Goal: Task Accomplishment & Management: Use online tool/utility

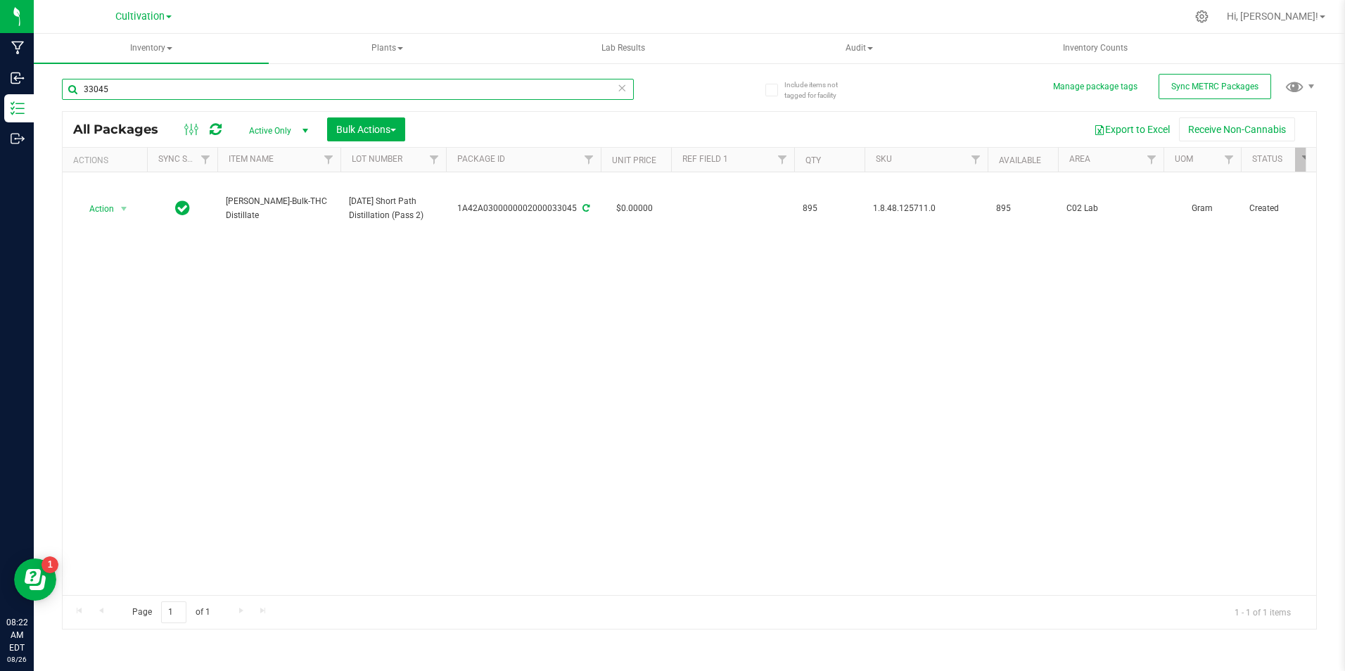
drag, startPoint x: 0, startPoint y: 0, endPoint x: 146, endPoint y: 83, distance: 168.2
click at [146, 83] on input "33045" at bounding box center [348, 89] width 572 height 21
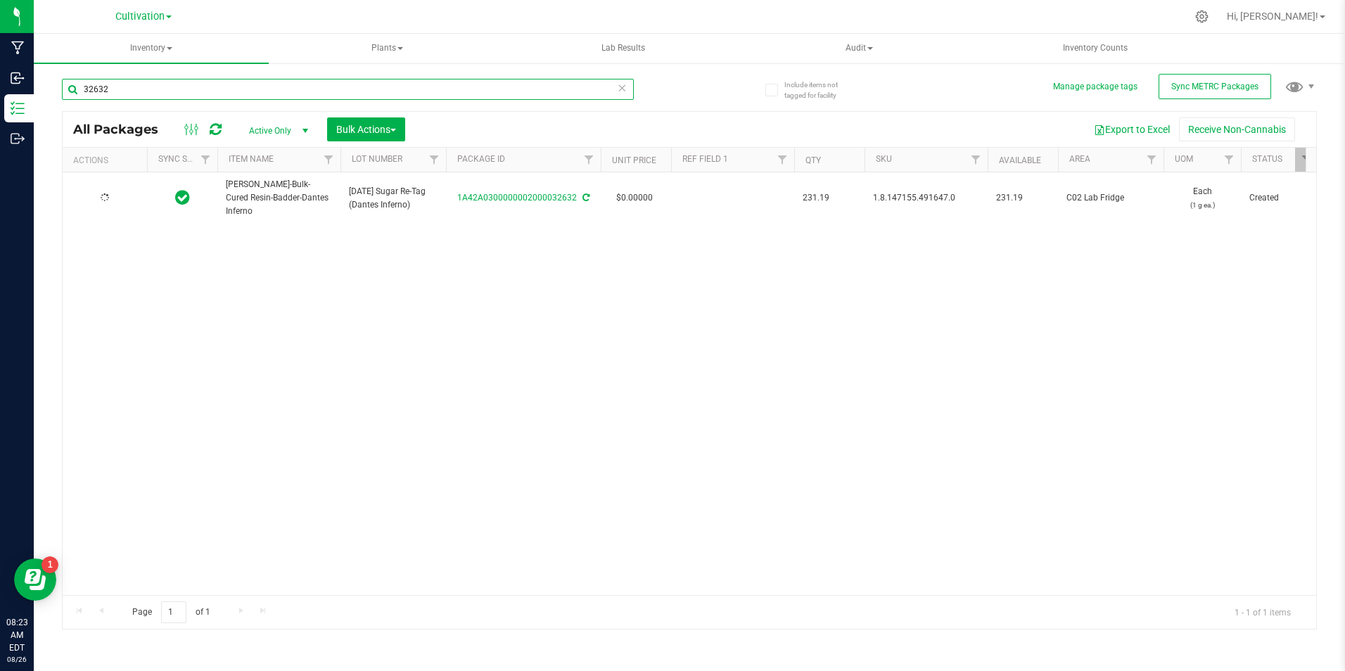
type input "32632"
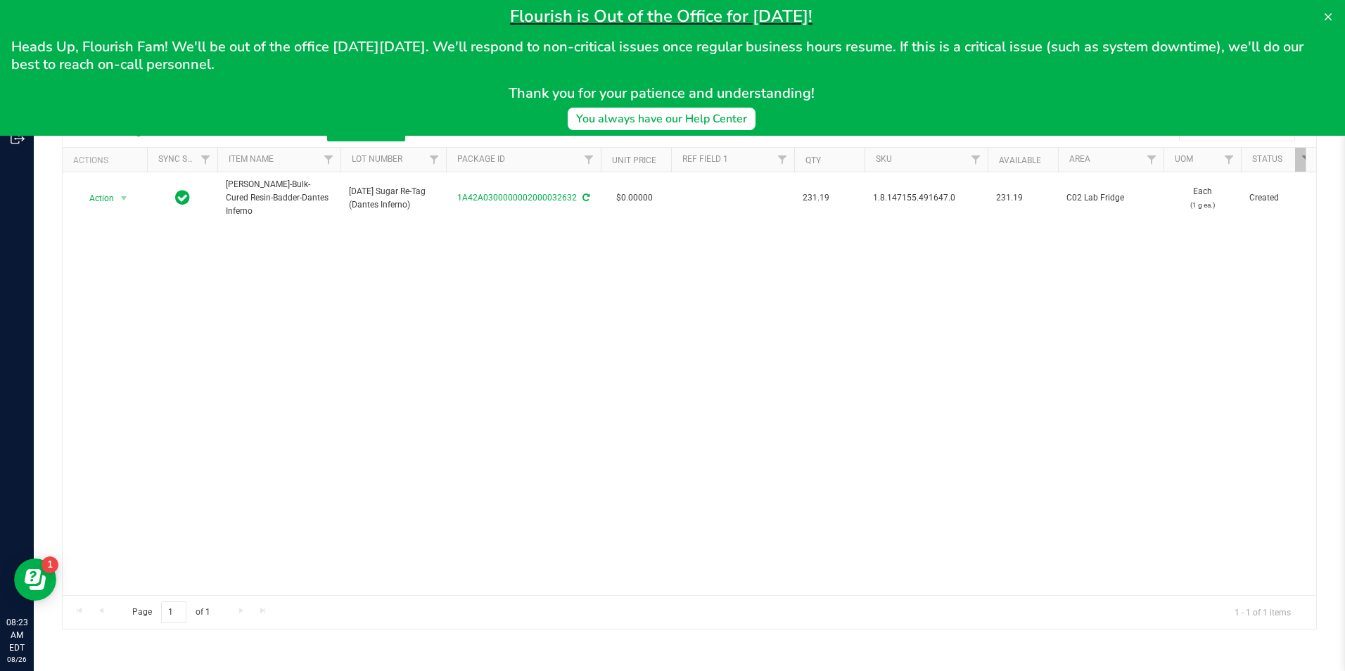
click at [127, 214] on div "Action Action Adjust qty Create package Edit attributes Global inventory Locate…" at bounding box center [690, 383] width 1254 height 423
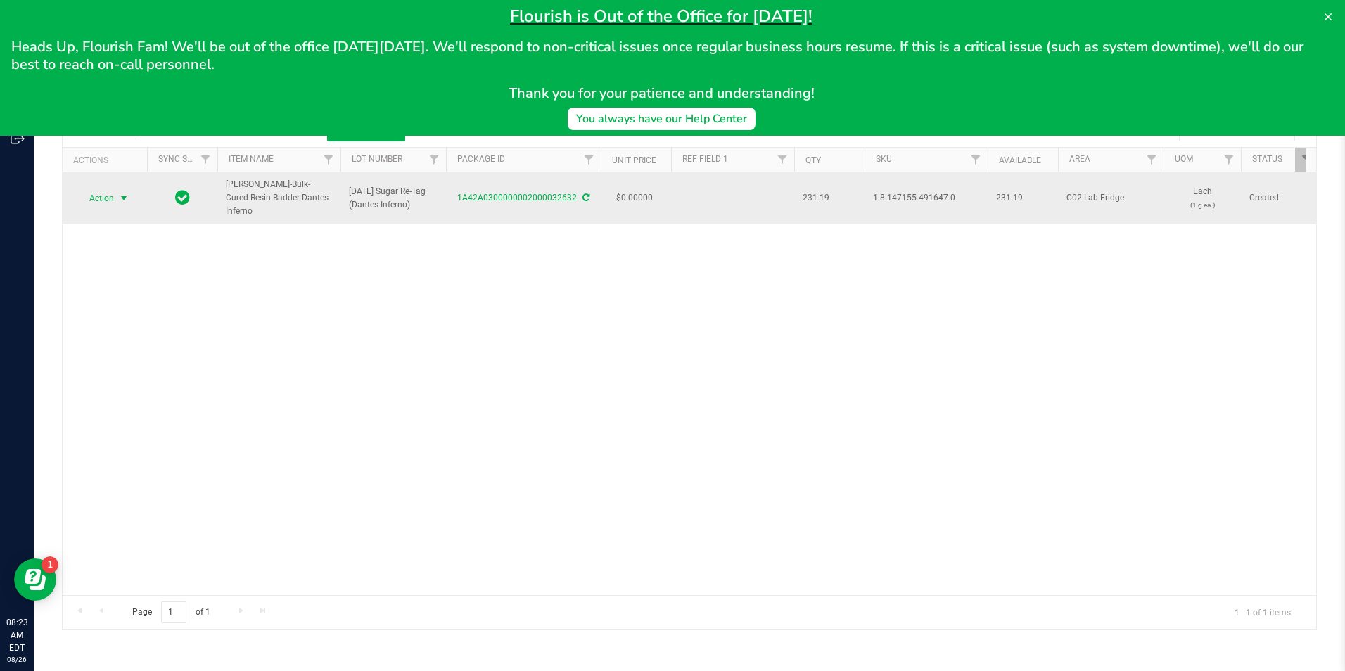
click at [127, 193] on span "select" at bounding box center [123, 198] width 11 height 11
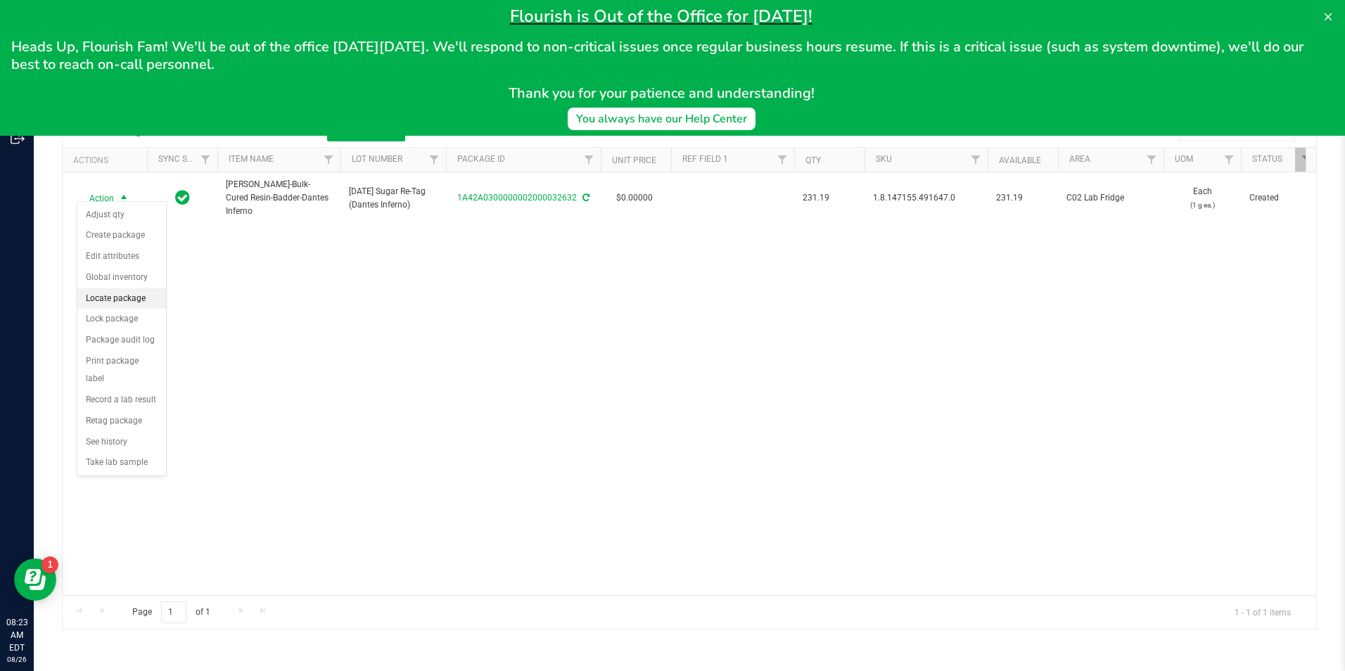
click at [133, 305] on li "Locate package" at bounding box center [121, 298] width 89 height 21
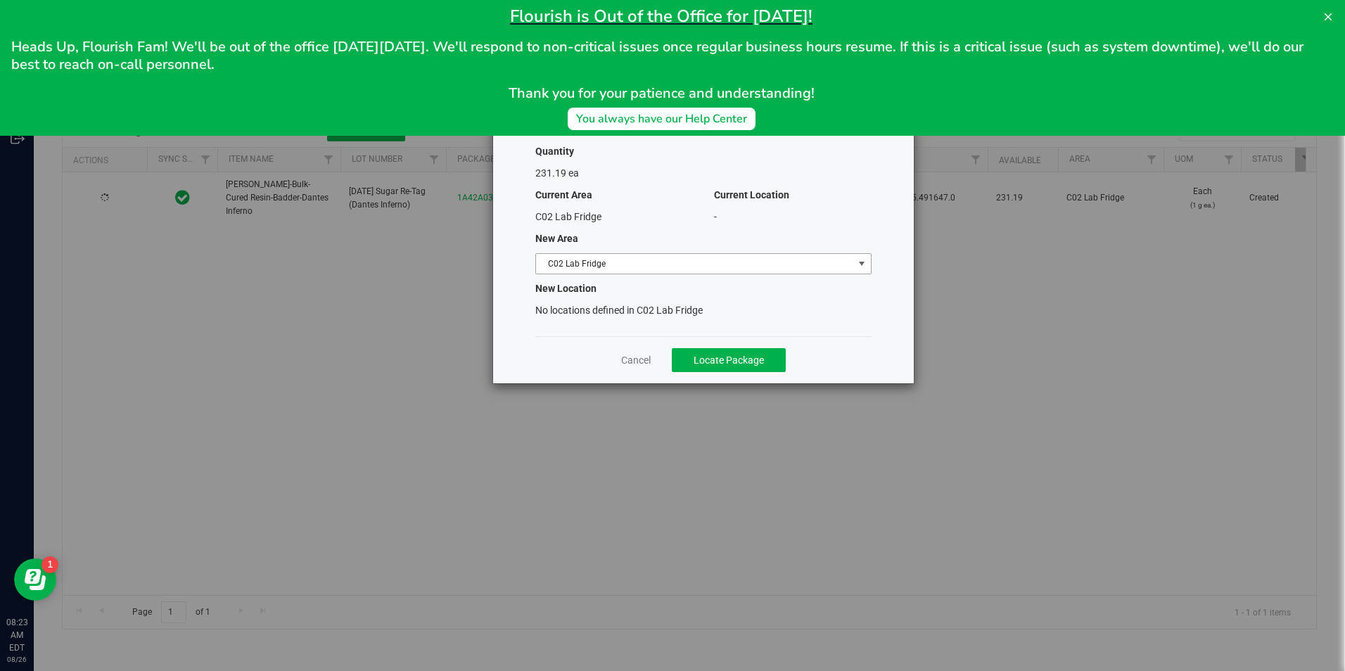
click at [554, 272] on span "C02 Lab Fridge" at bounding box center [694, 264] width 317 height 20
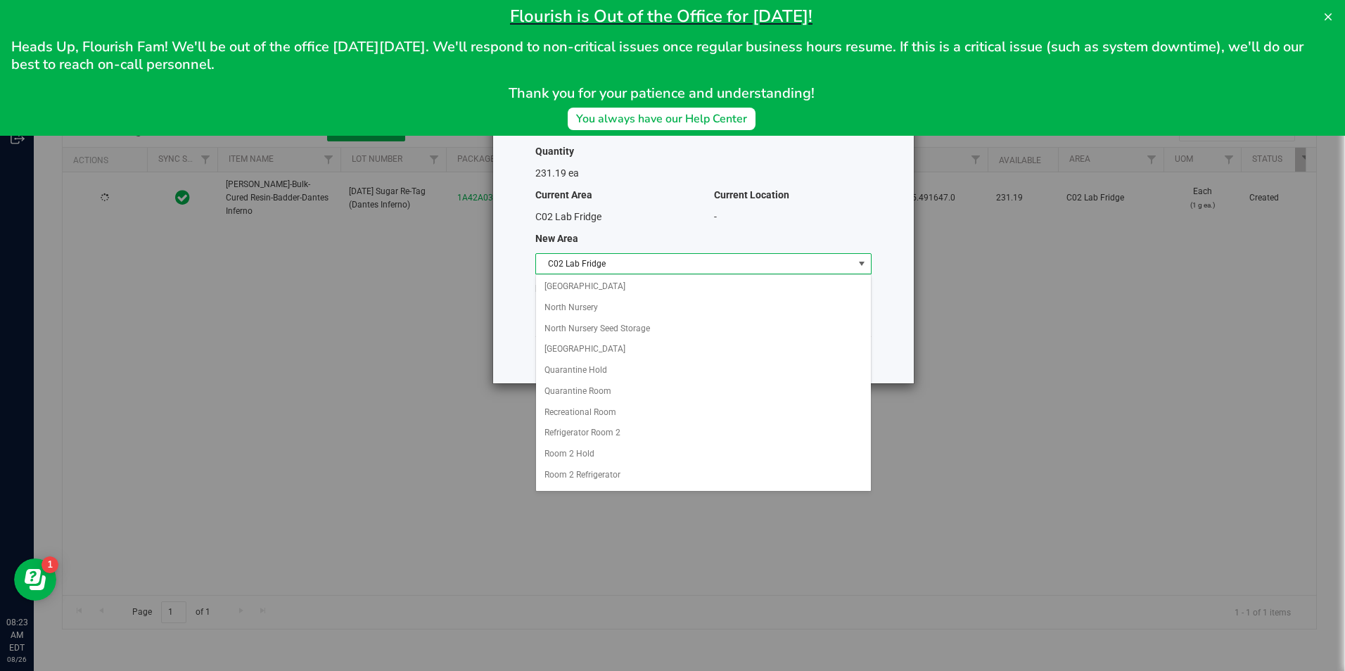
scroll to position [281, 0]
click at [636, 319] on li "Quarantine Room" at bounding box center [703, 320] width 335 height 21
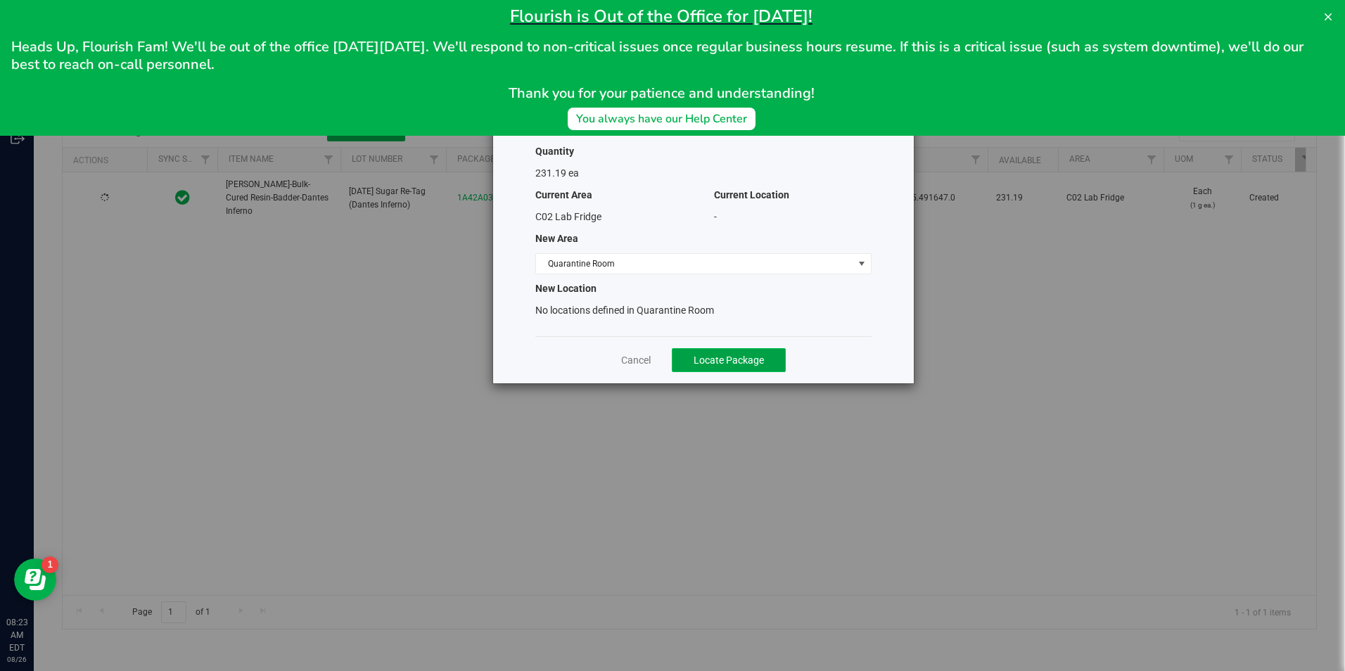
click at [706, 363] on span "Locate Package" at bounding box center [729, 360] width 70 height 11
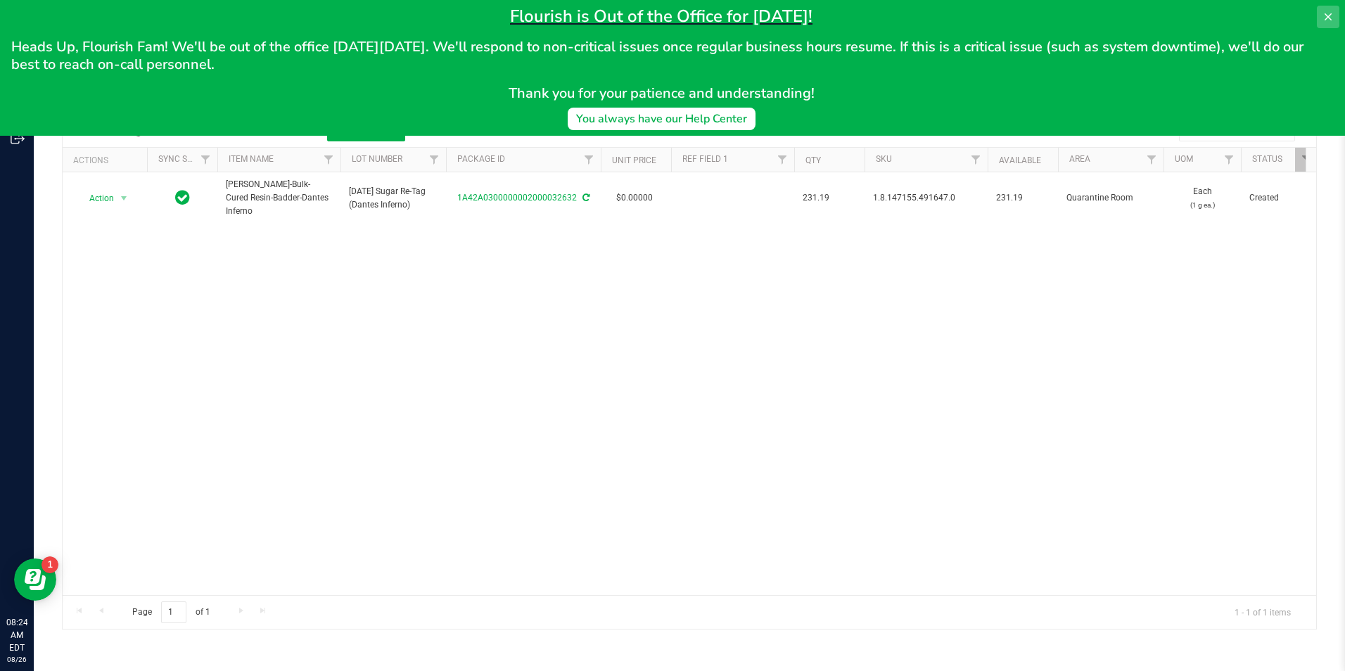
click at [1327, 18] on icon at bounding box center [1328, 16] width 7 height 7
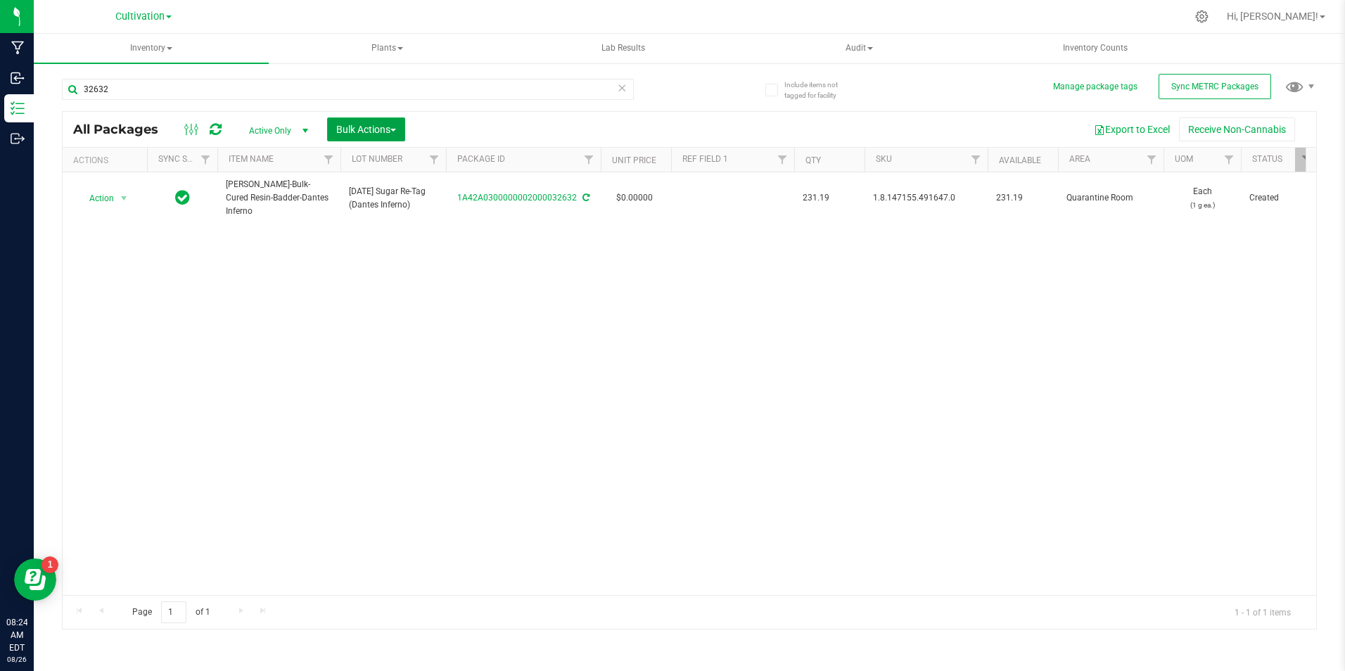
click at [409, 127] on div "Bulk Actions" at bounding box center [371, 129] width 89 height 24
click at [395, 138] on button "Bulk Actions" at bounding box center [366, 129] width 78 height 24
click at [393, 169] on div "Add to manufacturing run" at bounding box center [398, 163] width 125 height 23
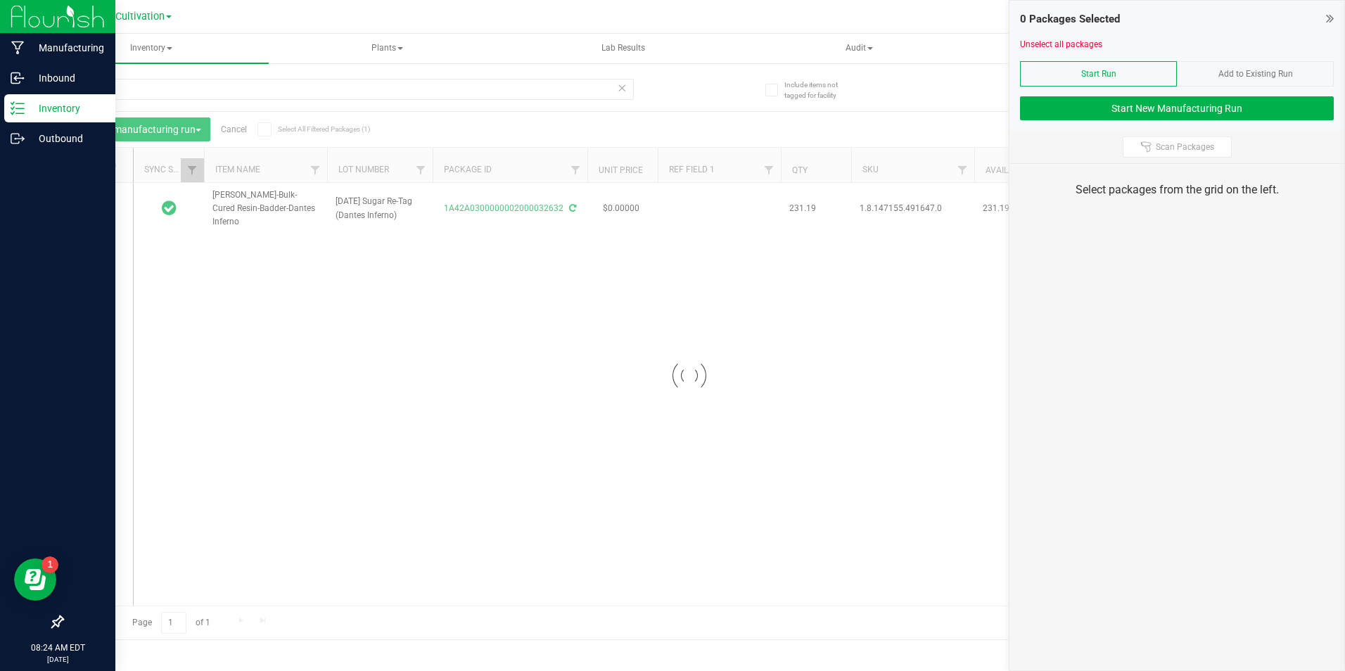
type input "[DATE]"
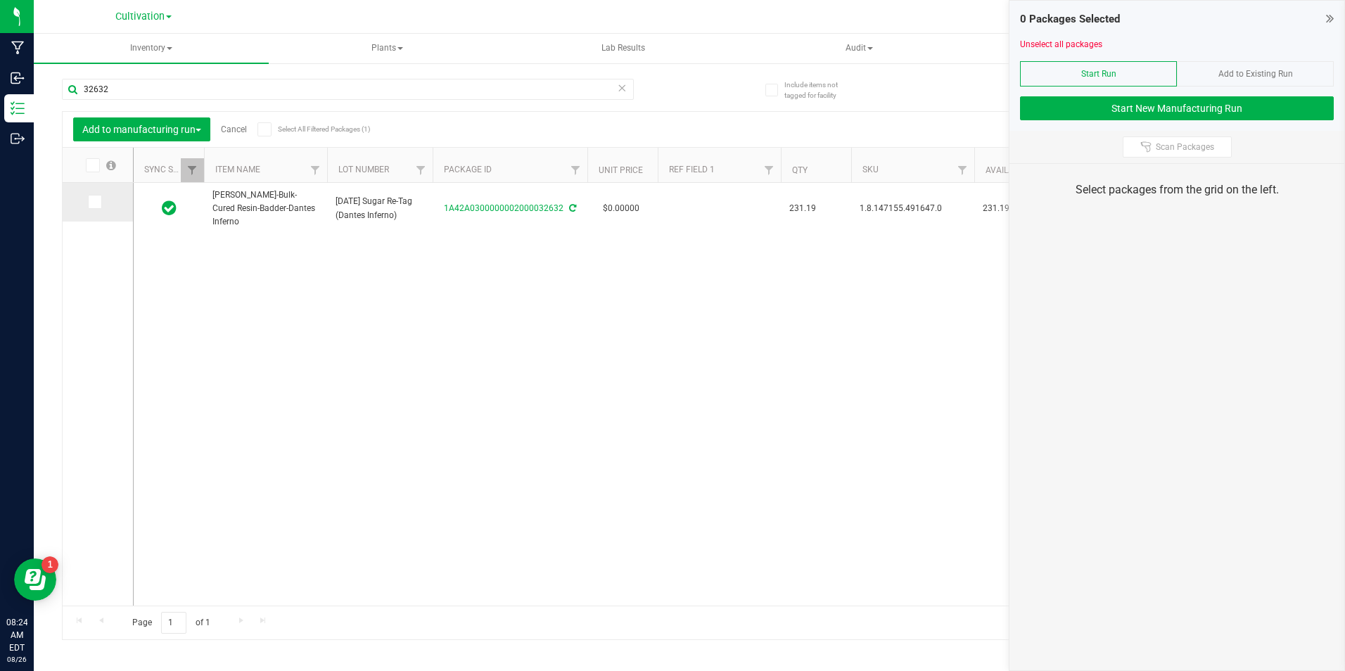
click at [96, 202] on icon at bounding box center [93, 202] width 9 height 0
click at [0, 0] on input "checkbox" at bounding box center [0, 0] width 0 height 0
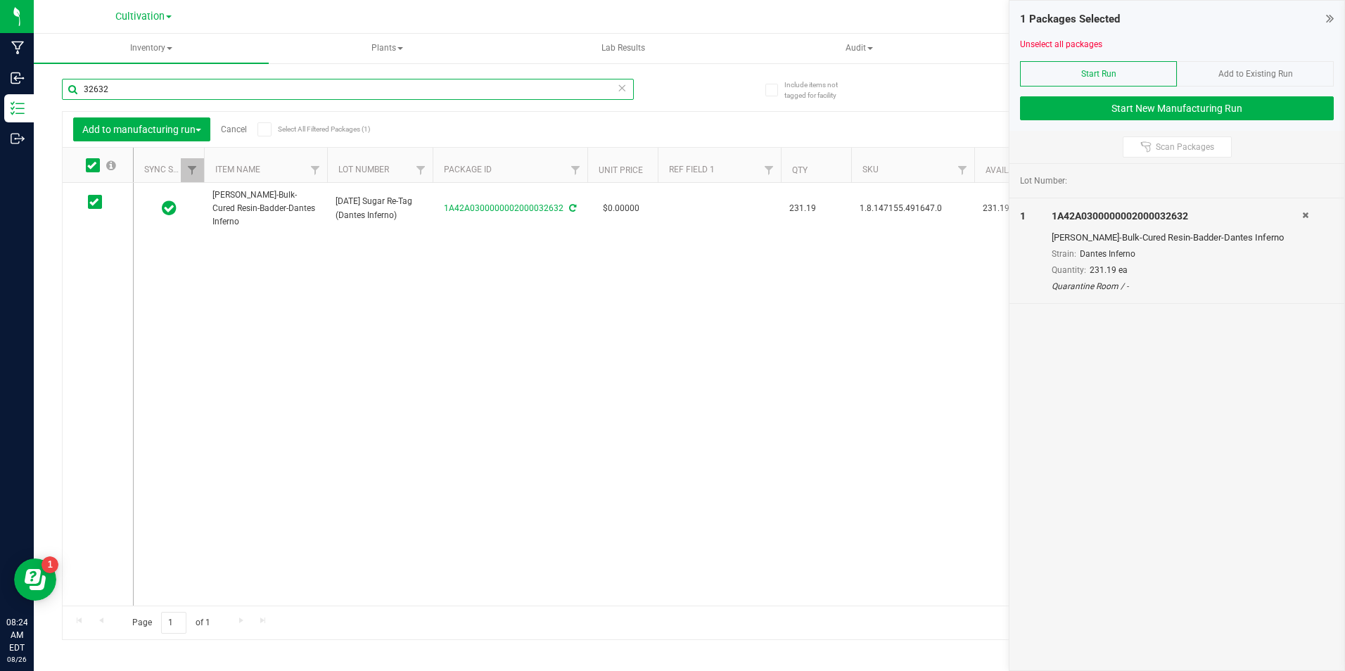
click at [225, 87] on input "32632" at bounding box center [348, 89] width 572 height 21
type input "30576"
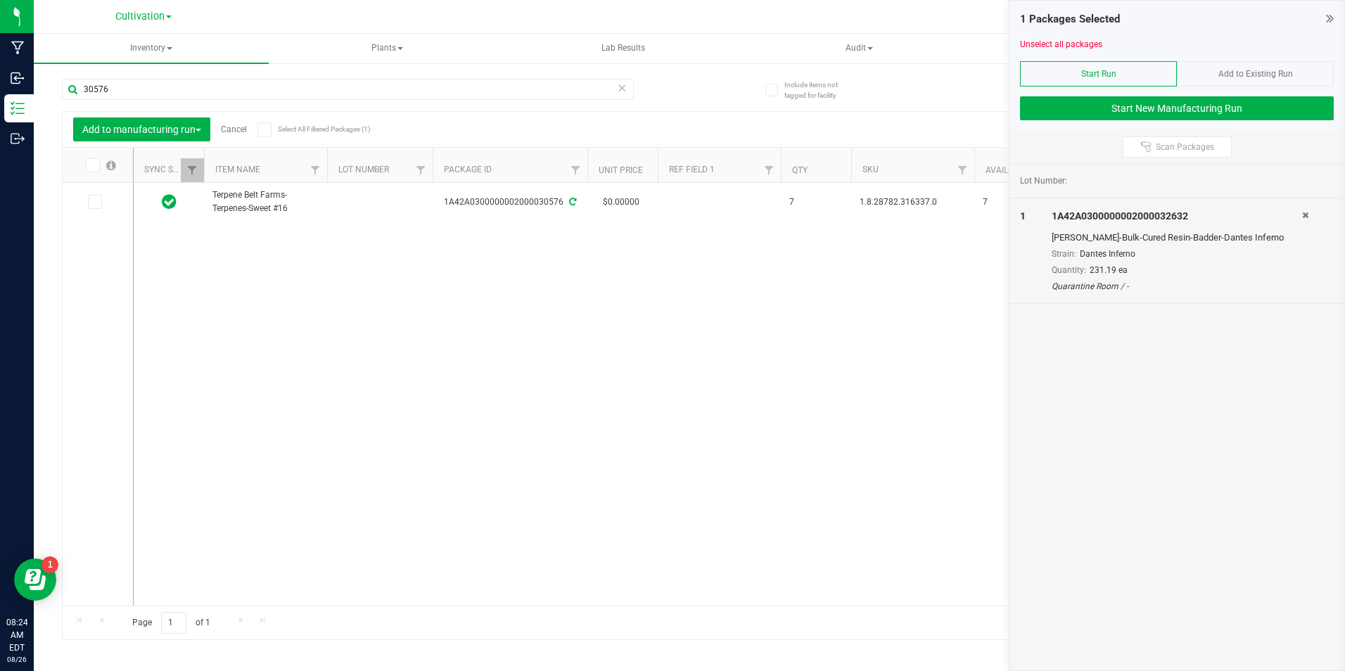
click at [96, 208] on span at bounding box center [95, 202] width 14 height 14
click at [0, 0] on input "checkbox" at bounding box center [0, 0] width 0 height 0
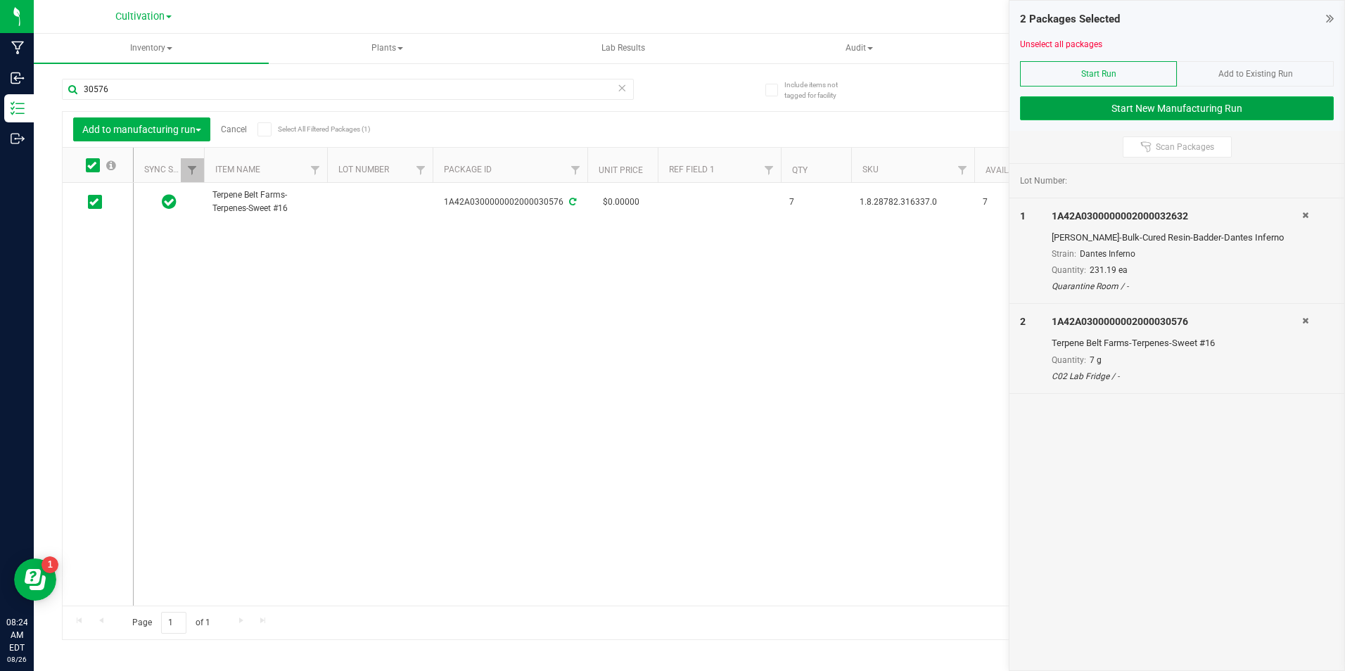
click at [1057, 107] on button "Start New Manufacturing Run" at bounding box center [1177, 108] width 314 height 24
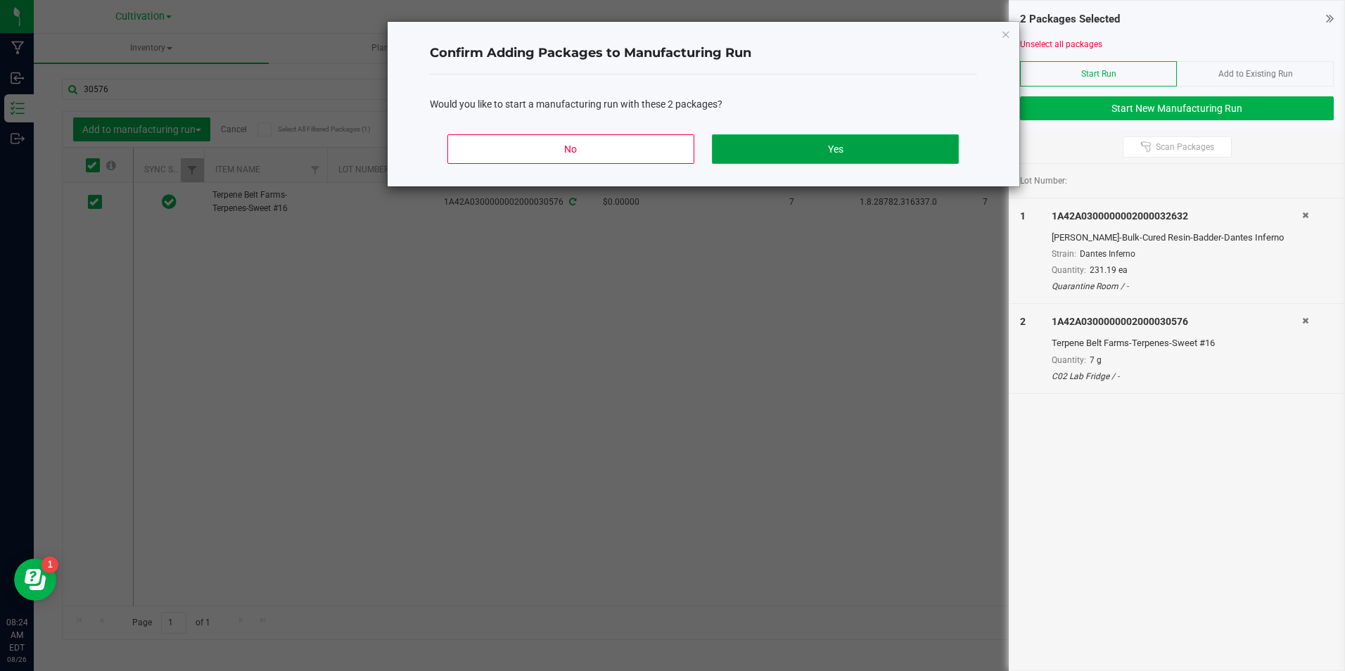
click at [820, 134] on button "Yes" at bounding box center [835, 149] width 246 height 30
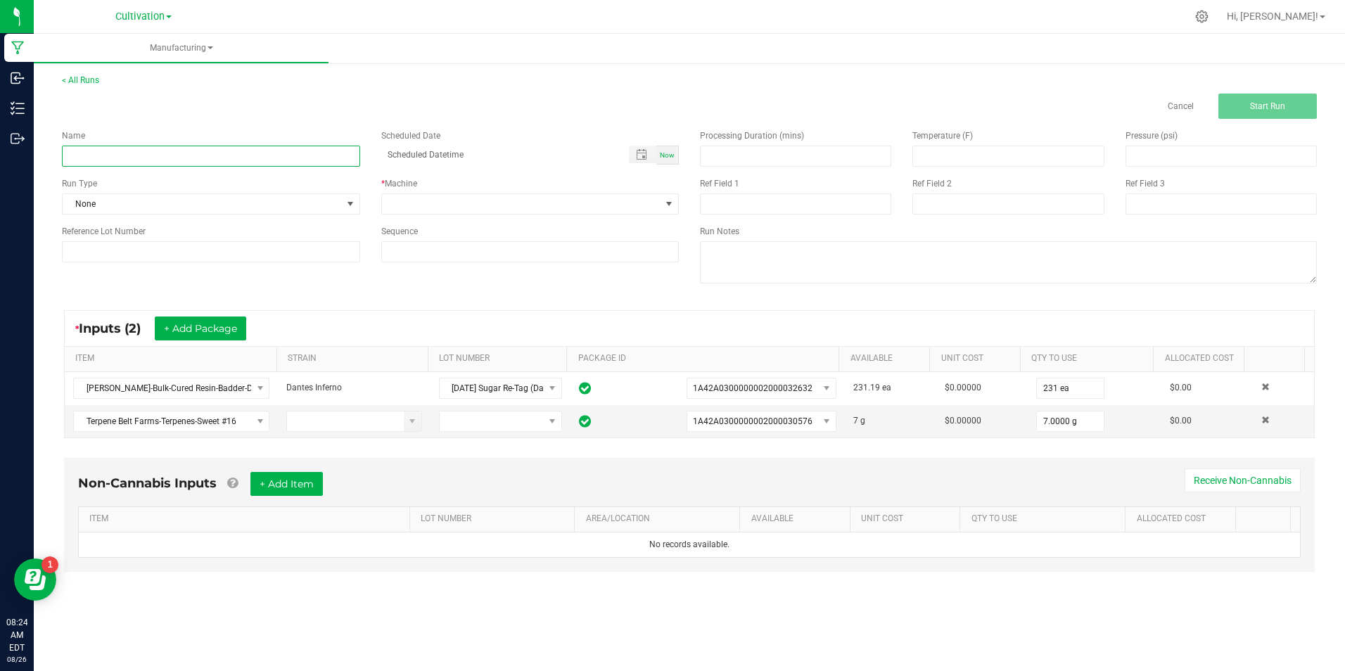
click at [103, 160] on input at bounding box center [211, 156] width 298 height 21
click at [87, 158] on input "[DATE] Cartridge Fill" at bounding box center [211, 156] width 298 height 21
click at [171, 155] on input "[DATE] Cartridge Fill" at bounding box center [211, 156] width 298 height 21
click at [101, 157] on input "[DATE] Cartridge Fill (OG Cake)" at bounding box center [211, 156] width 298 height 21
click at [150, 148] on input "[DATE] 0.5G Cartridge Fill (OG Cake)" at bounding box center [211, 156] width 298 height 21
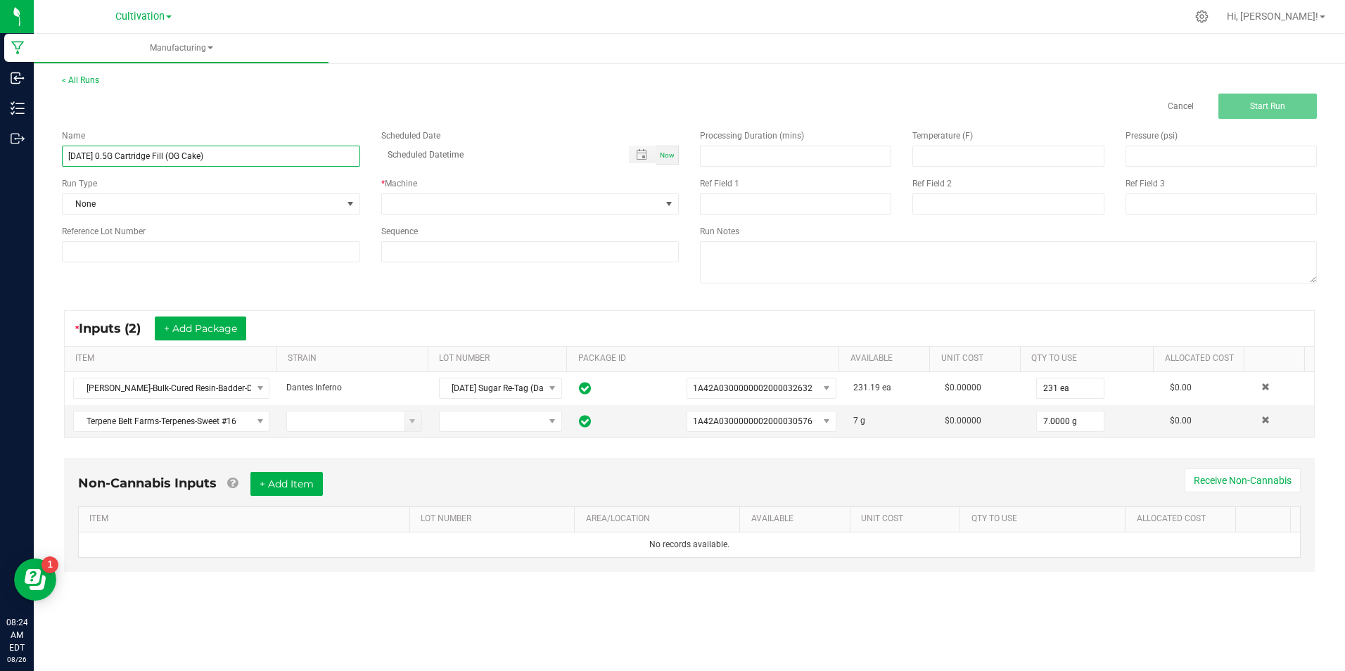
click at [150, 148] on input "[DATE] 0.5G Cartridge Fill (OG Cake)" at bounding box center [211, 156] width 298 height 21
type input "[DATE] 0.5G Cartridge Fill (OG Cake)"
click at [195, 250] on input at bounding box center [211, 251] width 298 height 21
paste input "[DATE] 0.5G Cartridge Fill (OG Cake)"
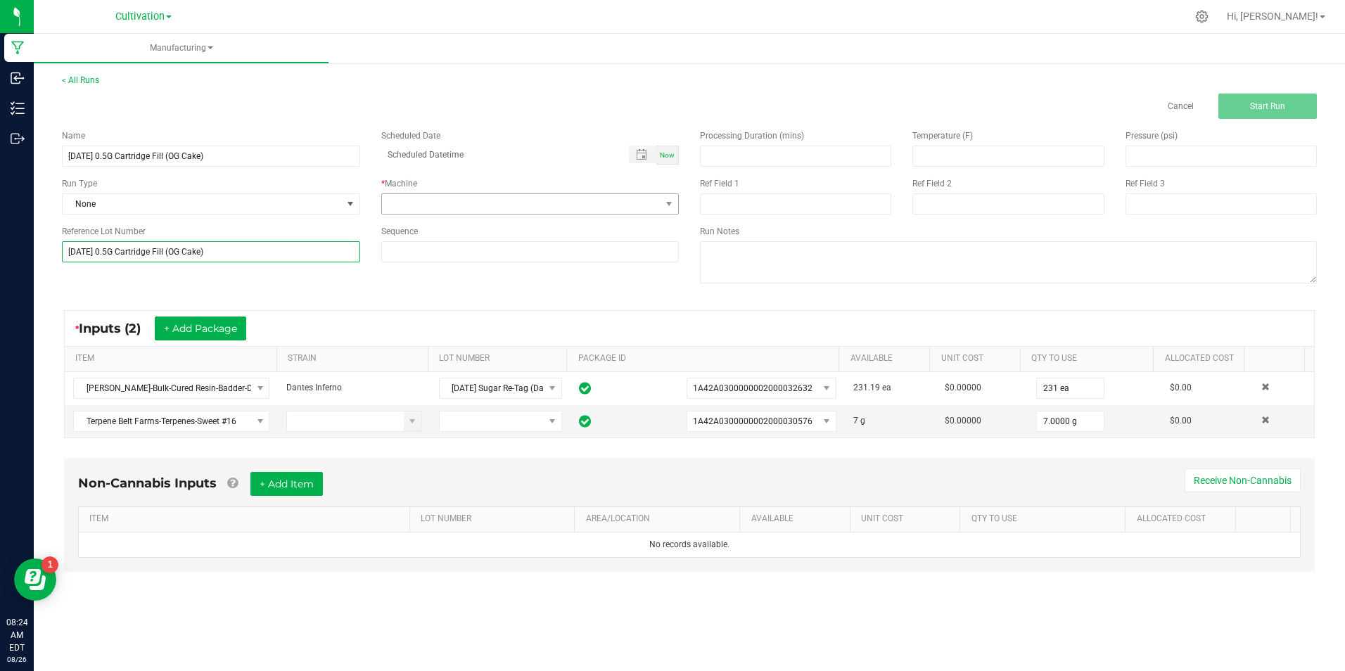
type input "[DATE] 0.5G Cartridge Fill (OG Cake)"
click at [428, 202] on span at bounding box center [521, 204] width 279 height 20
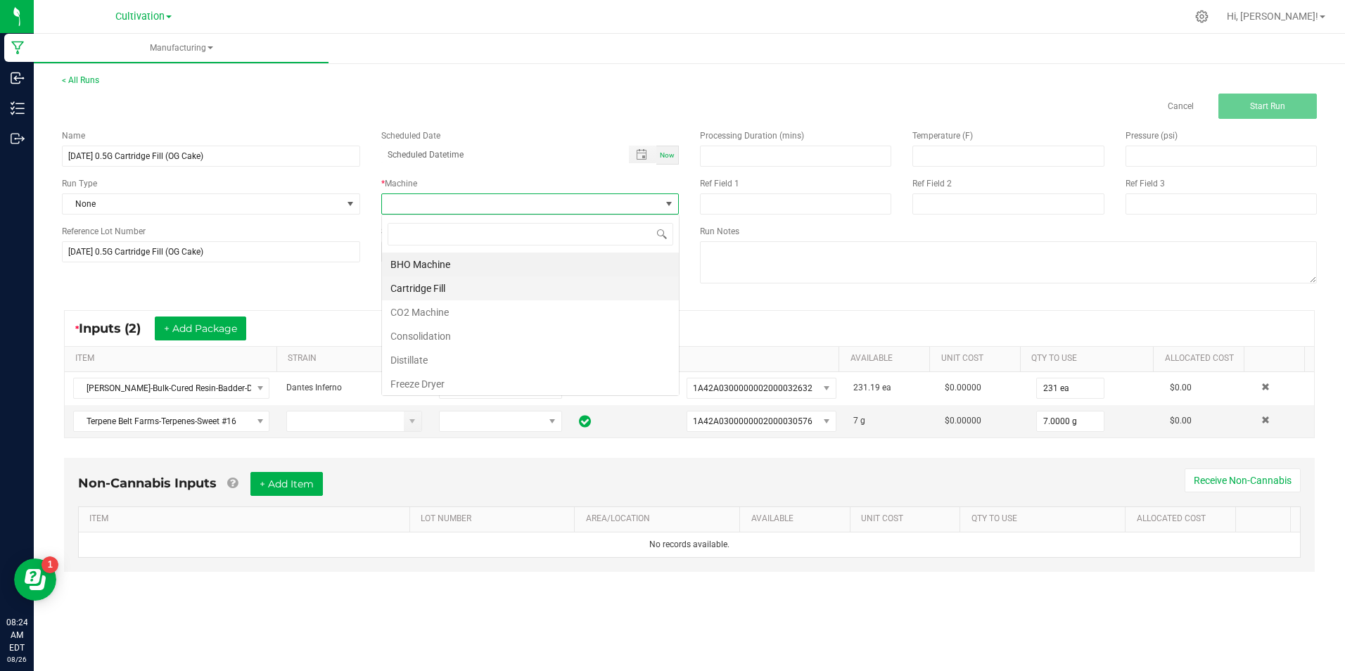
scroll to position [21, 298]
click at [460, 286] on li "Cartridge Fill" at bounding box center [530, 288] width 297 height 24
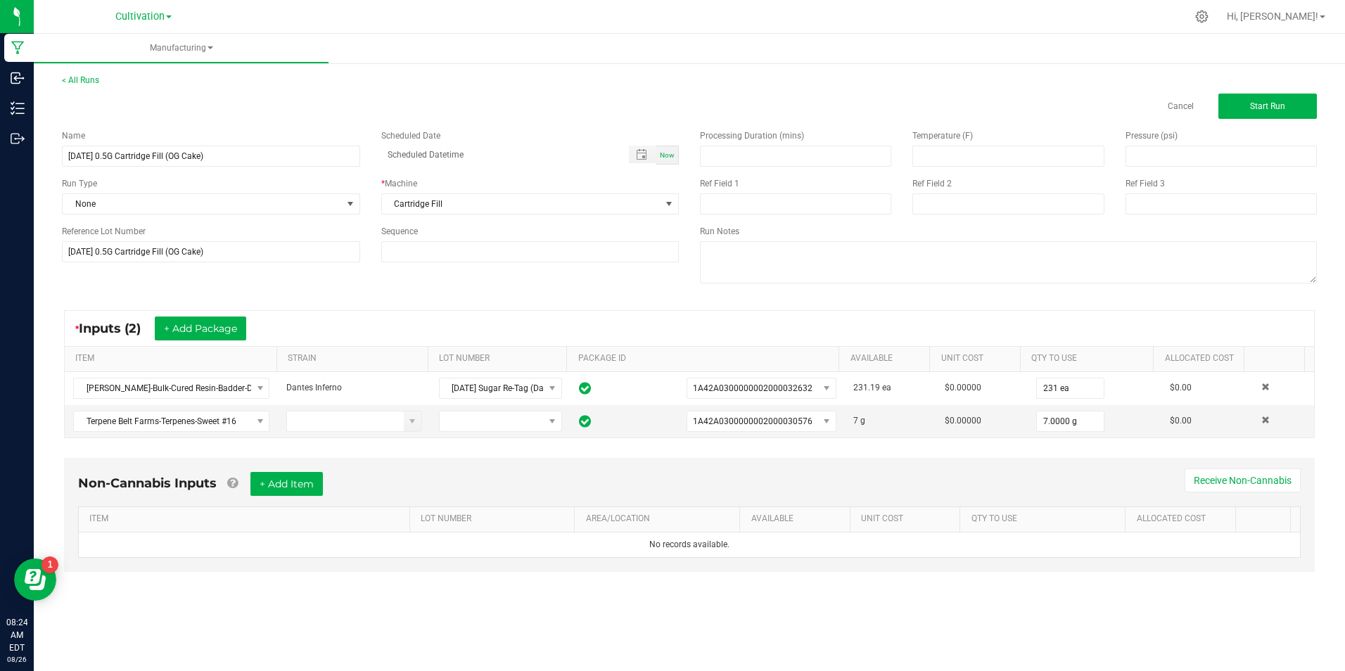
click at [360, 203] on div "Run Type None" at bounding box center [210, 195] width 319 height 37
click at [338, 201] on span "None" at bounding box center [202, 204] width 279 height 20
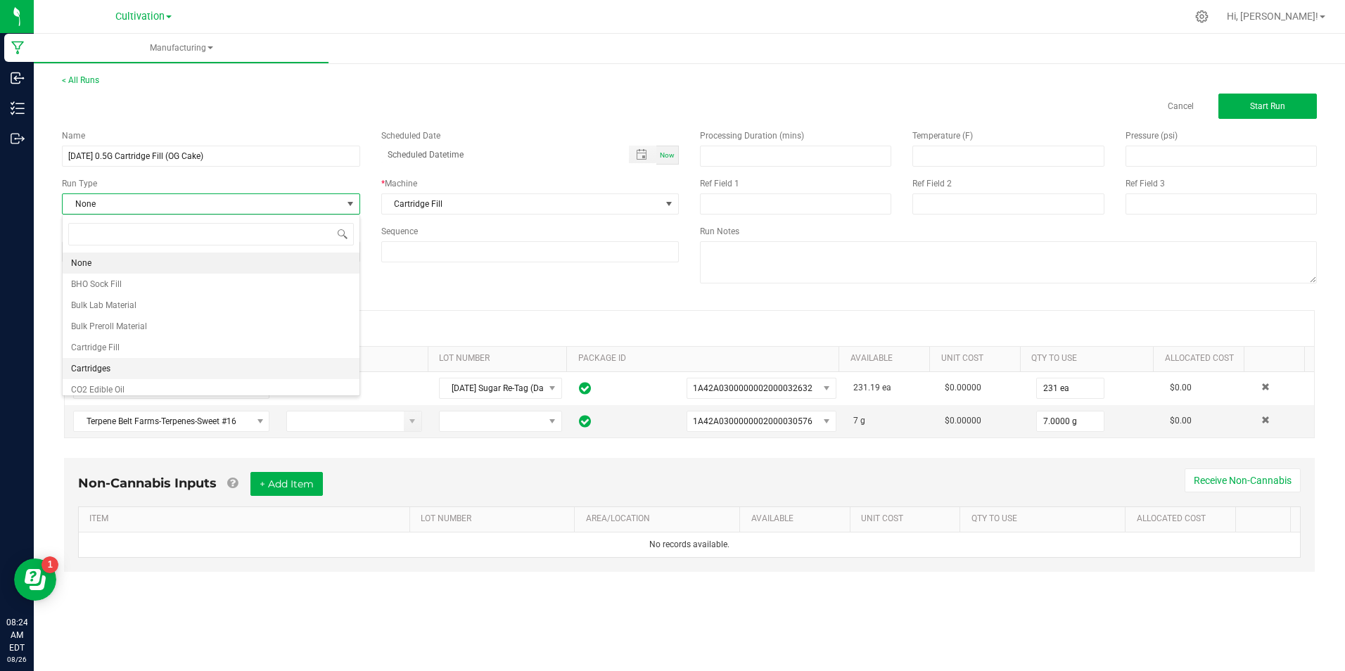
click at [311, 362] on li "Cartridges" at bounding box center [211, 368] width 297 height 21
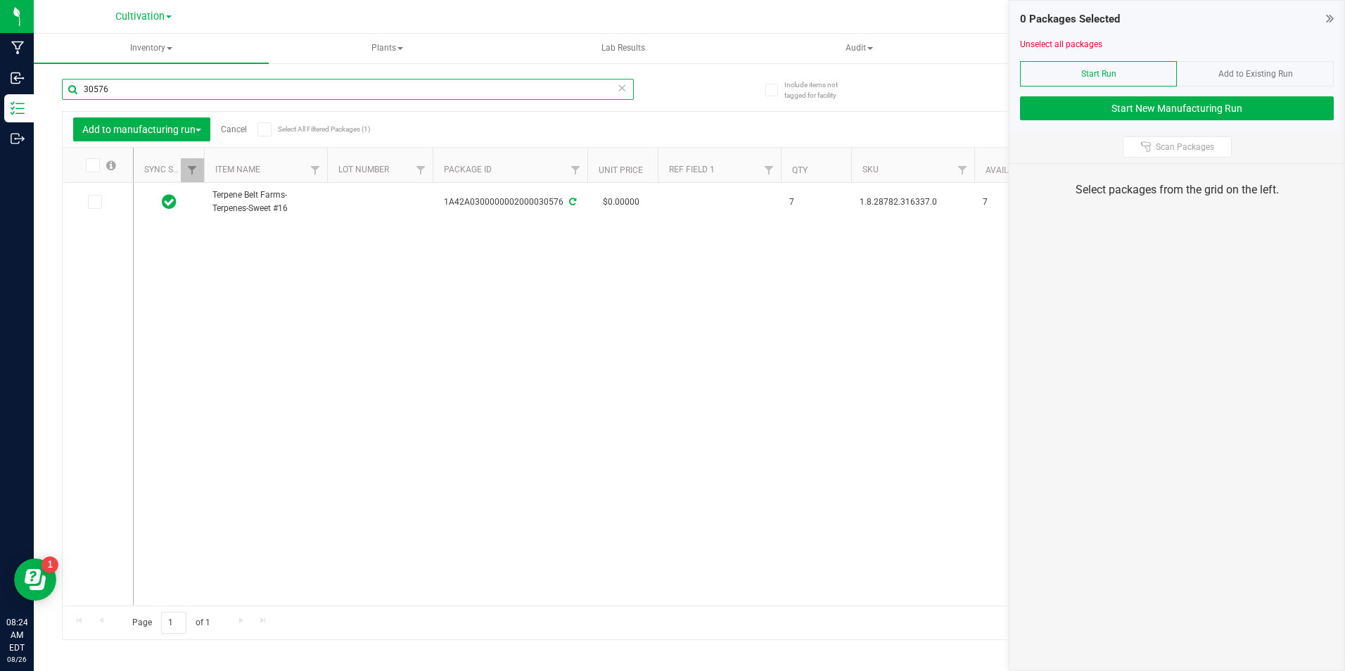
click at [143, 85] on input "30576" at bounding box center [348, 89] width 572 height 21
click at [98, 197] on span at bounding box center [95, 202] width 14 height 14
click at [0, 0] on input "checkbox" at bounding box center [0, 0] width 0 height 0
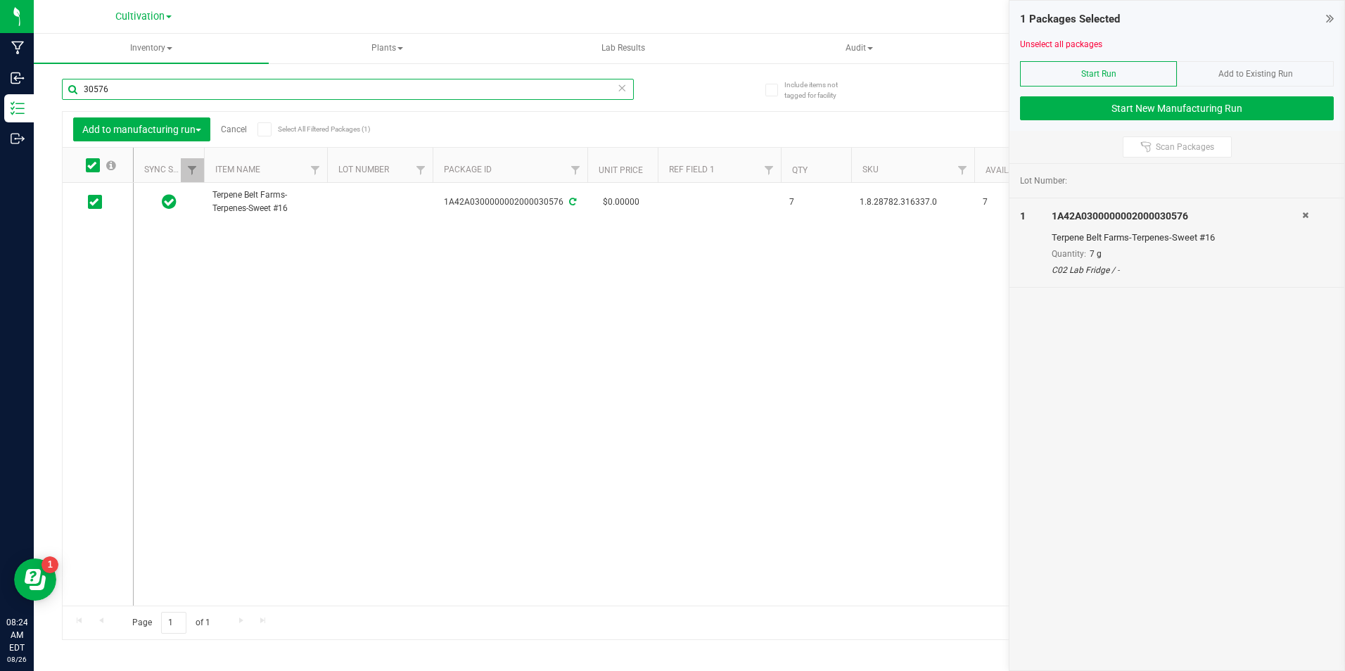
click at [120, 82] on input "30576" at bounding box center [348, 89] width 572 height 21
click at [118, 82] on input "30576" at bounding box center [348, 89] width 572 height 21
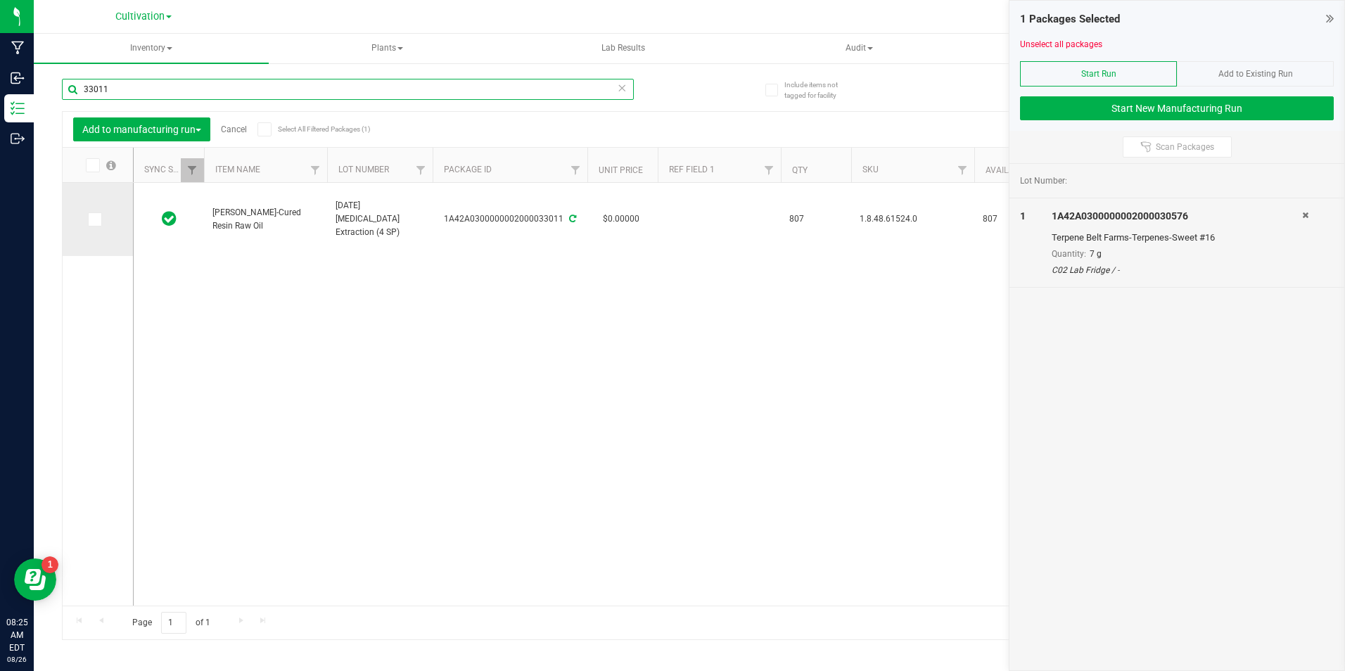
type input "33011"
click at [95, 219] on icon at bounding box center [93, 219] width 9 height 0
click at [0, 0] on input "checkbox" at bounding box center [0, 0] width 0 height 0
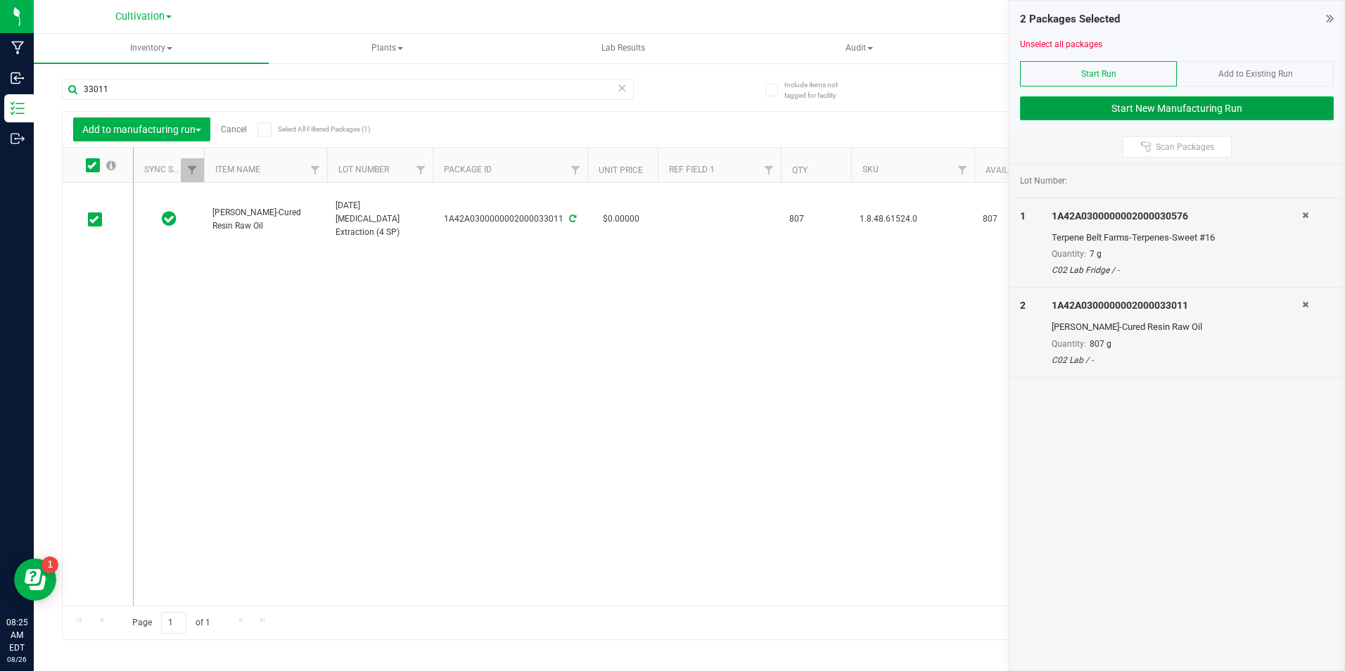
click at [1171, 113] on button "Start New Manufacturing Run" at bounding box center [1177, 108] width 314 height 24
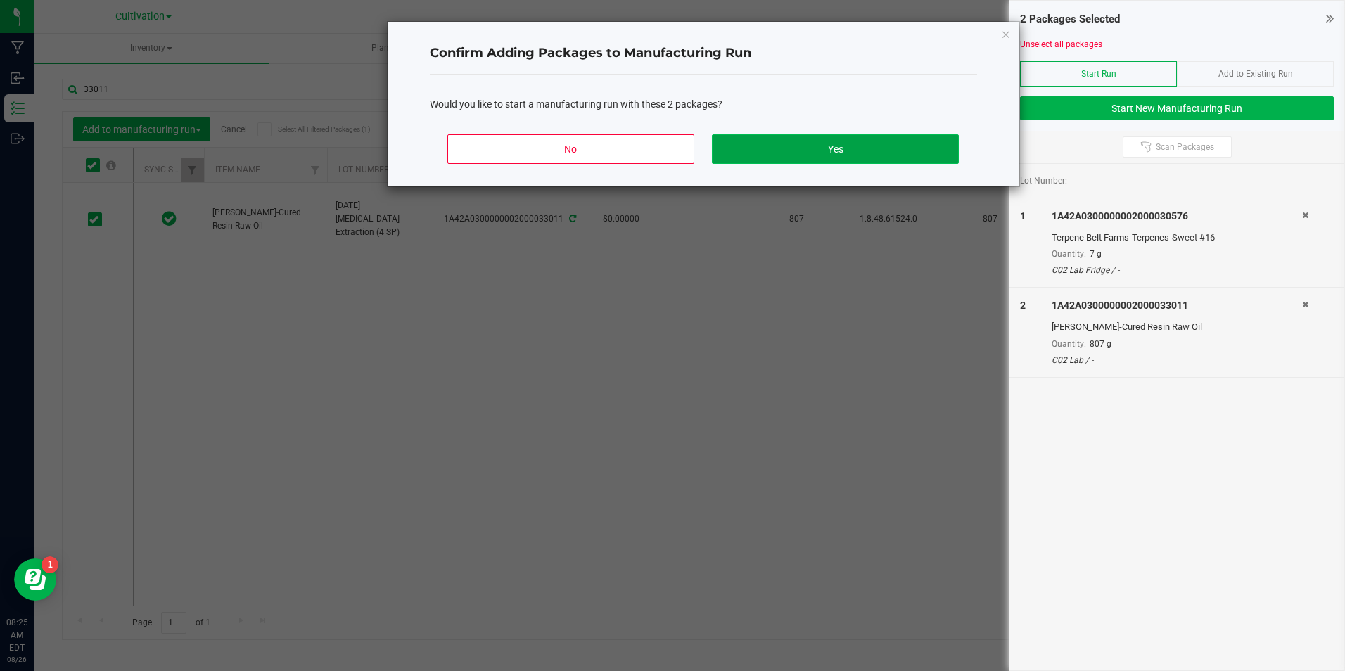
click at [958, 154] on button "Yes" at bounding box center [835, 149] width 246 height 30
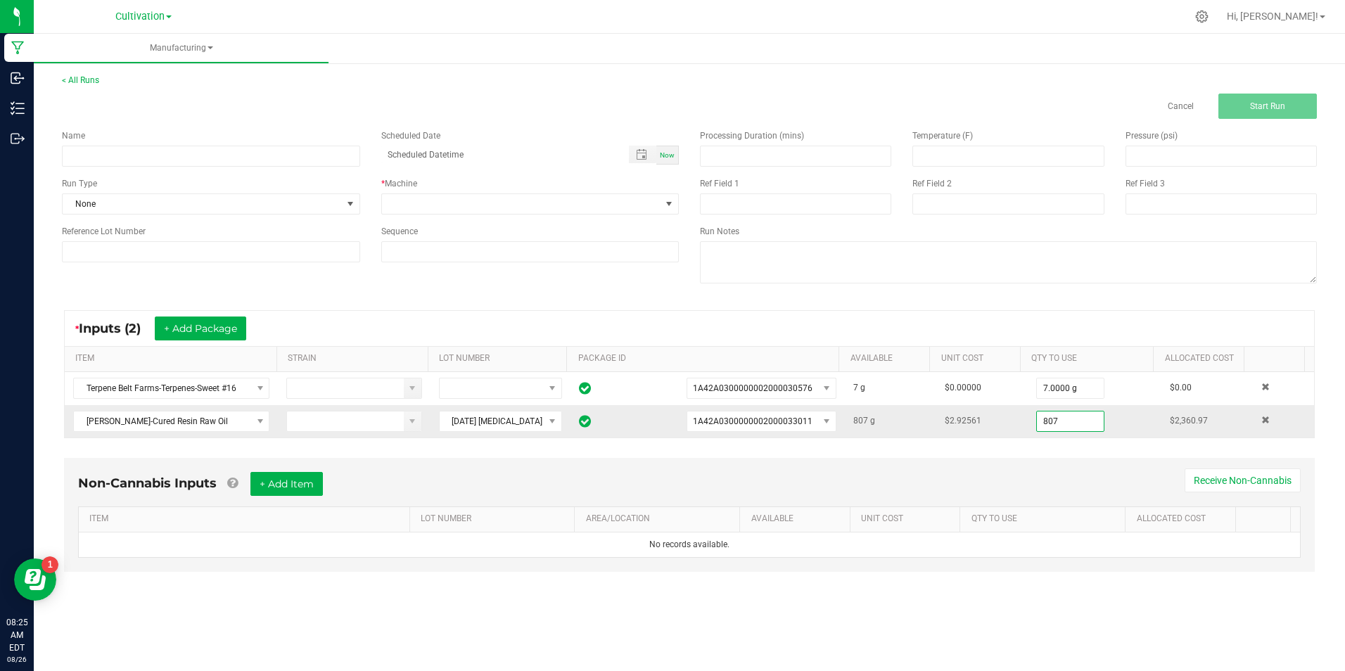
click at [1066, 418] on input "807" at bounding box center [1070, 422] width 67 height 20
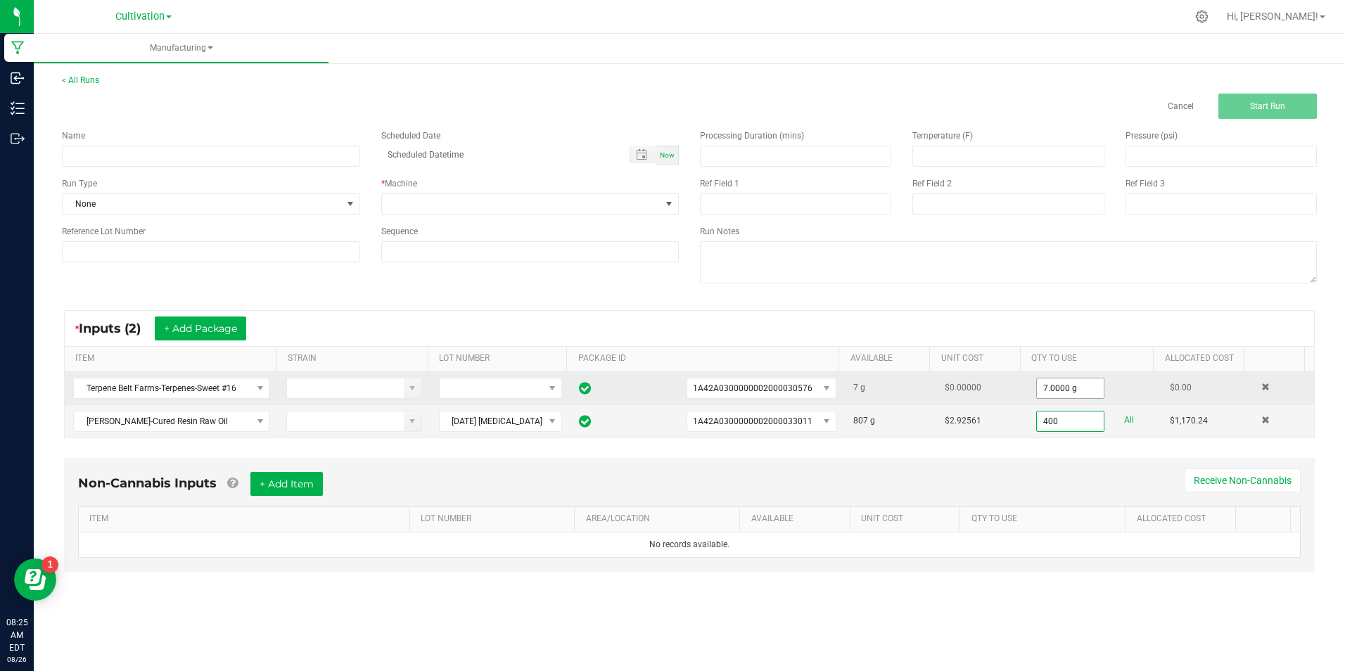
type input "400"
type input "7"
type input "400.0000 g"
click at [1073, 397] on input "7" at bounding box center [1070, 388] width 67 height 20
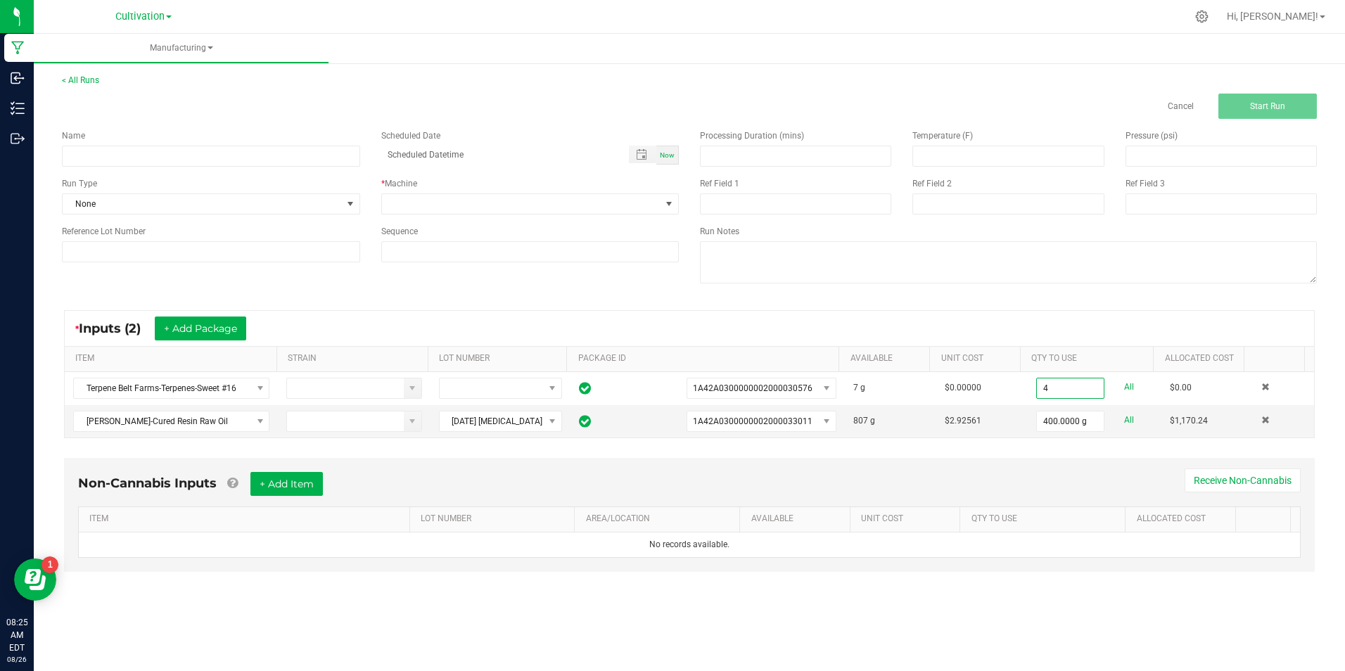
type input "4.0000 g"
click at [333, 172] on div "Name Scheduled Date Now Run Type None * Machine Reference Lot Number Sequence" at bounding box center [370, 196] width 638 height 154
click at [337, 162] on input at bounding box center [211, 156] width 298 height 21
paste input "[DATE] 0.5G Cartridge Fill (OG Cake)"
type input "[DATE] 0.5G Cartridge Fill (OG Cake)"
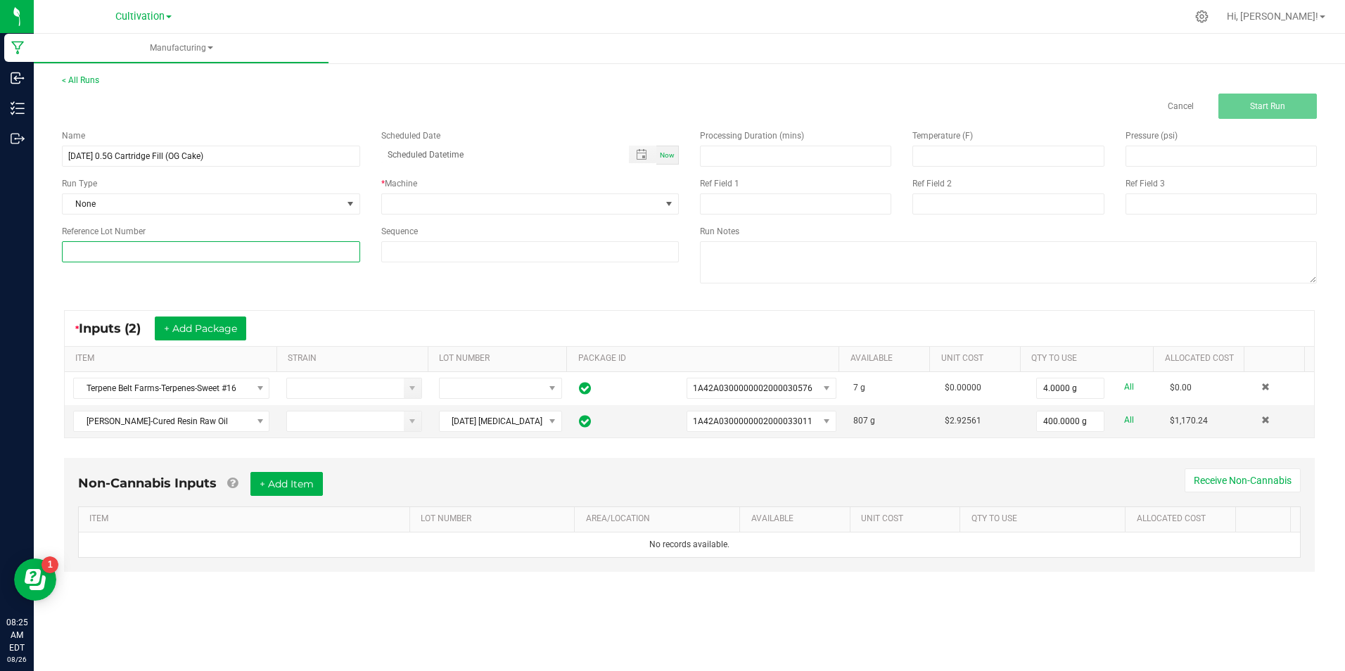
click at [298, 246] on input at bounding box center [211, 251] width 298 height 21
paste input "[DATE] 0.5G Cartridge Fill (OG Cake)"
type input "[DATE] 0.5G Cartridge Fill (OG Cake)"
click at [336, 204] on span "None" at bounding box center [202, 204] width 279 height 20
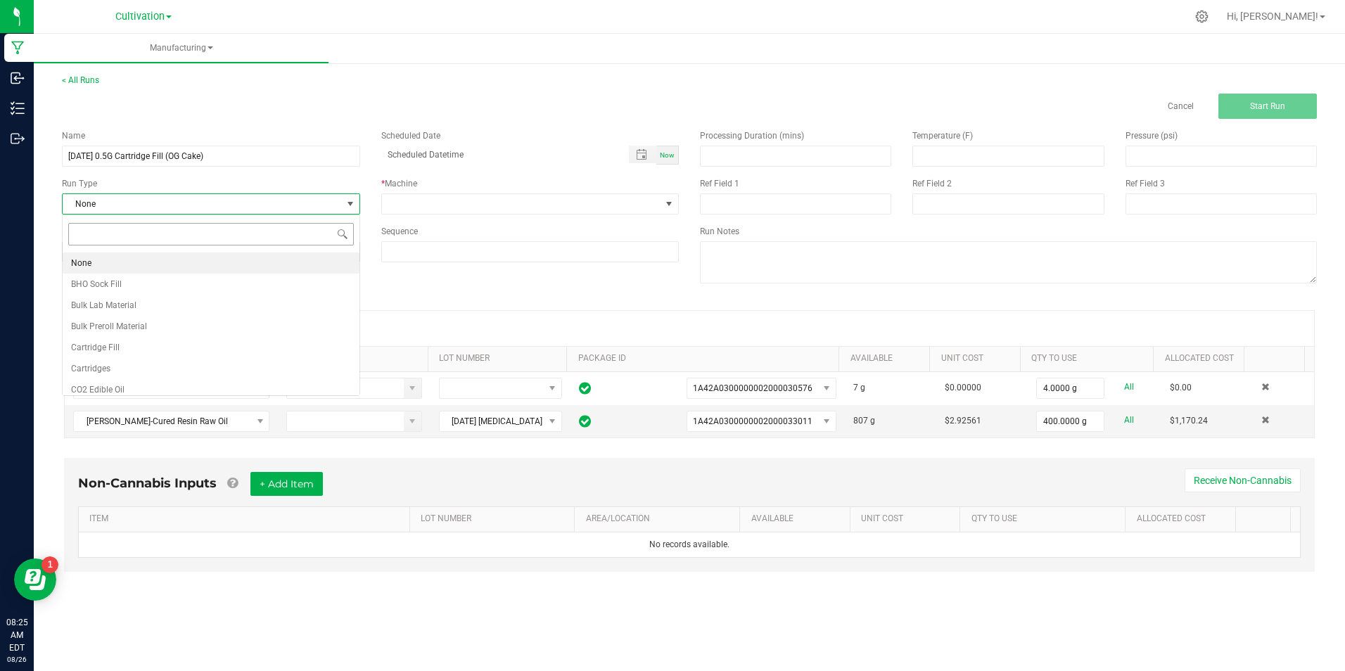
scroll to position [21, 298]
click at [238, 366] on li "Cartridges" at bounding box center [211, 368] width 297 height 21
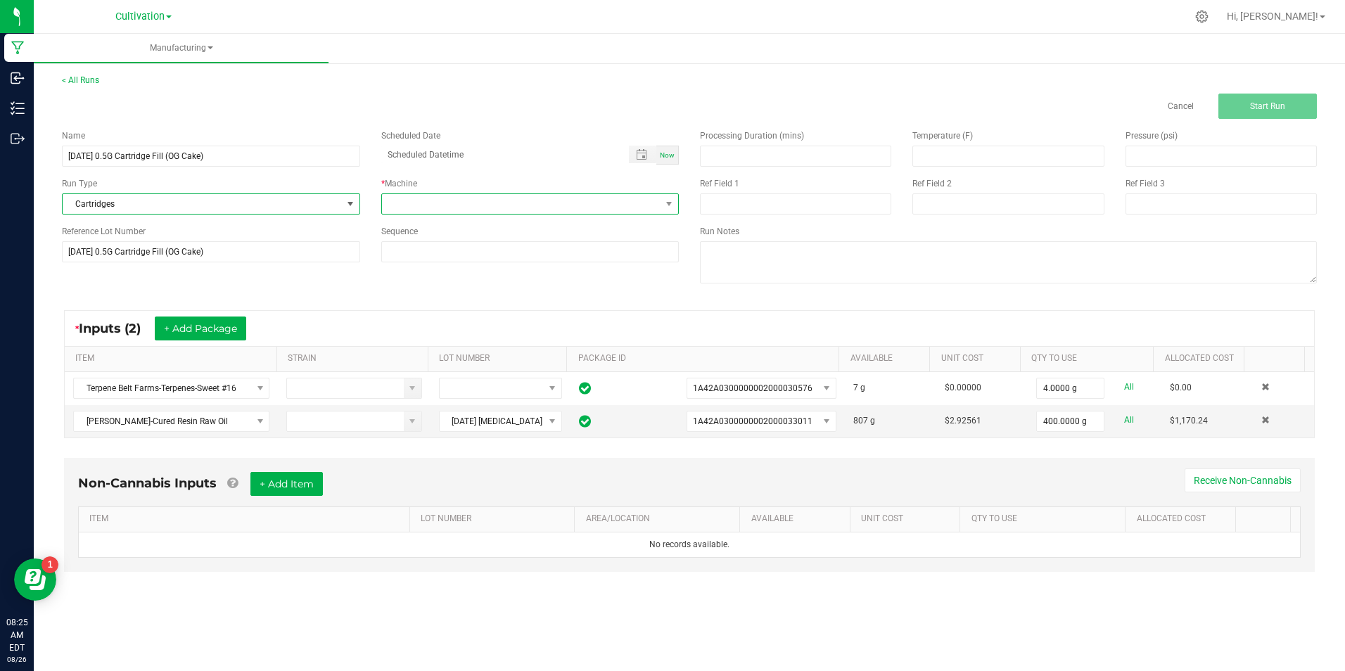
click at [531, 204] on span at bounding box center [521, 204] width 279 height 20
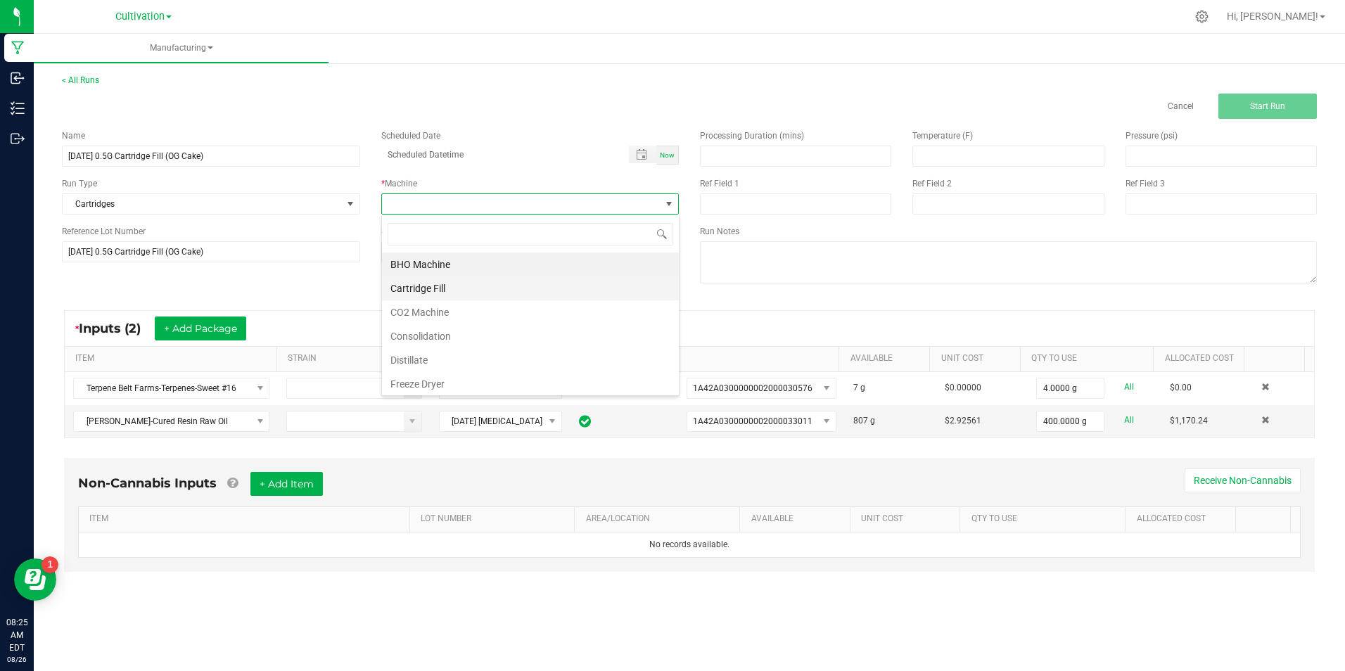
click at [521, 293] on li "Cartridge Fill" at bounding box center [530, 288] width 297 height 24
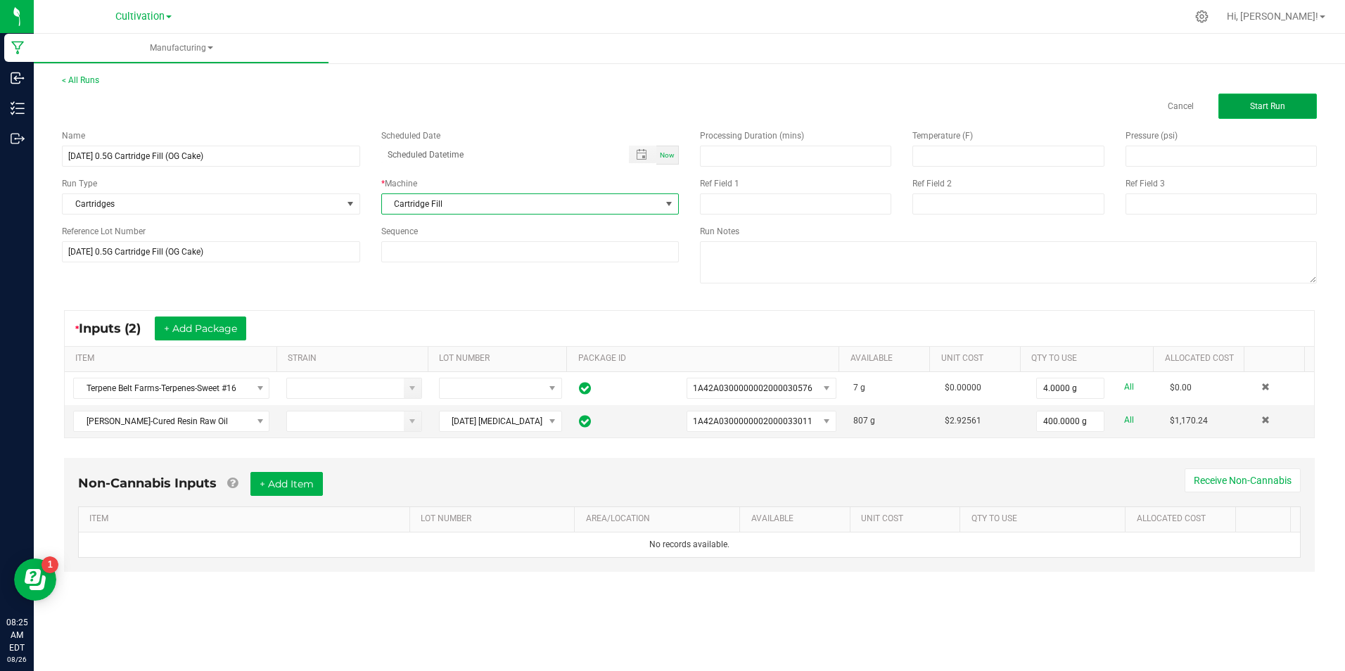
click at [1254, 109] on span "Start Run" at bounding box center [1267, 106] width 35 height 10
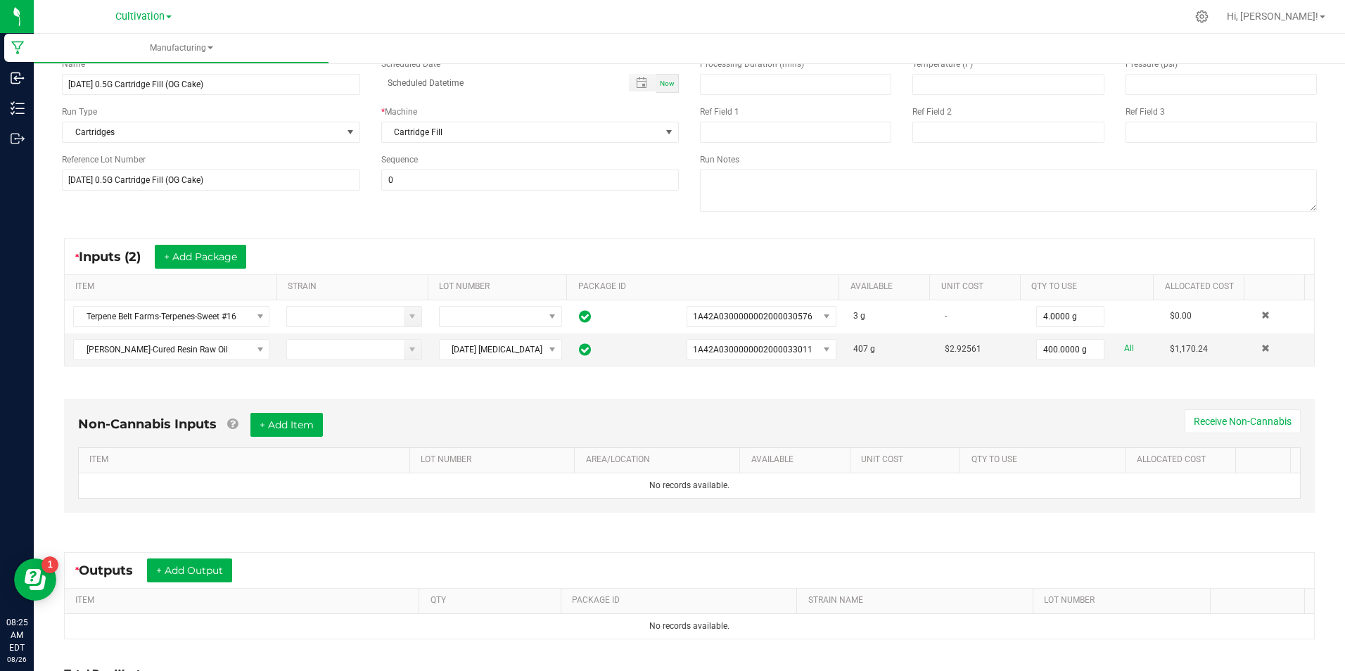
scroll to position [211, 0]
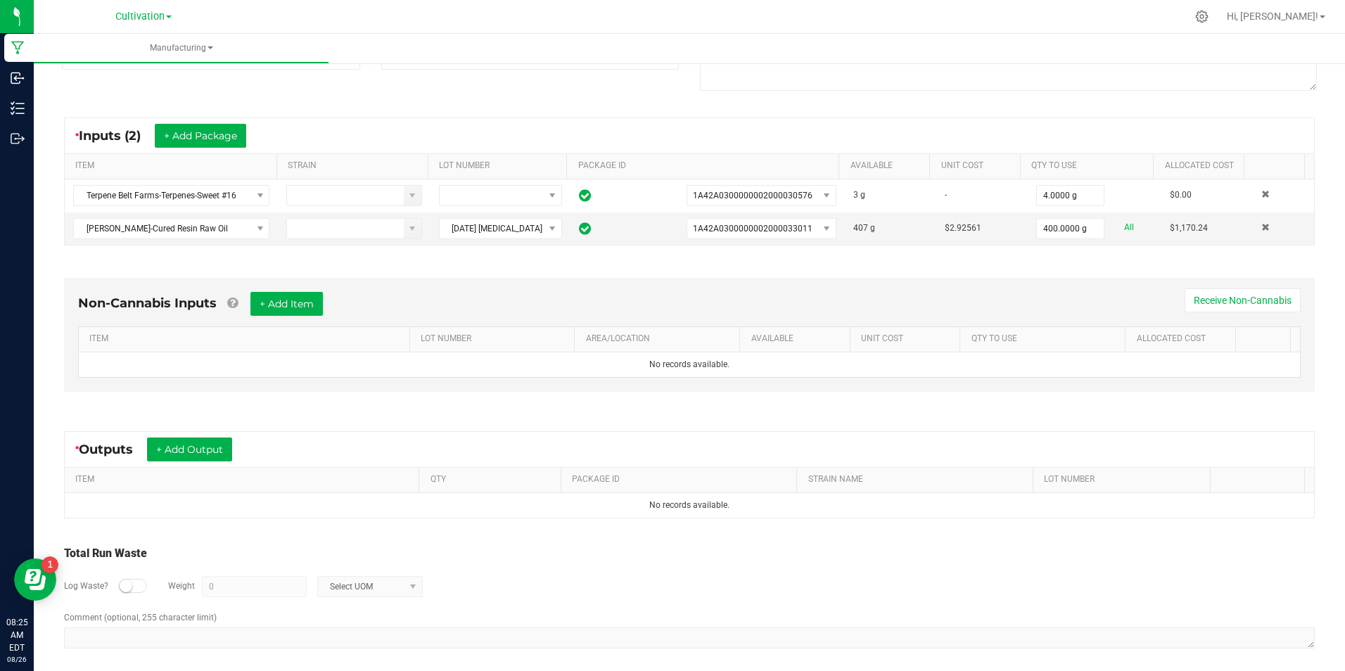
click at [205, 433] on div "* Outputs + Add Output" at bounding box center [689, 449] width 1249 height 35
click at [204, 443] on button "+ Add Output" at bounding box center [189, 450] width 85 height 24
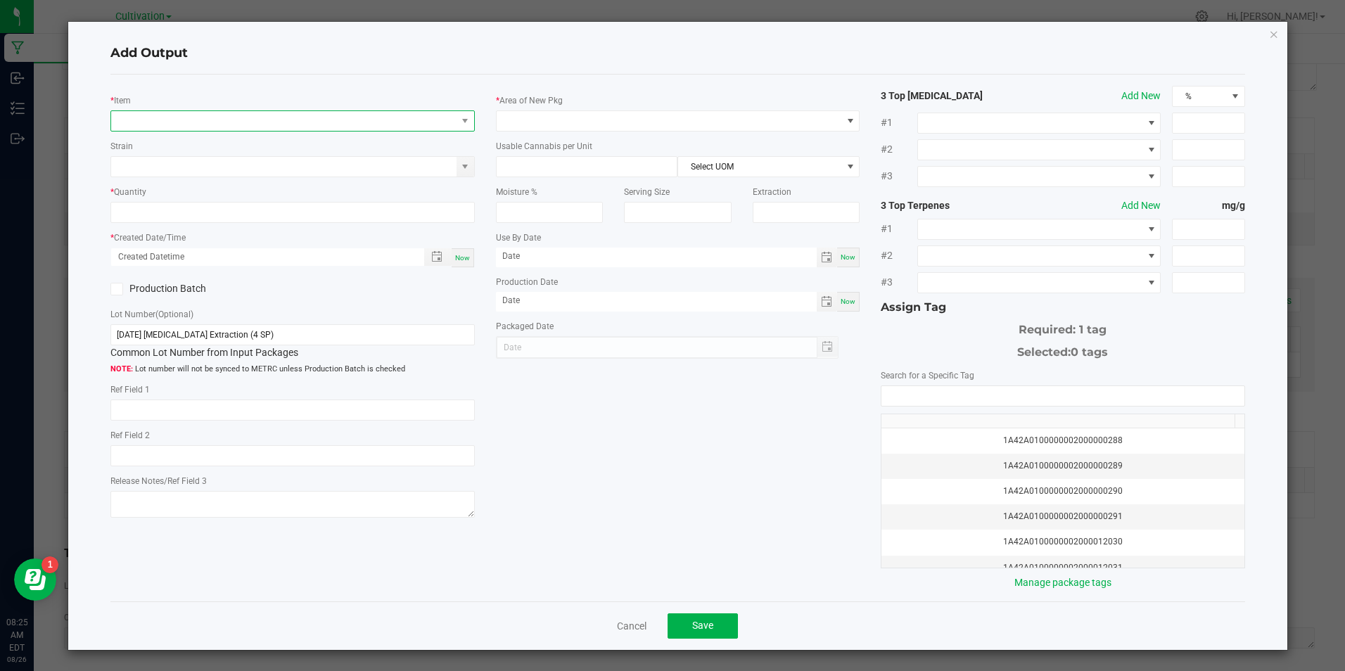
click at [186, 127] on span "NO DATA FOUND" at bounding box center [283, 121] width 345 height 20
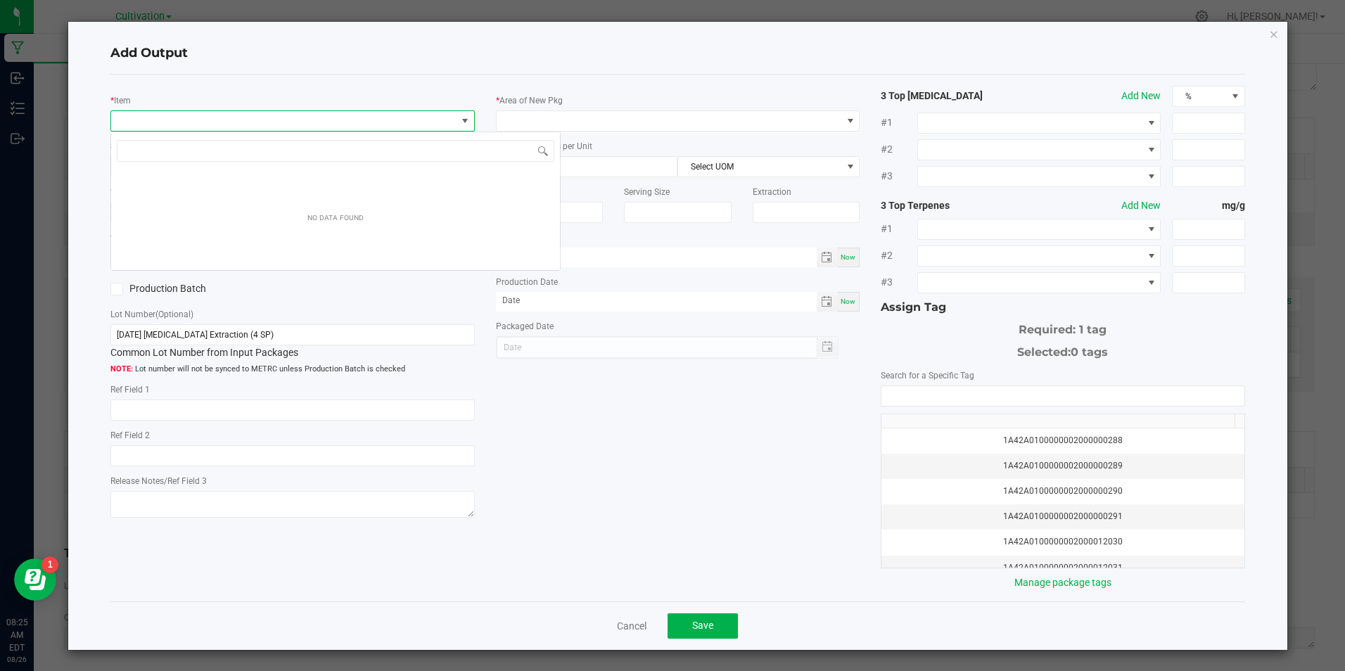
scroll to position [21, 361]
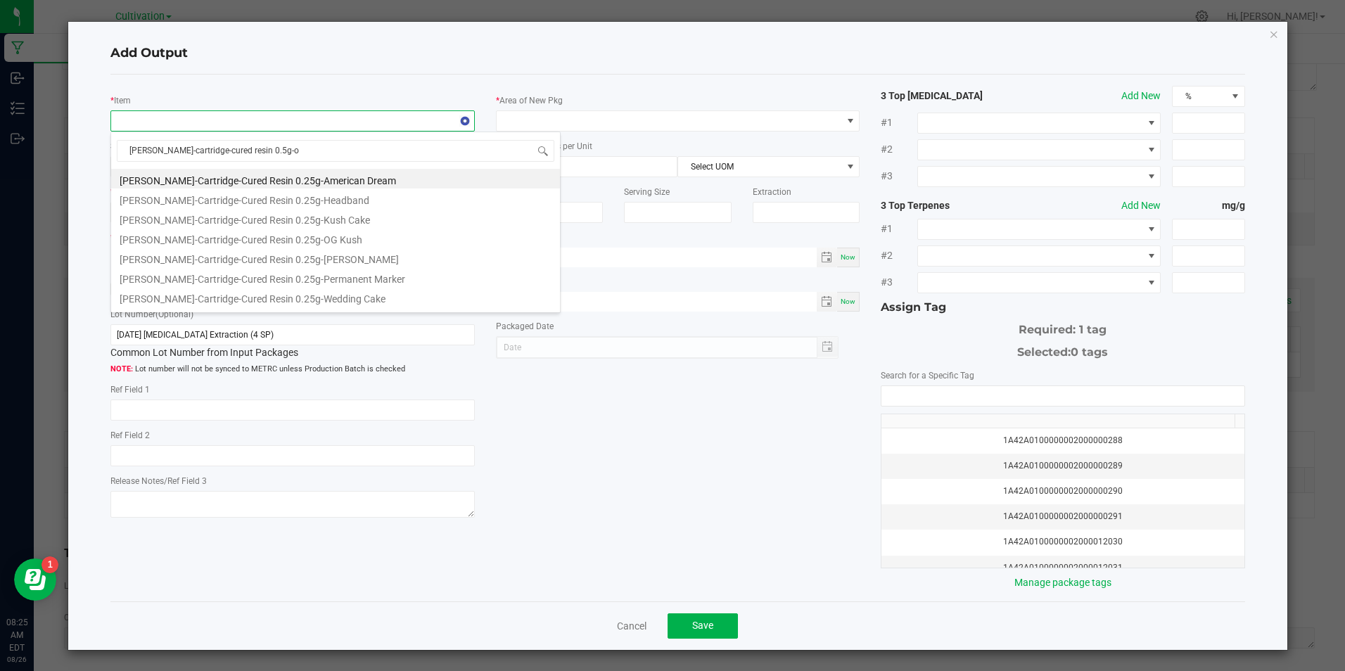
type input "[PERSON_NAME]-cartridge-cured resin 0.5g-og"
click at [231, 176] on li "[PERSON_NAME]-Cartridge-Cured Resin 0.5g-OG Cake" at bounding box center [335, 179] width 449 height 20
type input "0 ea"
type input "1.6"
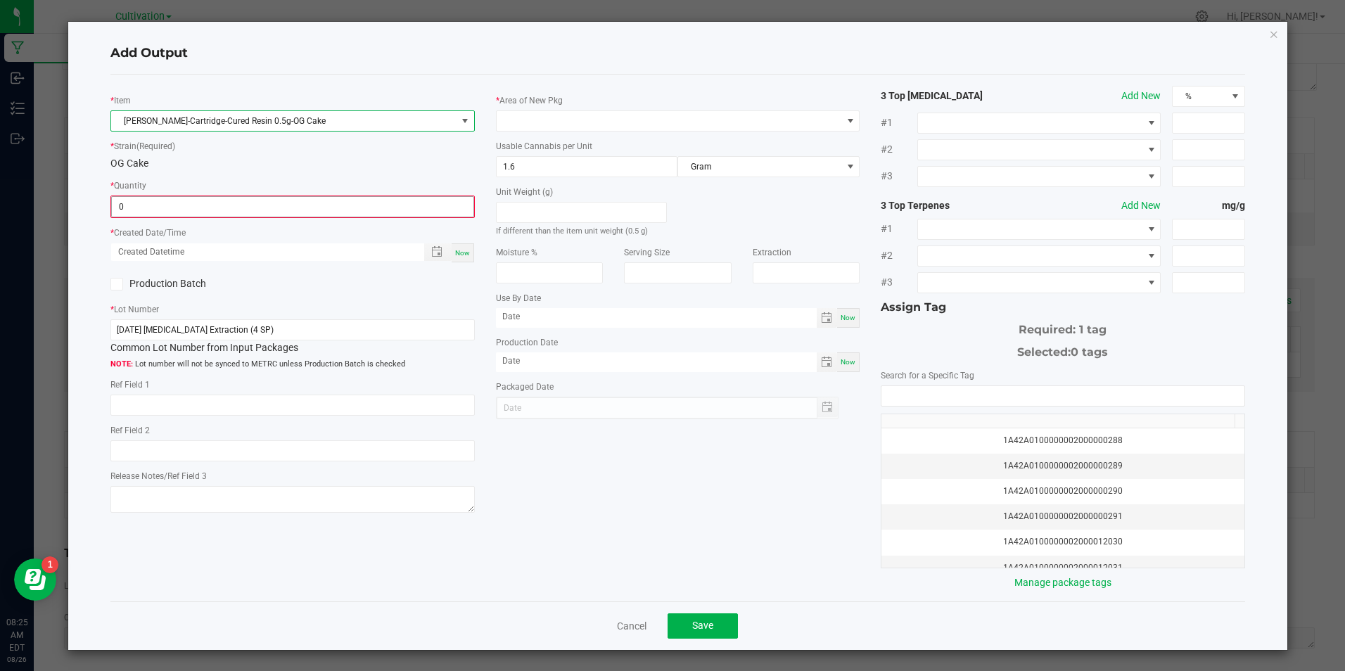
click at [229, 205] on input "0" at bounding box center [292, 207] width 361 height 20
type input "735 ea"
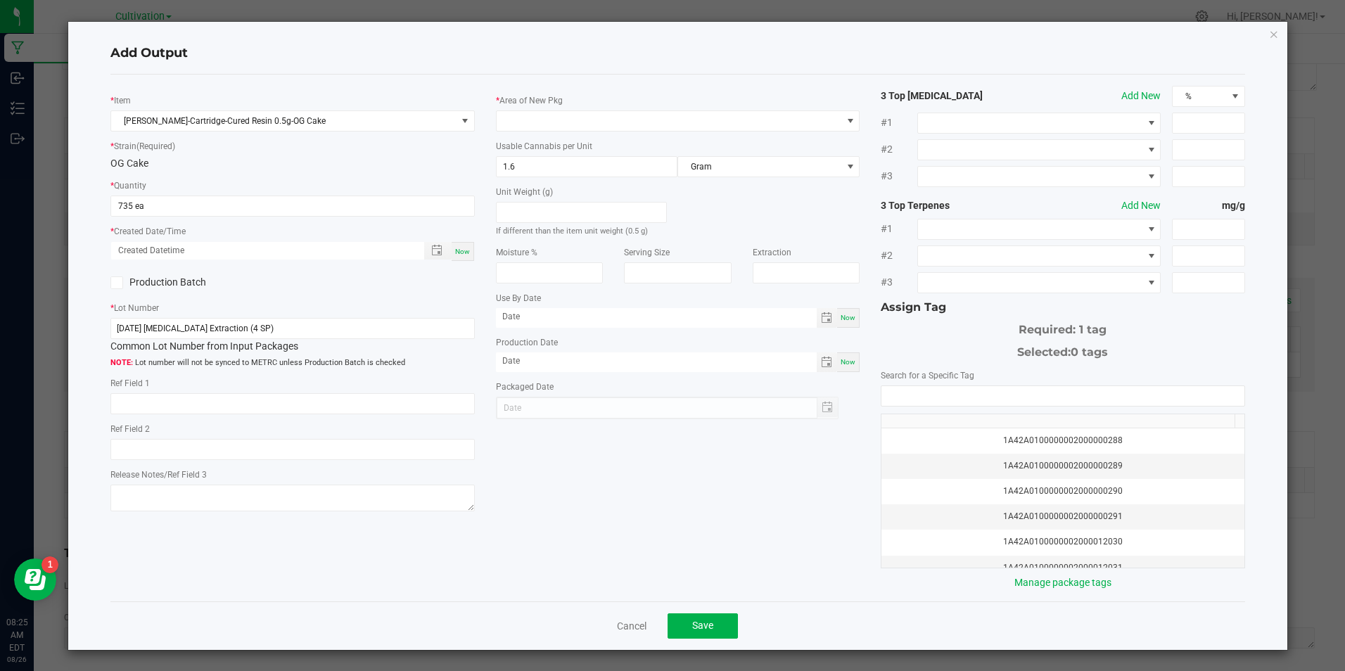
click at [461, 249] on span "Now" at bounding box center [462, 252] width 15 height 8
type input "[DATE] 8:25 AM"
type input "[DATE]"
click at [120, 283] on icon at bounding box center [117, 283] width 9 height 0
click at [0, 0] on input "Production Batch" at bounding box center [0, 0] width 0 height 0
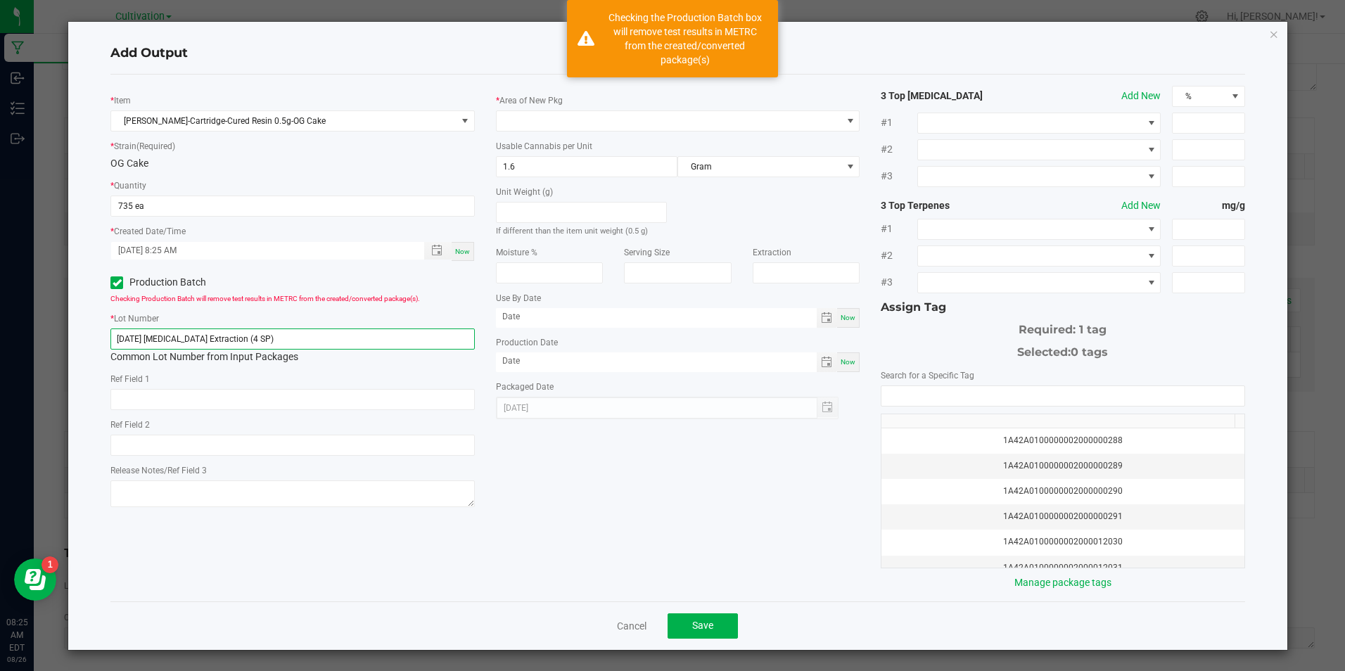
click at [258, 336] on input "[DATE] [MEDICAL_DATA] Extraction (4 SP)" at bounding box center [292, 339] width 364 height 21
paste input "5/25 0.5G Cartridge Fill (OG Cake"
type input "[DATE] 0.5G Cartridge Fill (OG Cake)"
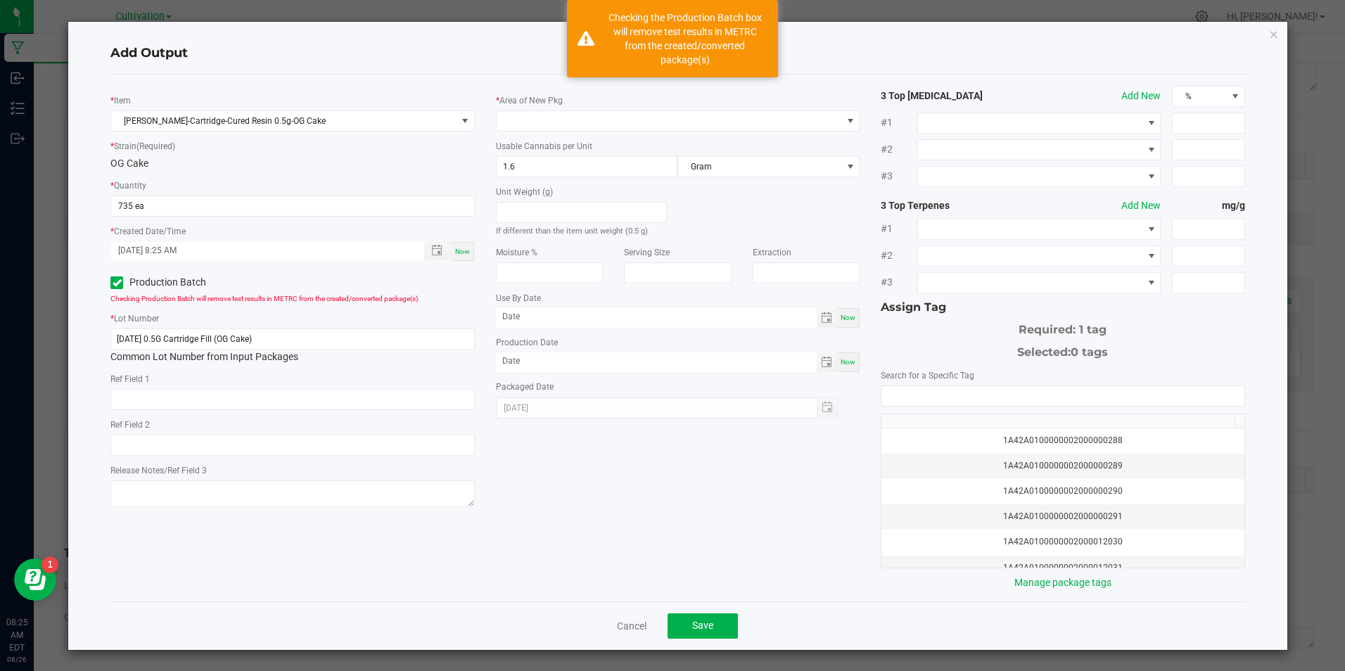
click at [299, 456] on div "* Item [PERSON_NAME]-Cartridge-Cured Resin 0.5g-OG Cake * Strain (Required) OG …" at bounding box center [292, 299] width 385 height 426
click at [540, 97] on label "Area of New Pkg" at bounding box center [530, 100] width 63 height 13
click at [534, 119] on span at bounding box center [669, 121] width 345 height 20
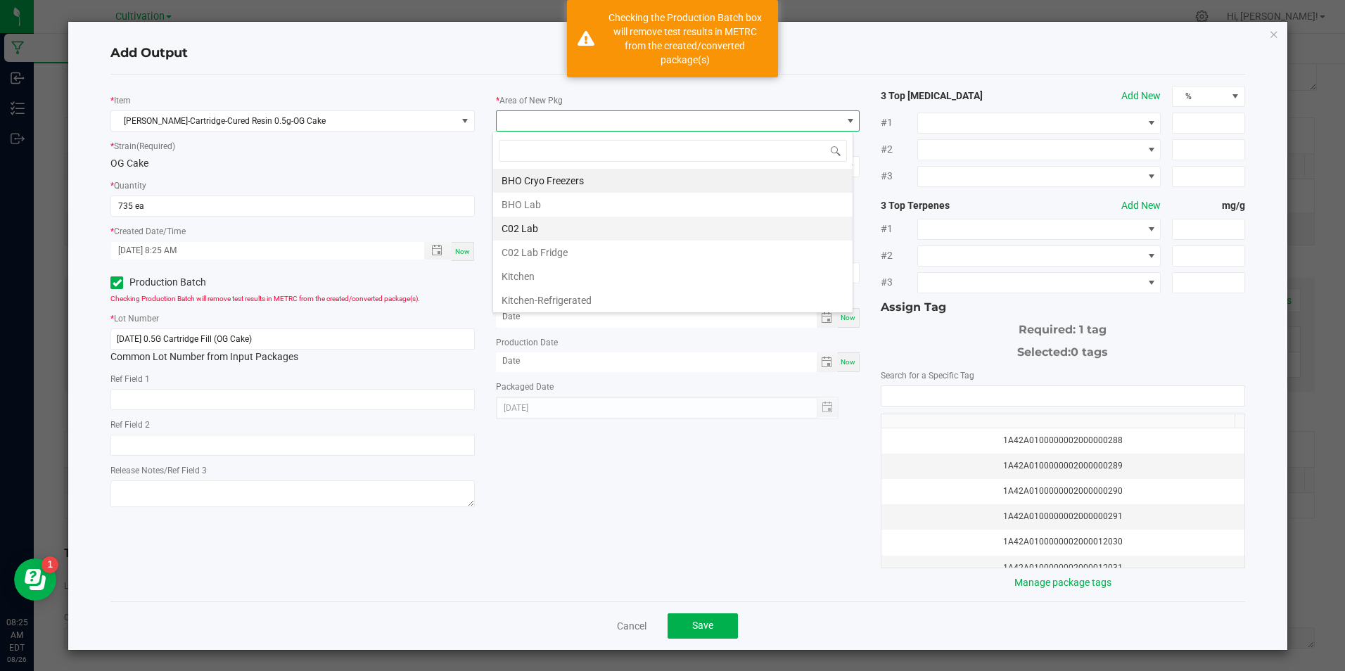
click at [542, 231] on li "C02 Lab" at bounding box center [672, 229] width 359 height 24
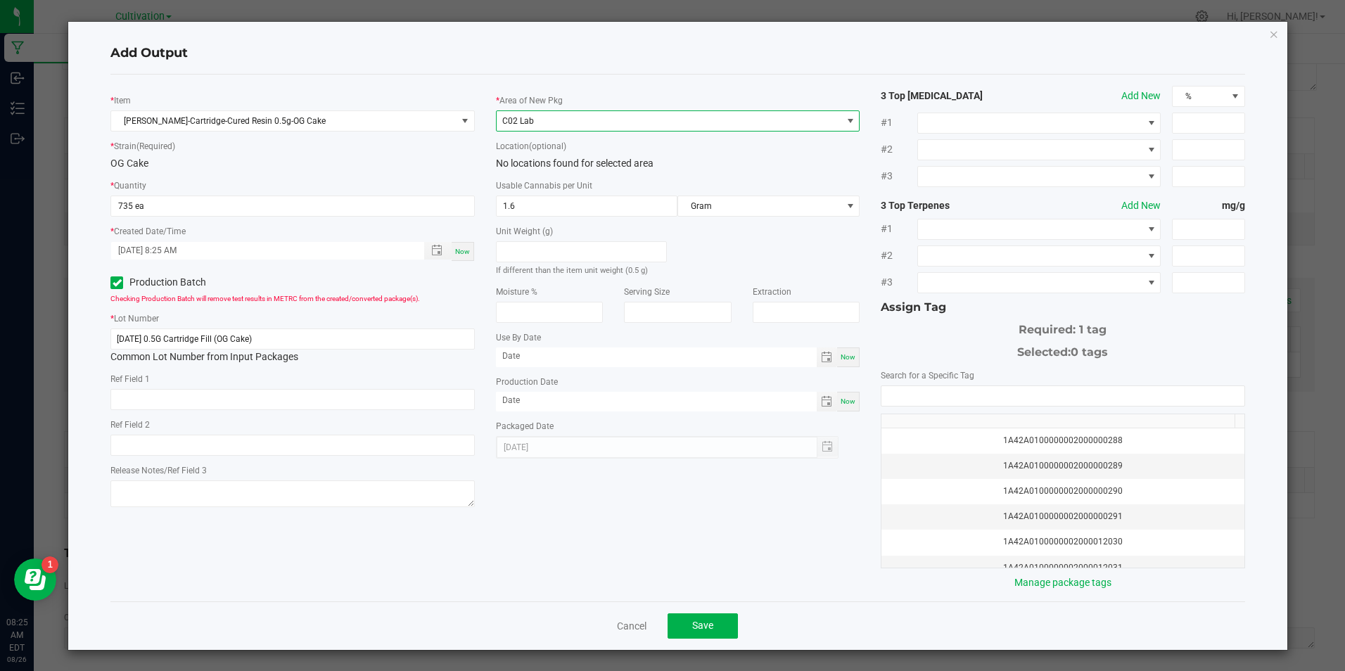
click at [841, 399] on span "Now" at bounding box center [848, 401] width 15 height 8
type input "[DATE]"
click at [894, 386] on input "NO DATA FOUND" at bounding box center [1062, 396] width 362 height 20
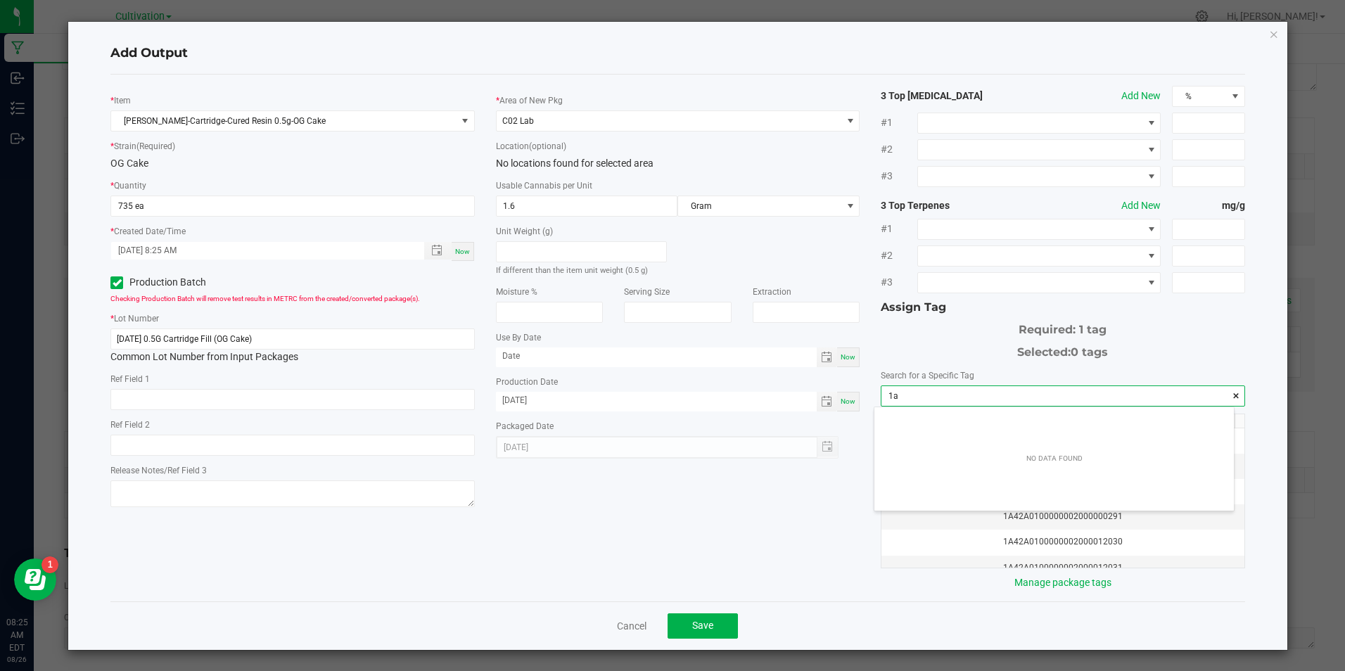
scroll to position [20, 359]
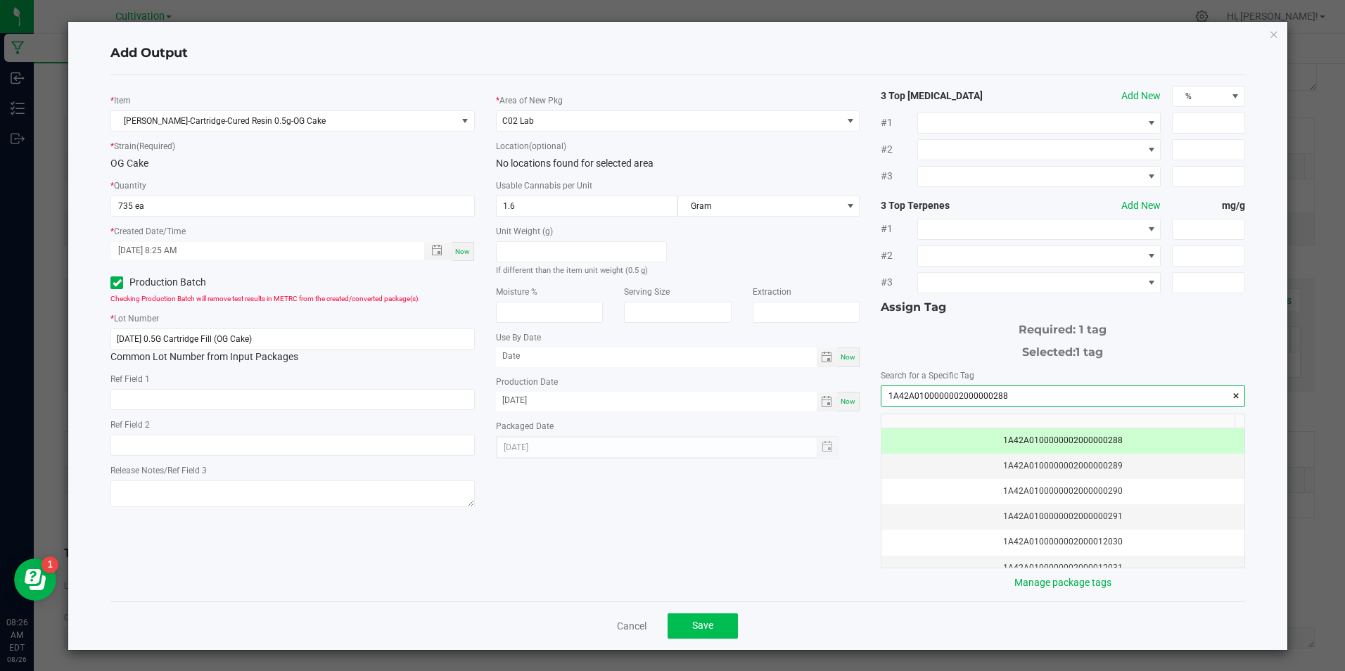
type input "1A42A0100000002000000288"
click at [720, 628] on button "Save" at bounding box center [703, 625] width 70 height 25
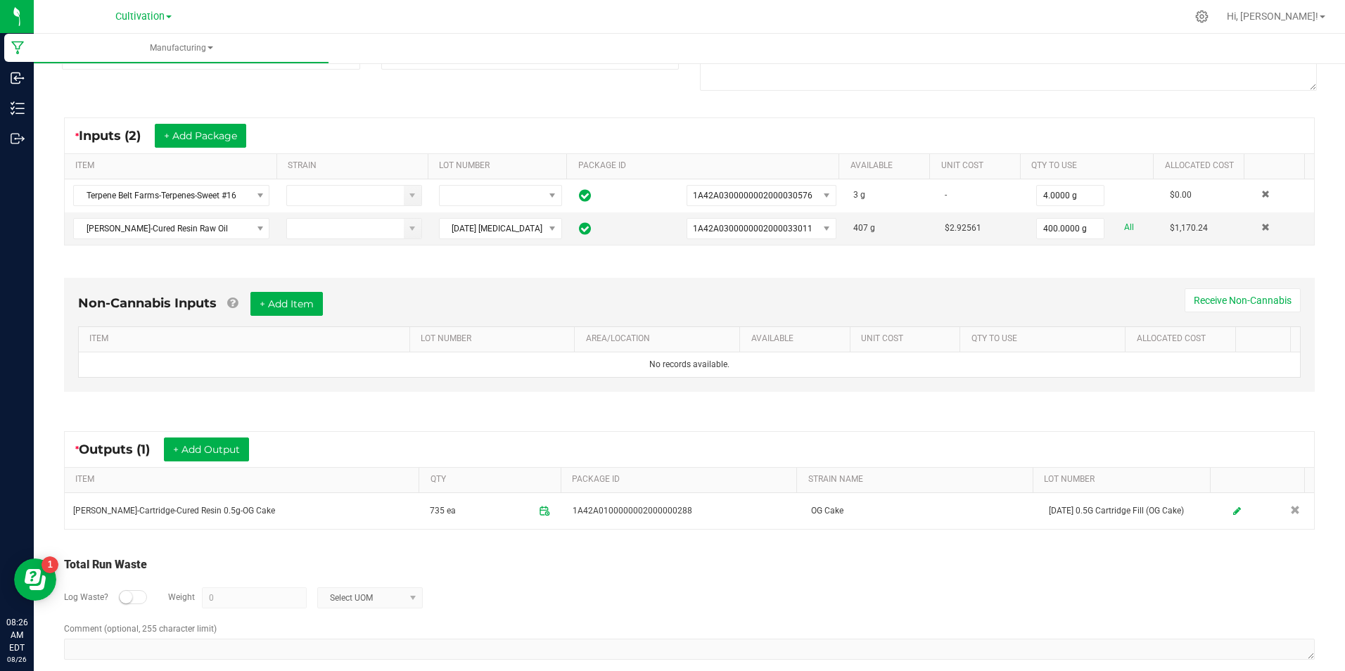
click at [248, 427] on div "* Outputs (1) + Add Output ITEM QTY PACKAGE ID STRAIN NAME LOT NUMBER [PERSON_N…" at bounding box center [689, 481] width 1276 height 124
click at [193, 446] on button "+ Add Output" at bounding box center [206, 450] width 85 height 24
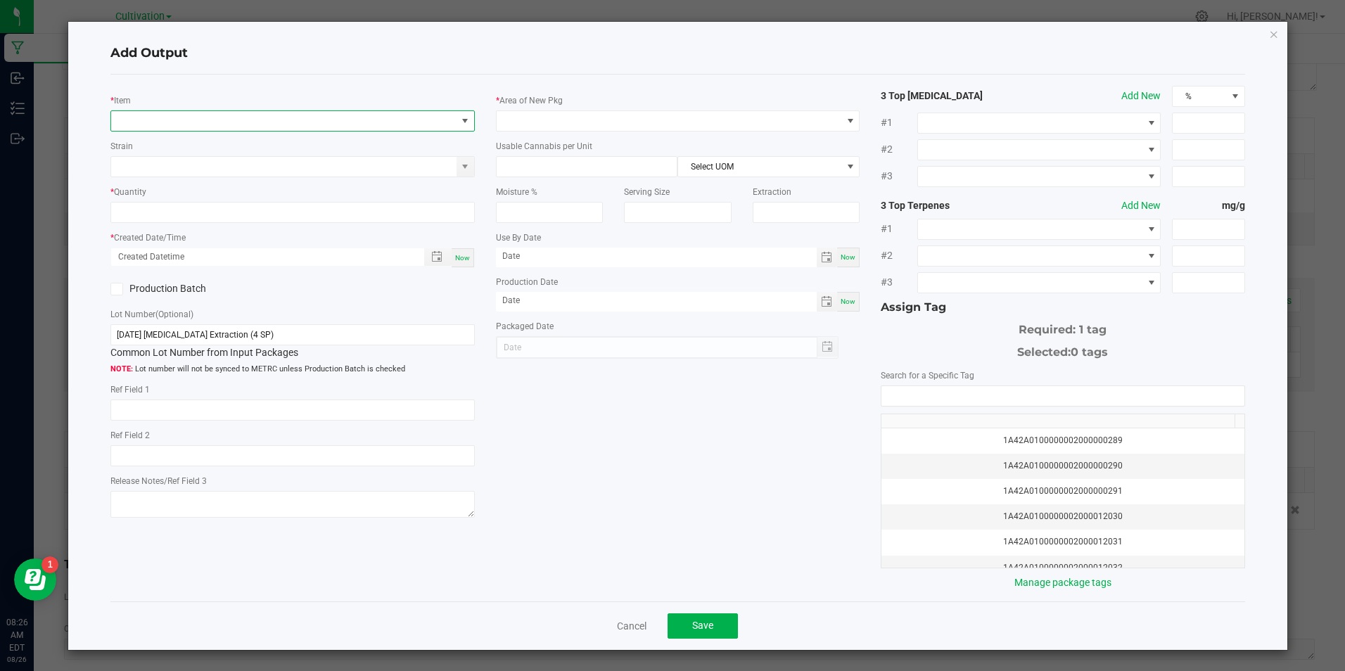
click at [187, 125] on span "NO DATA FOUND" at bounding box center [283, 121] width 345 height 20
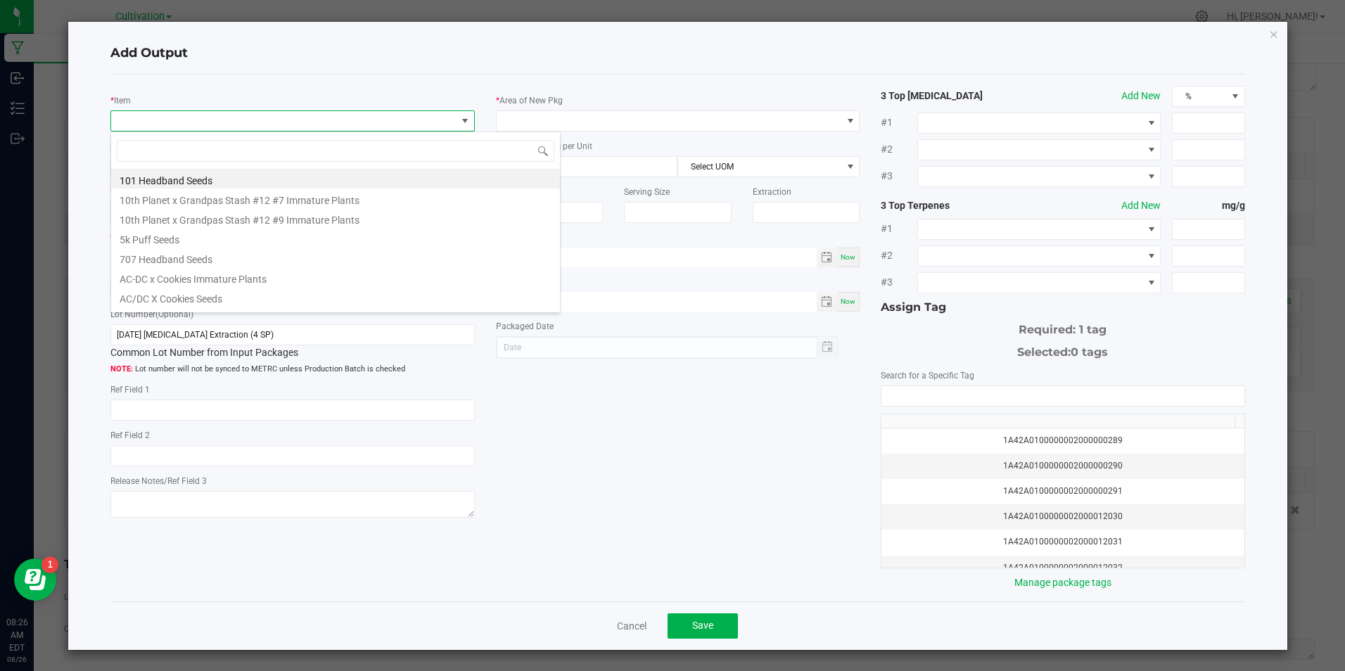
scroll to position [21, 361]
type input "[PERSON_NAME]-bulk lab was"
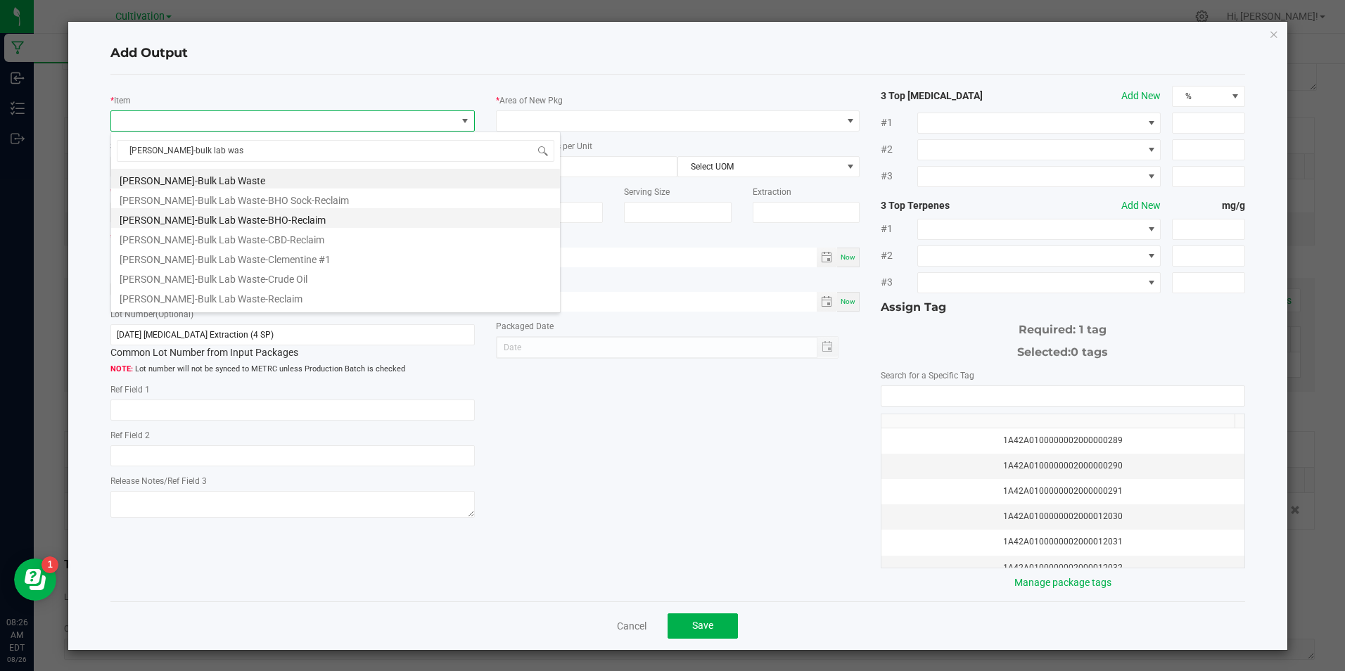
click at [225, 219] on li "[PERSON_NAME]-Bulk Lab Waste-BHO-Reclaim" at bounding box center [335, 218] width 449 height 20
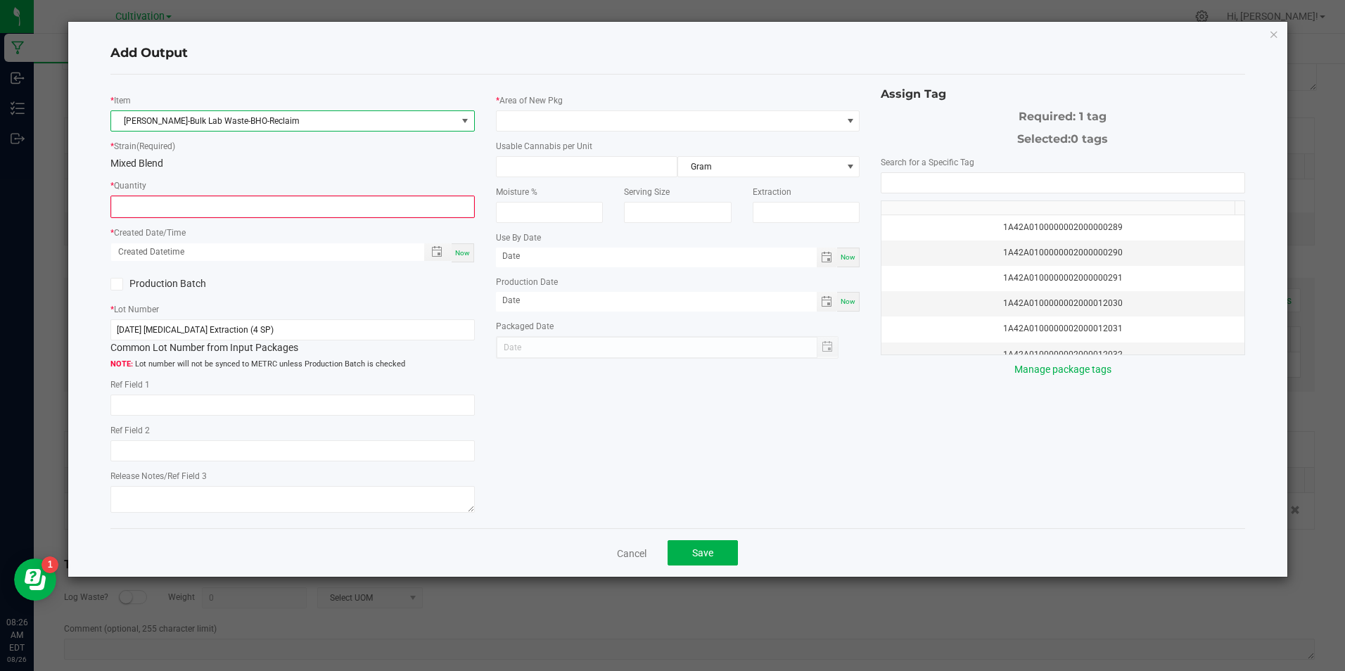
type input "0.0000 g"
type input "1"
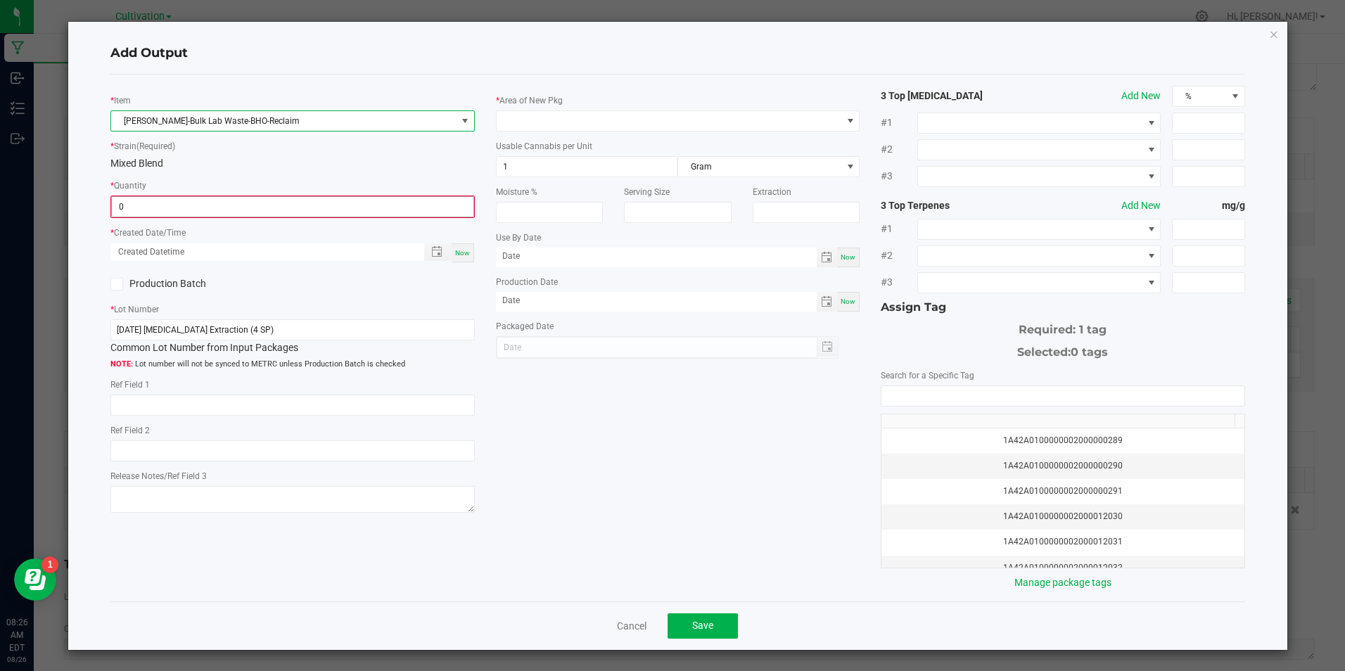
click at [225, 215] on input "0" at bounding box center [292, 207] width 361 height 20
type input "36.5000 g"
click at [459, 258] on div "Now" at bounding box center [463, 251] width 23 height 19
type input "[DATE] 8:26 AM"
type input "[DATE]"
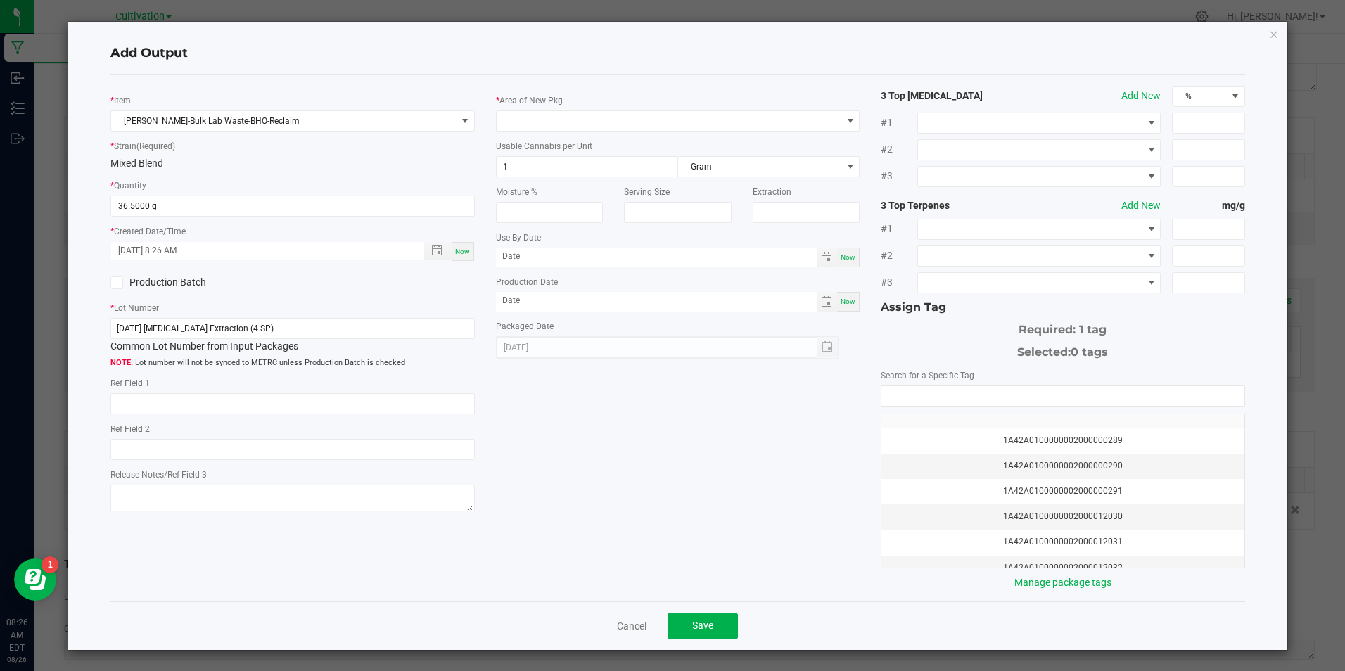
click at [114, 288] on label "Production Batch" at bounding box center [196, 282] width 172 height 15
click at [0, 0] on input "Production Batch" at bounding box center [0, 0] width 0 height 0
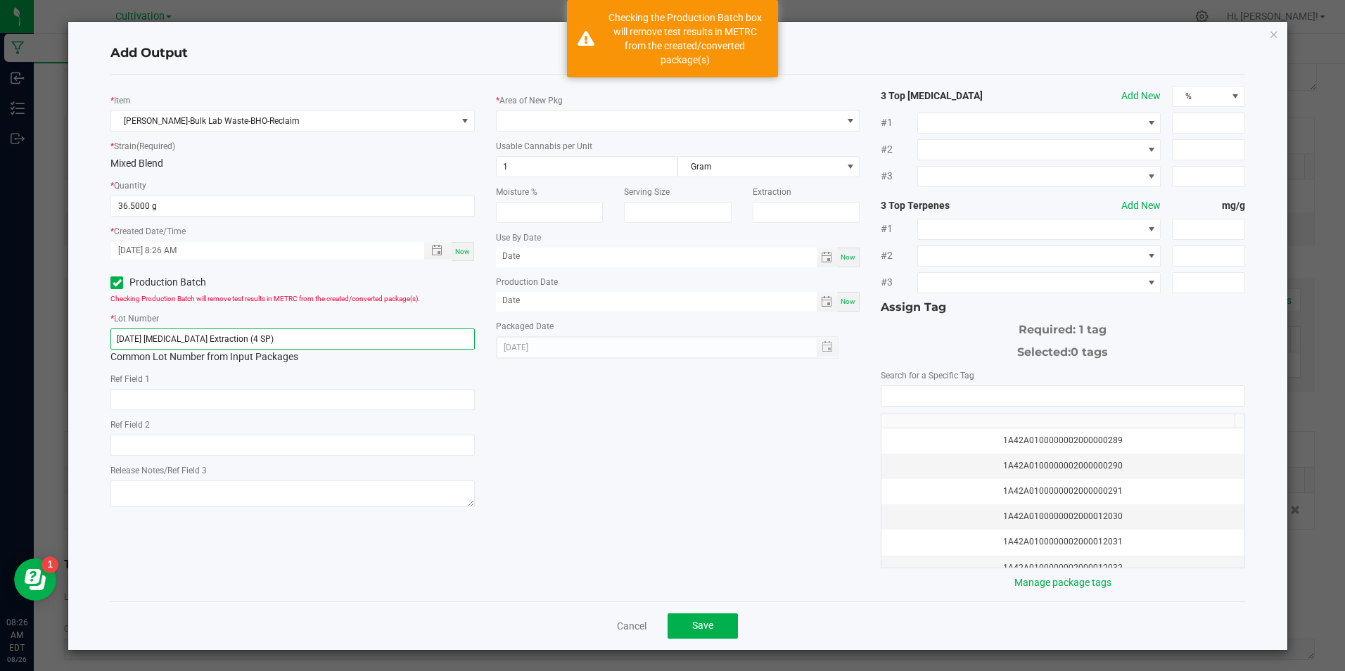
click at [241, 343] on input "[DATE] [MEDICAL_DATA] Extraction (4 SP)" at bounding box center [292, 339] width 364 height 21
click at [240, 343] on input "[DATE] [MEDICAL_DATA] Extraction (4 SP)" at bounding box center [292, 339] width 364 height 21
paste input "5/25 0.5G Cartridge Fill (OG Cake"
type input "[DATE] 0.5G Cartridge Fill (OG Cake)"
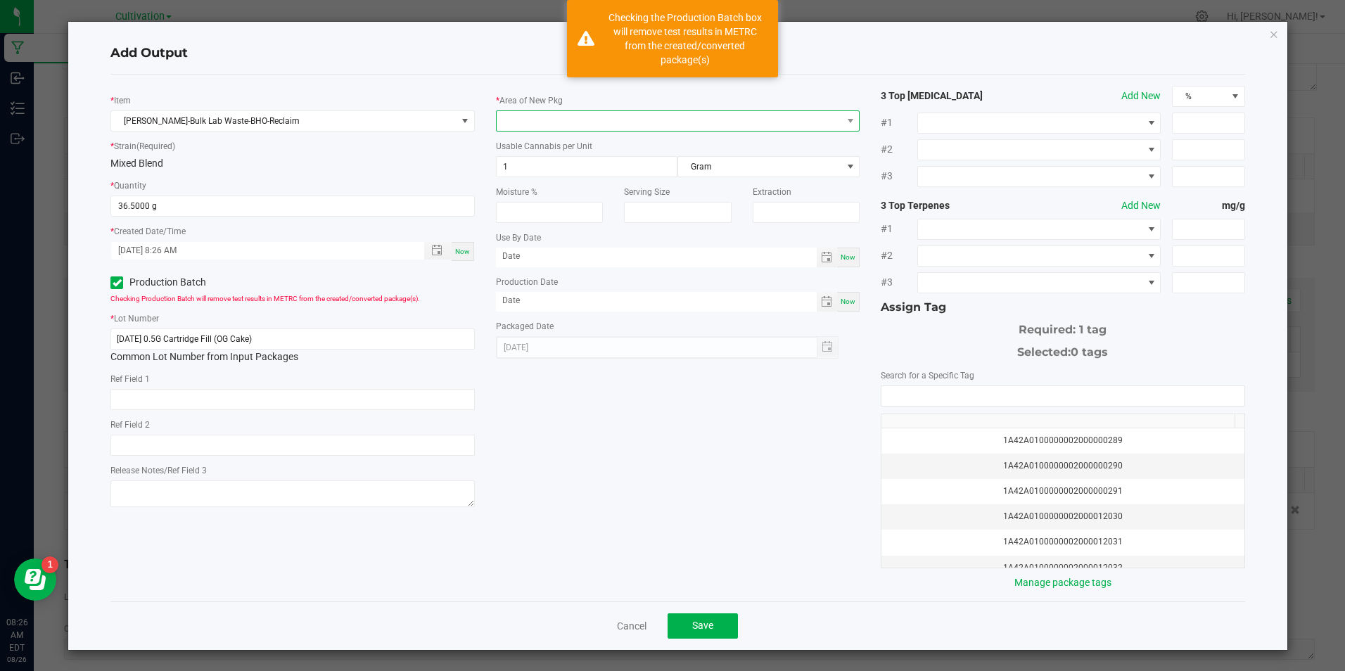
click at [517, 111] on span at bounding box center [669, 121] width 345 height 20
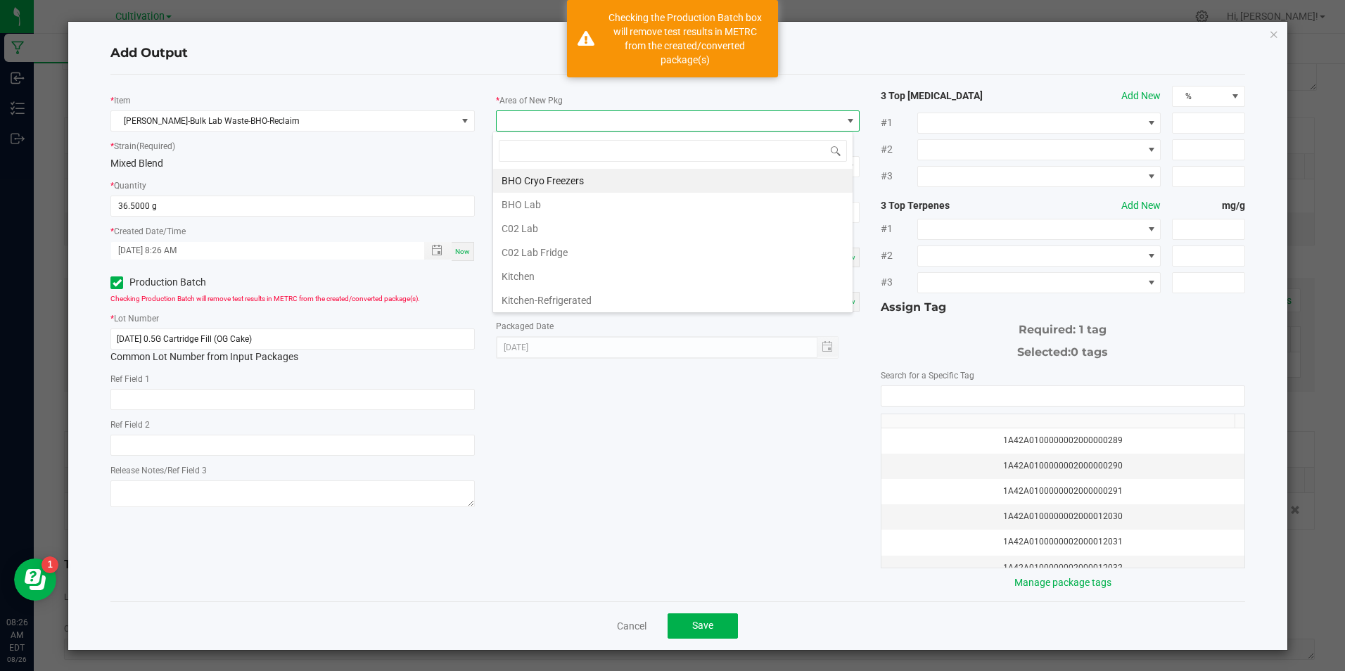
drag, startPoint x: 531, startPoint y: 222, endPoint x: 529, endPoint y: 205, distance: 17.0
click at [531, 223] on li "C02 Lab" at bounding box center [672, 229] width 359 height 24
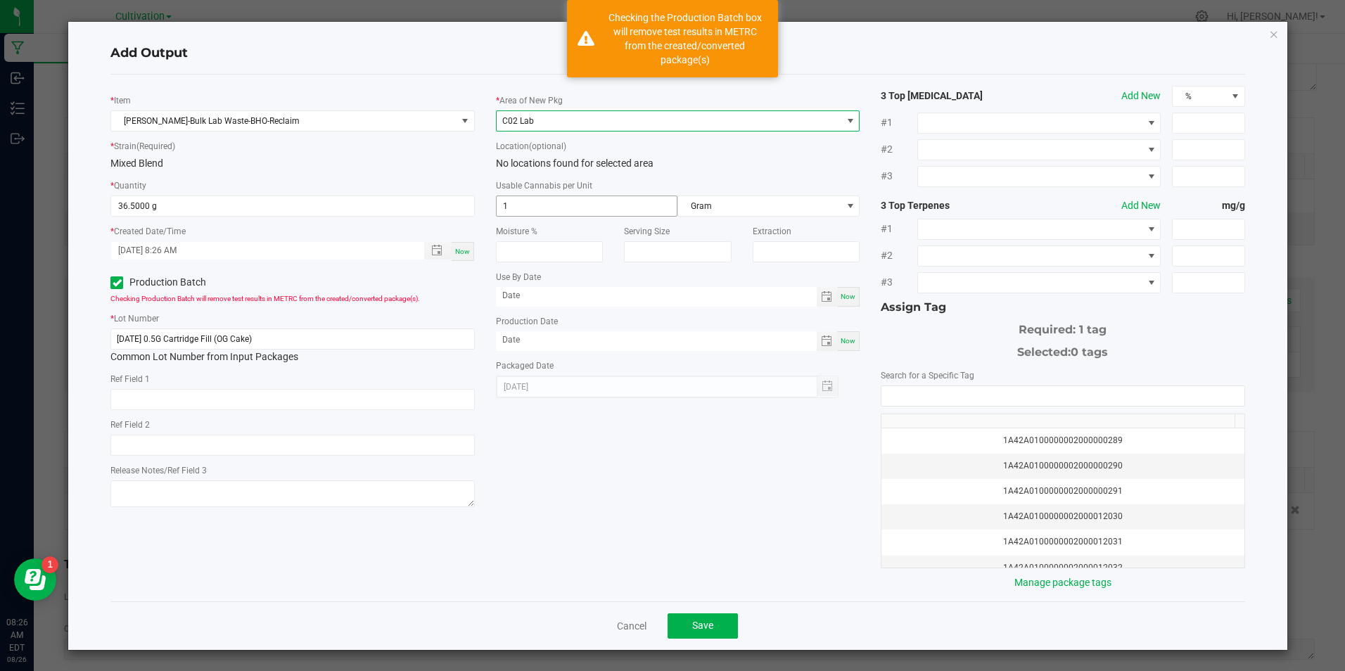
click at [528, 203] on input "1" at bounding box center [587, 206] width 181 height 20
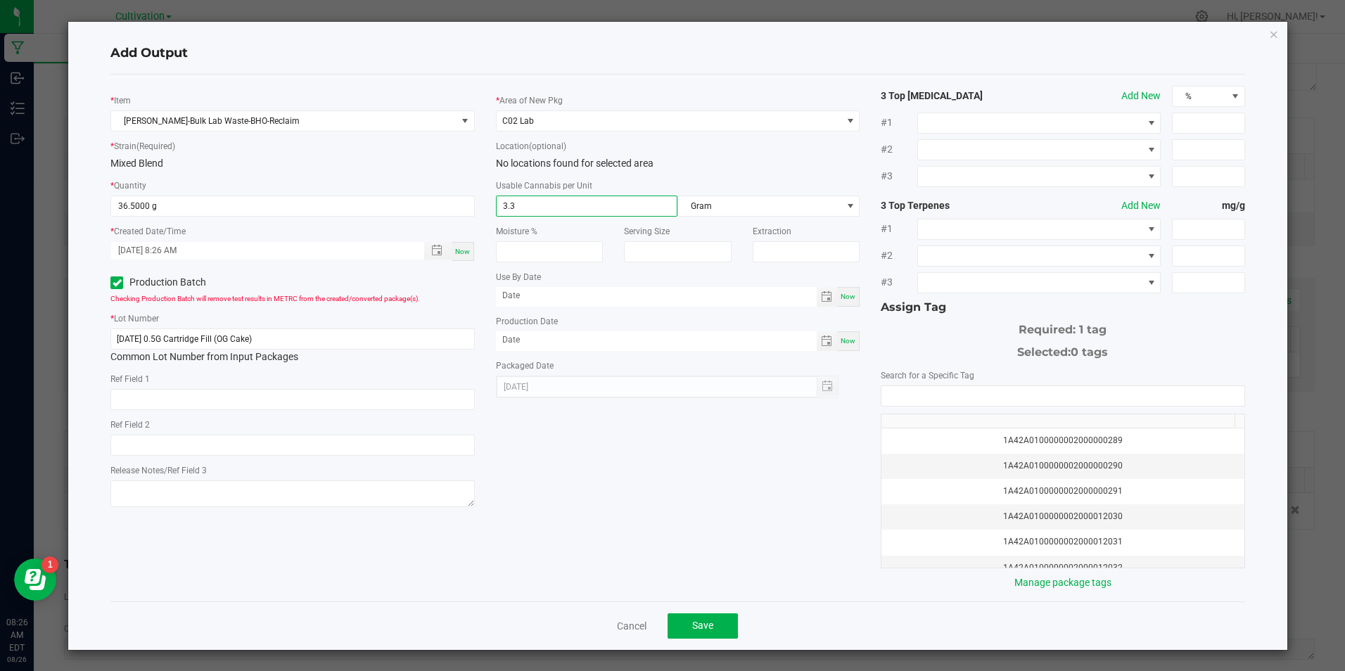
type input "3.3"
click at [844, 334] on div "Now" at bounding box center [848, 341] width 23 height 20
type input "[DATE]"
click at [931, 395] on input "NO DATA FOUND" at bounding box center [1062, 396] width 362 height 20
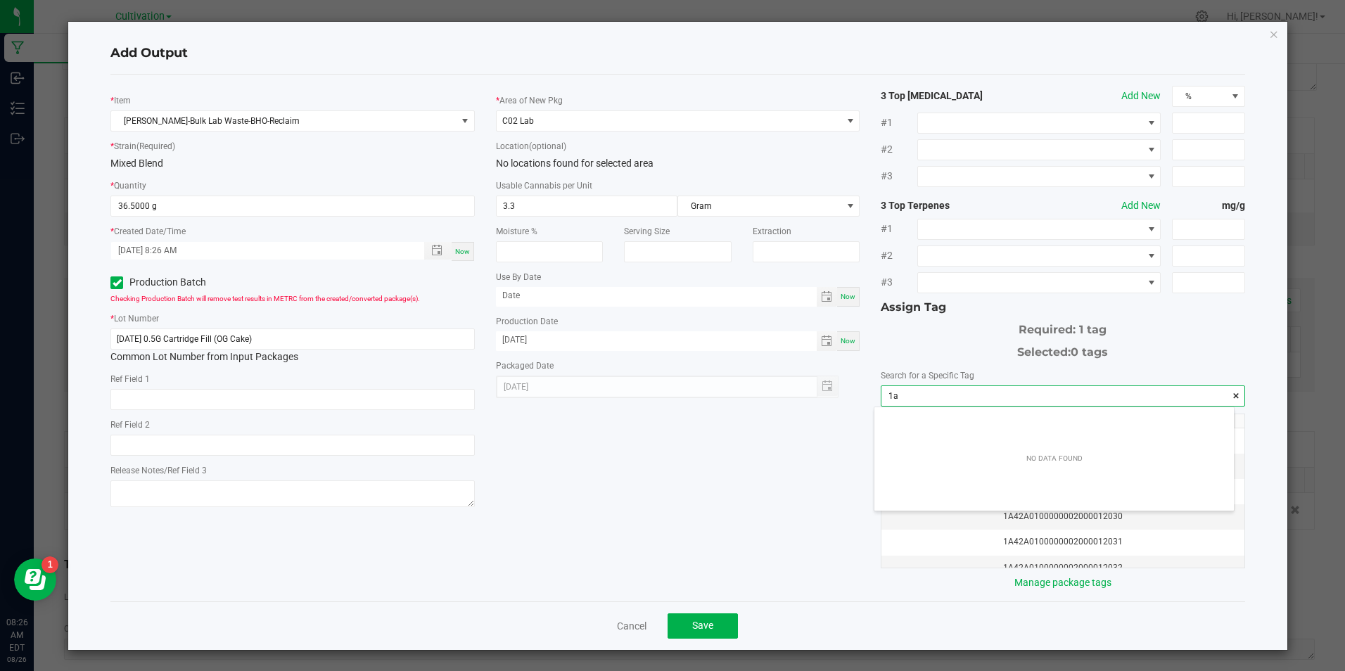
scroll to position [20, 359]
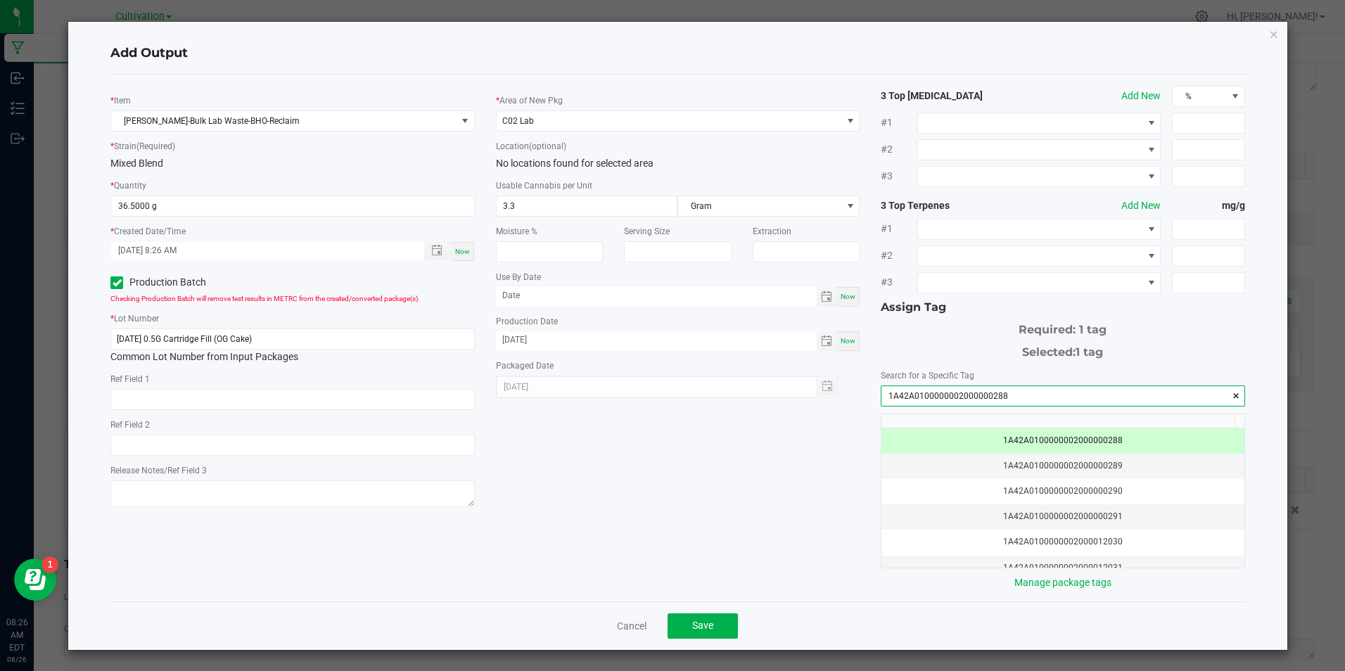
click at [989, 396] on input "1A42A0100000002000000288" at bounding box center [1062, 396] width 362 height 20
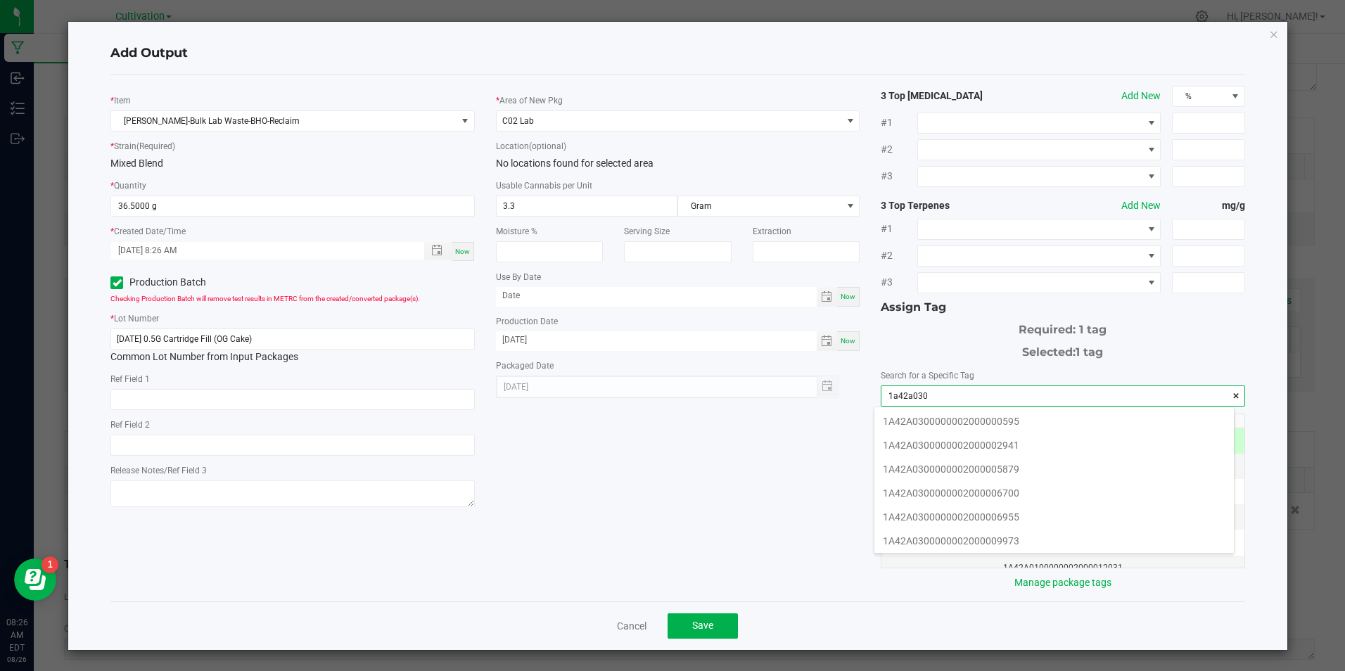
type input "1a42a0300"
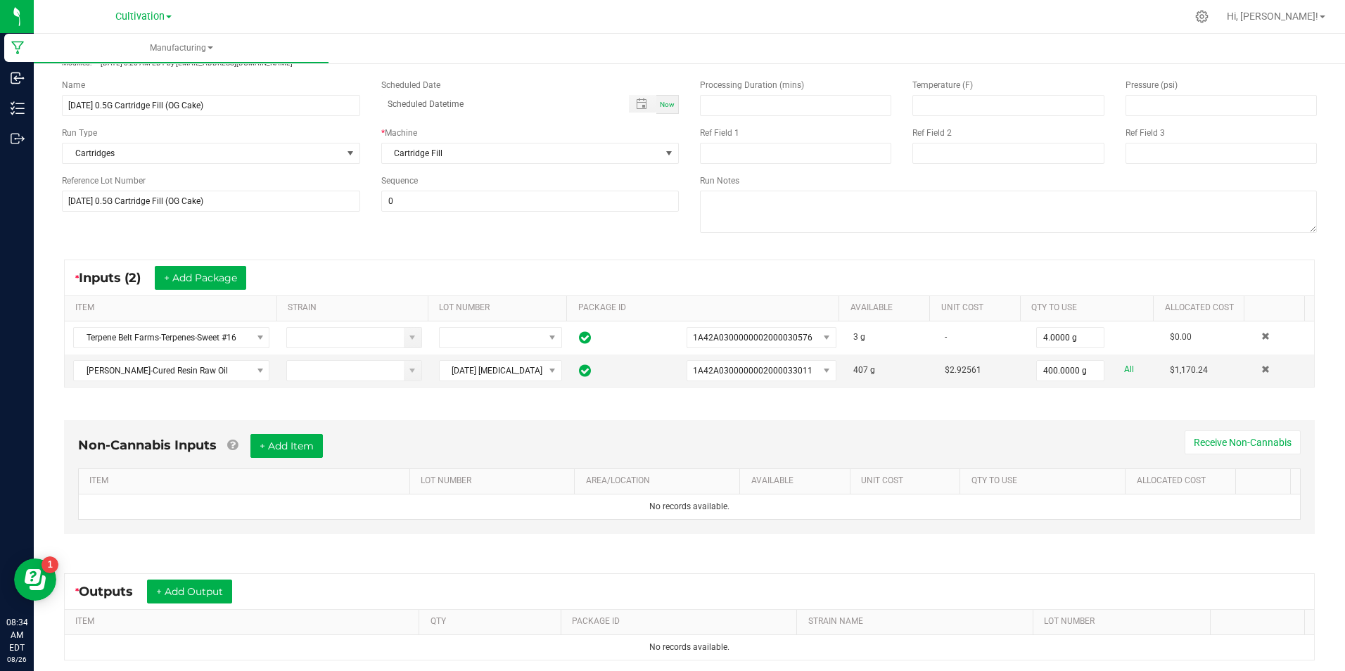
scroll to position [141, 0]
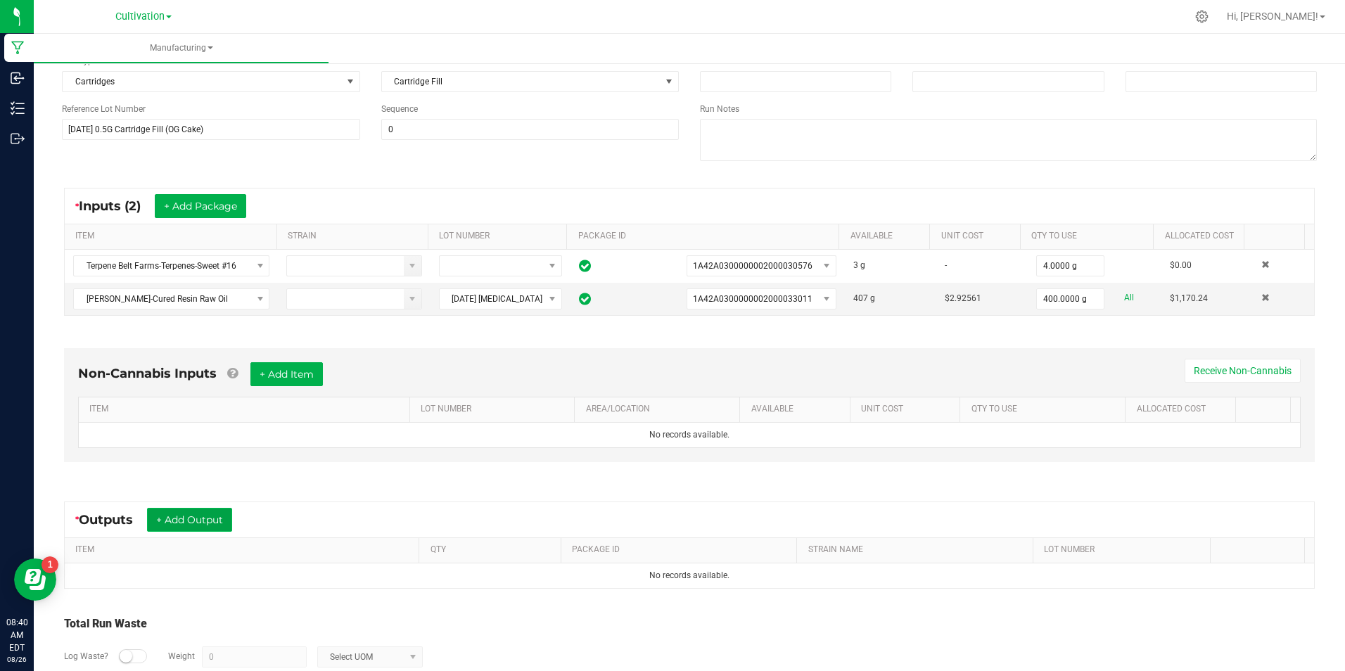
click at [214, 518] on button "+ Add Output" at bounding box center [189, 520] width 85 height 24
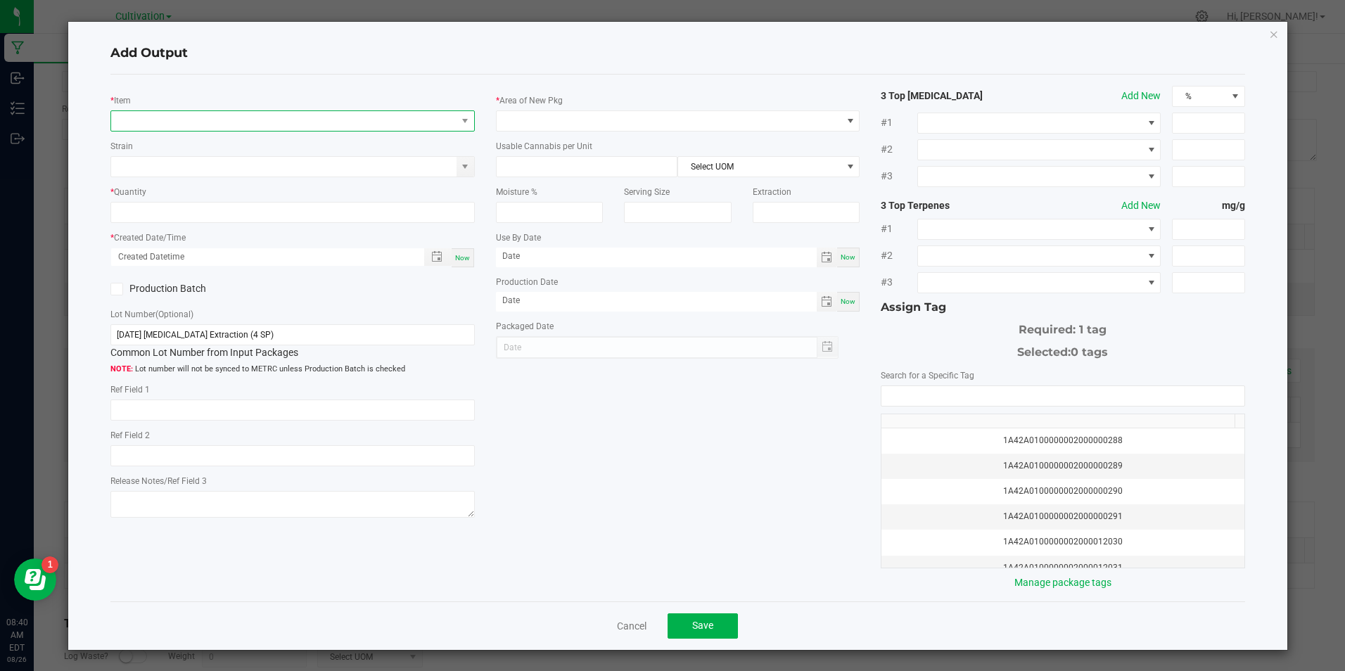
click at [255, 123] on span "NO DATA FOUND" at bounding box center [283, 121] width 345 height 20
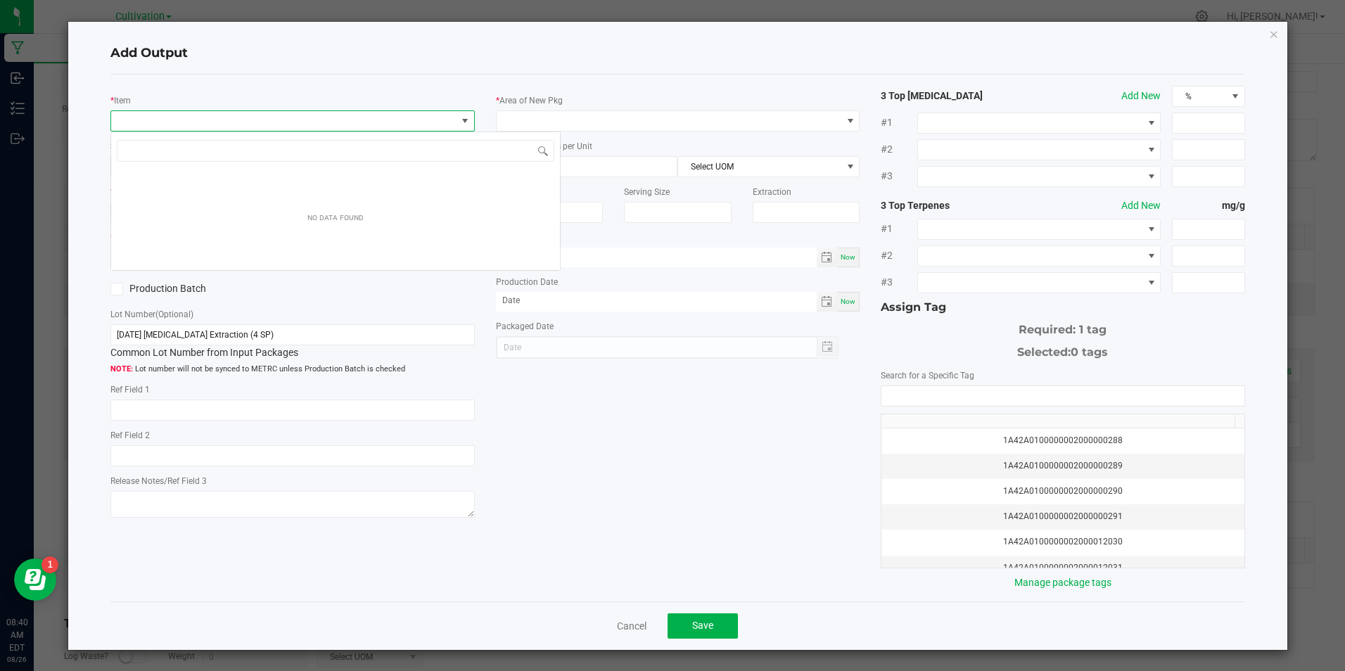
scroll to position [21, 361]
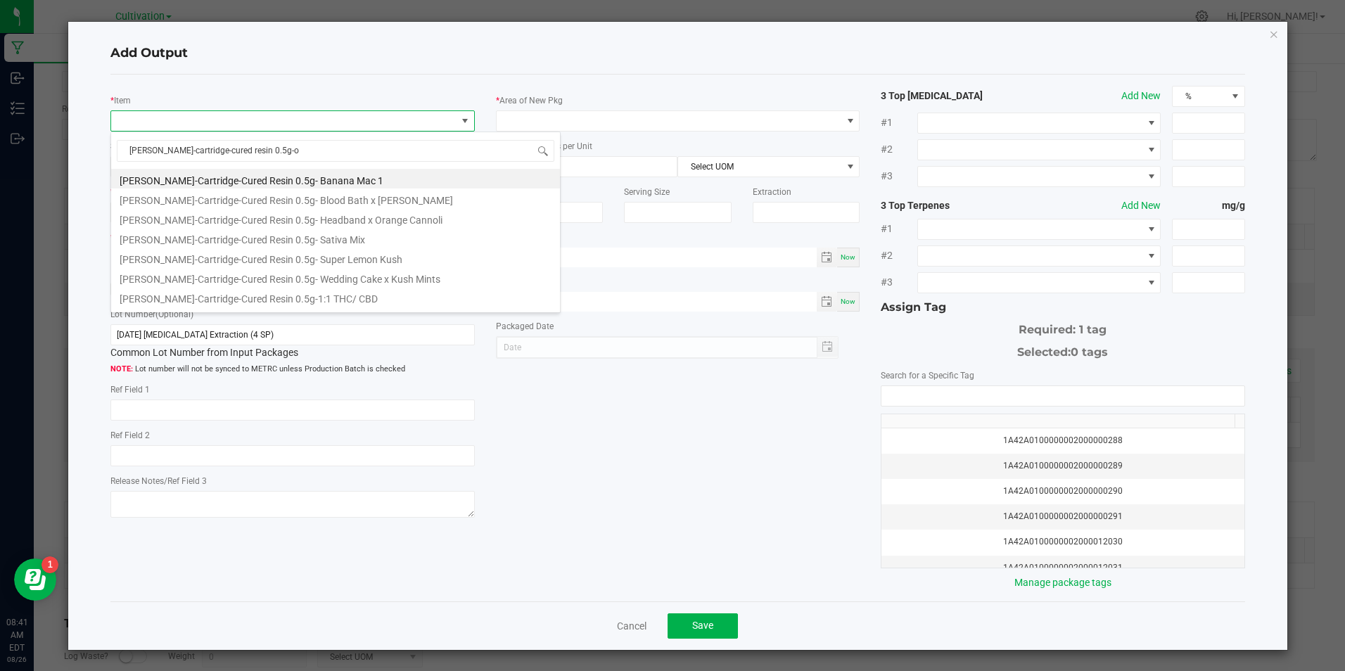
type input "[PERSON_NAME]-cartridge-cured resin 0.5g-og"
click at [293, 181] on li "[PERSON_NAME]-Cartridge-Cured Resin 0.5g-OG Cake" at bounding box center [335, 179] width 449 height 20
type input "0 ea"
type input "1.6"
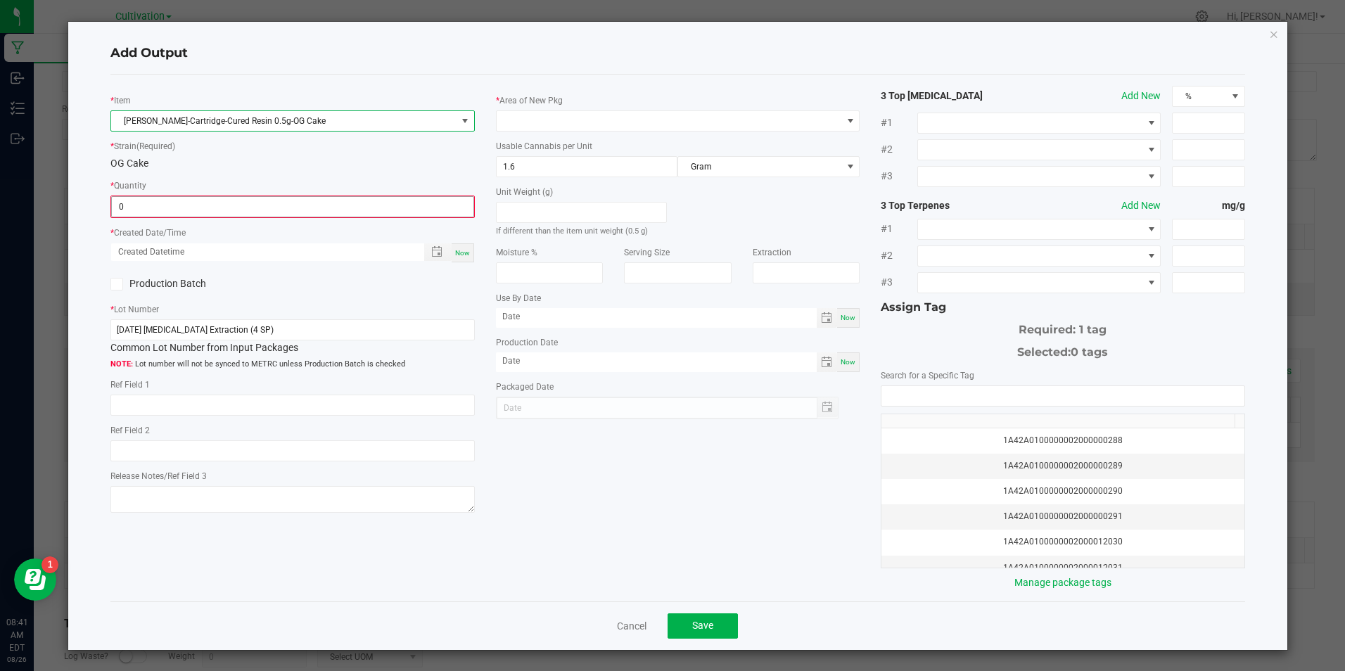
click at [293, 210] on input "0" at bounding box center [292, 207] width 361 height 20
type input "735 ea"
click at [457, 248] on span "Now" at bounding box center [462, 252] width 15 height 8
type input "08/26/2025 8:41 AM"
type input "[DATE]"
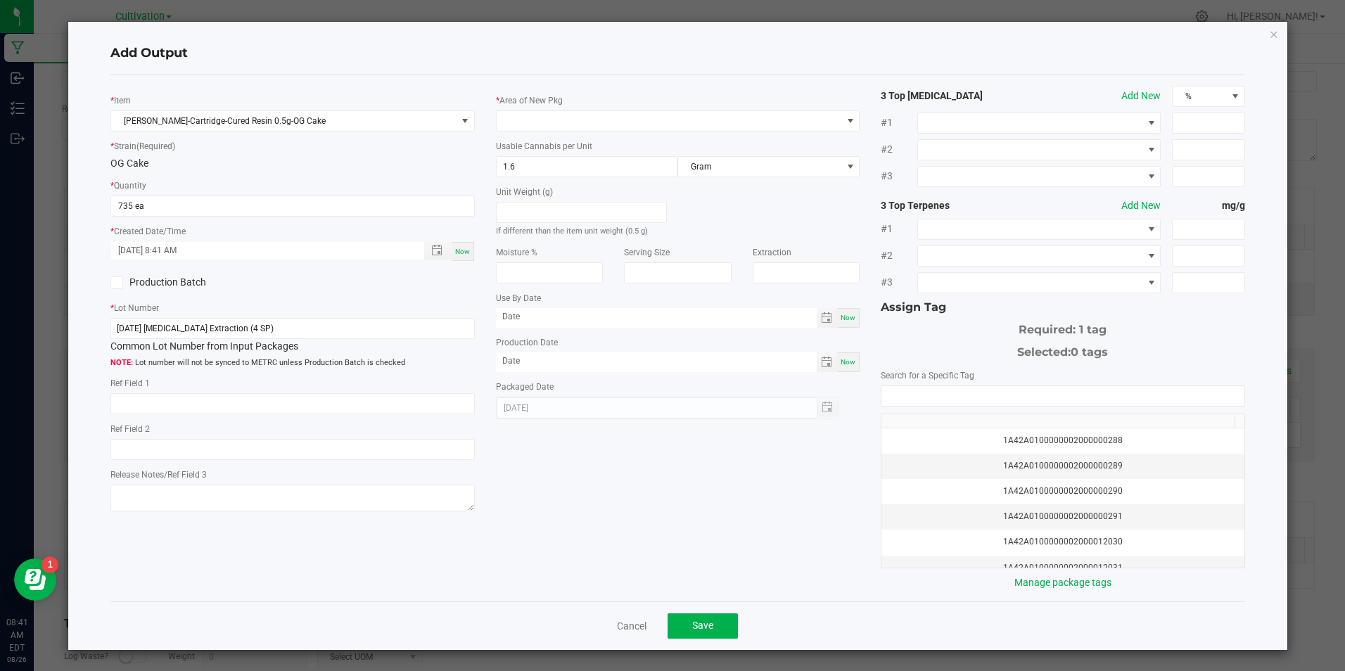
click at [117, 283] on icon at bounding box center [117, 283] width 9 height 0
click at [0, 0] on input "Production Batch" at bounding box center [0, 0] width 0 height 0
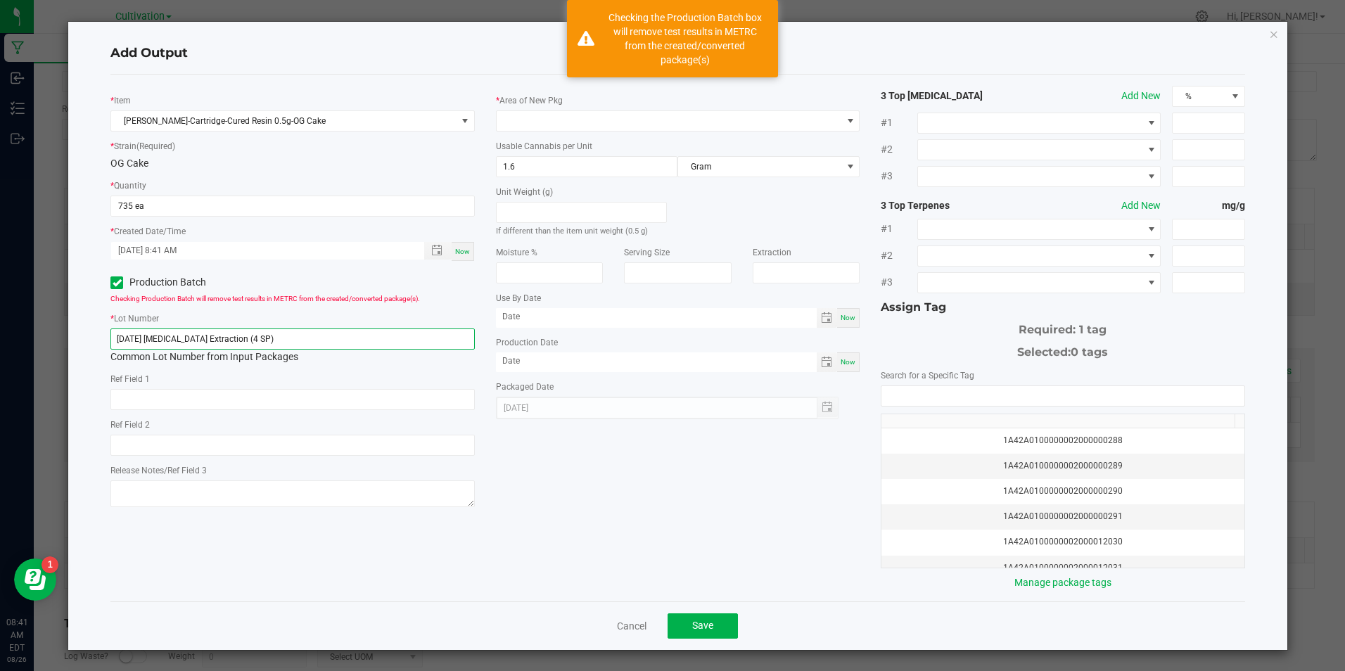
click at [246, 340] on input "[DATE] [MEDICAL_DATA] Extraction (4 SP)" at bounding box center [292, 339] width 364 height 21
paste input "5/25 0.5G Cartridge Fill (OG Cake"
type input "[DATE] 0.5G Cartridge Fill (OG Cake)"
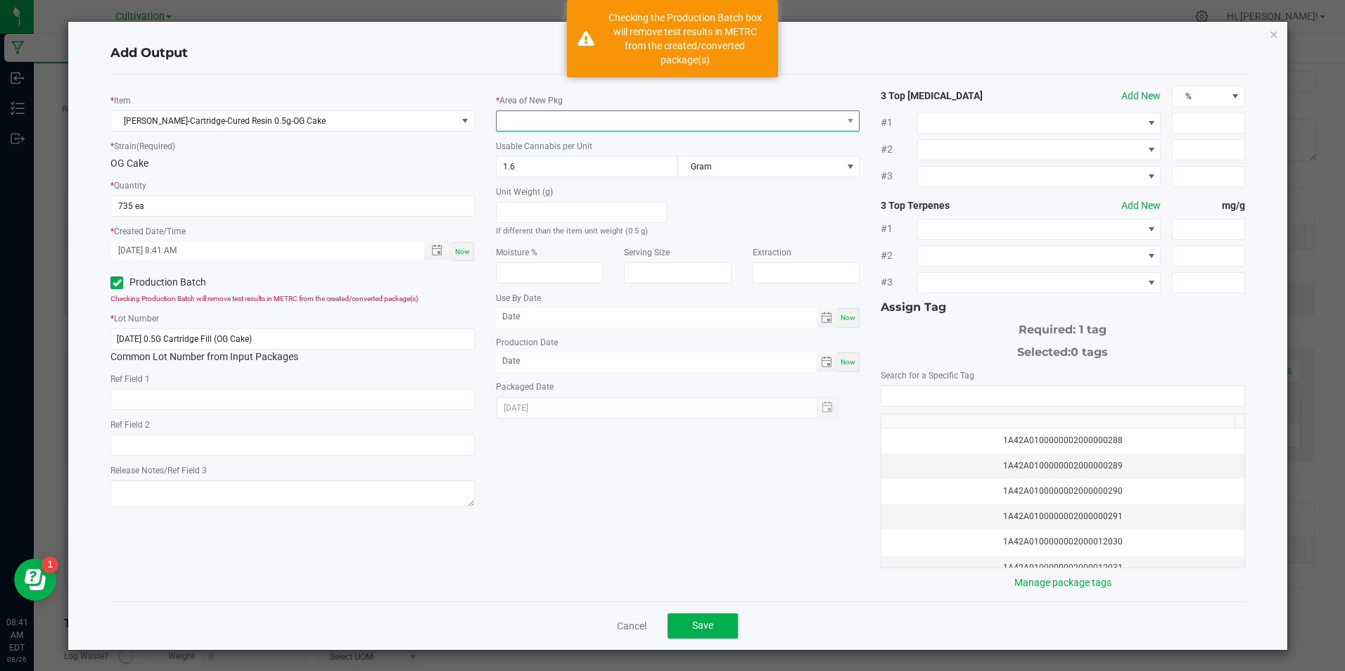
click at [640, 122] on span at bounding box center [669, 121] width 345 height 20
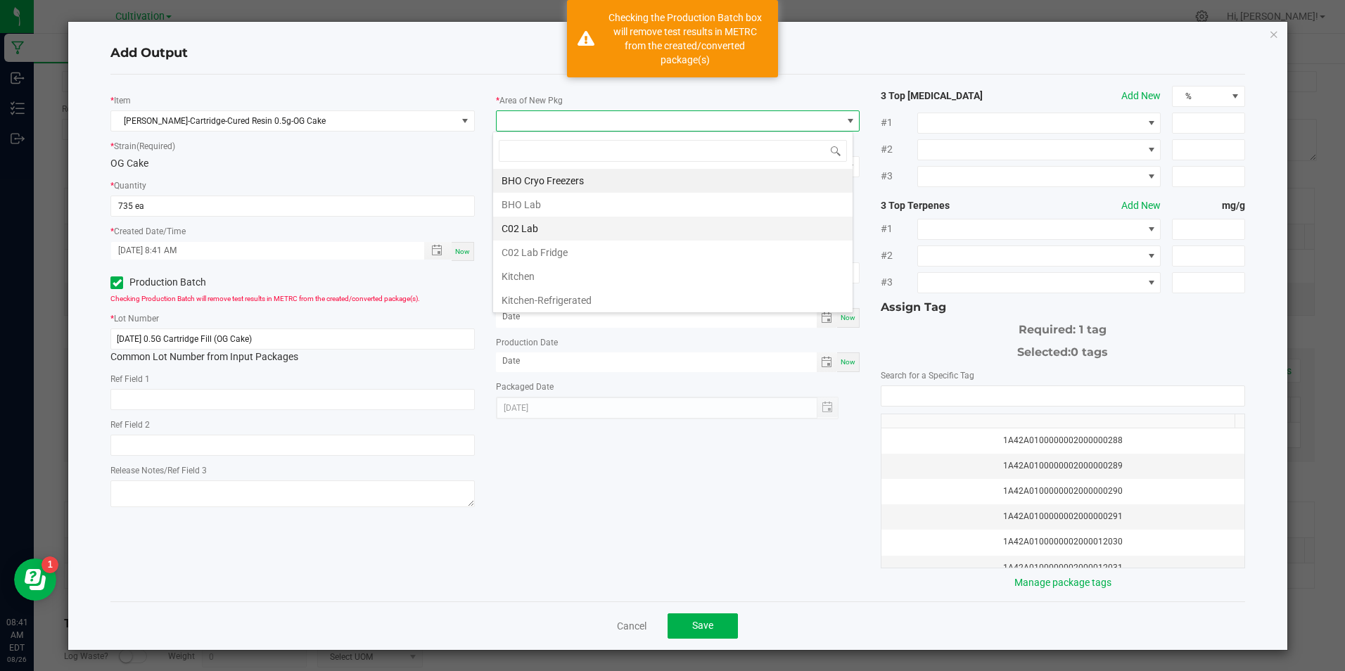
click at [638, 238] on li "C02 Lab" at bounding box center [672, 229] width 359 height 24
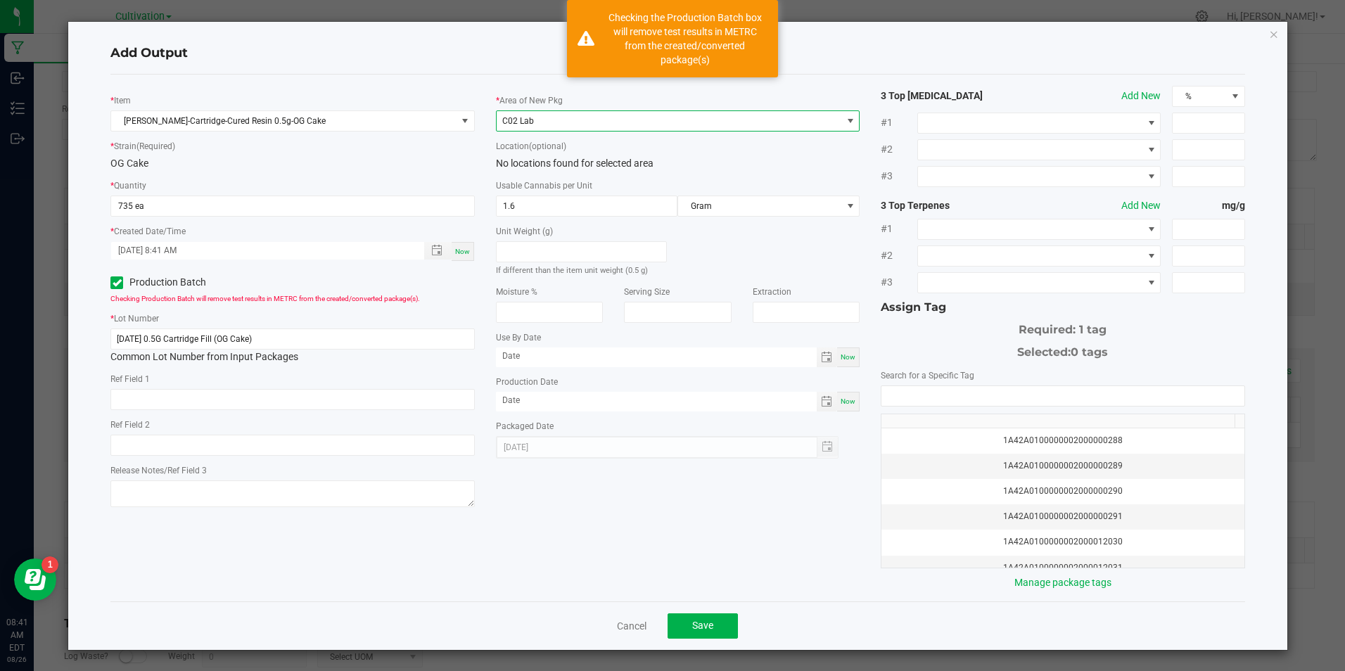
click at [841, 400] on span "Now" at bounding box center [848, 401] width 15 height 8
type input "[DATE]"
click at [905, 397] on input "NO DATA FOUND" at bounding box center [1062, 396] width 362 height 20
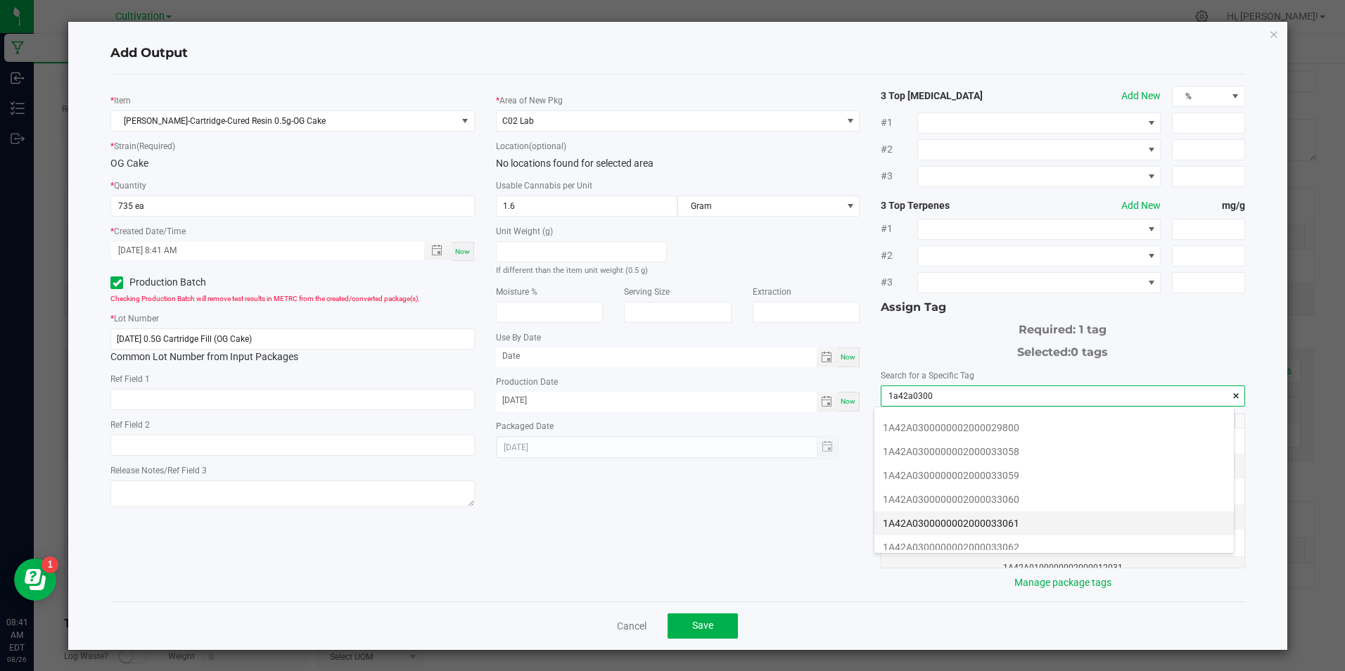
scroll to position [281, 0]
click at [1098, 445] on li "1A42A0300000002000033058" at bounding box center [1053, 451] width 359 height 24
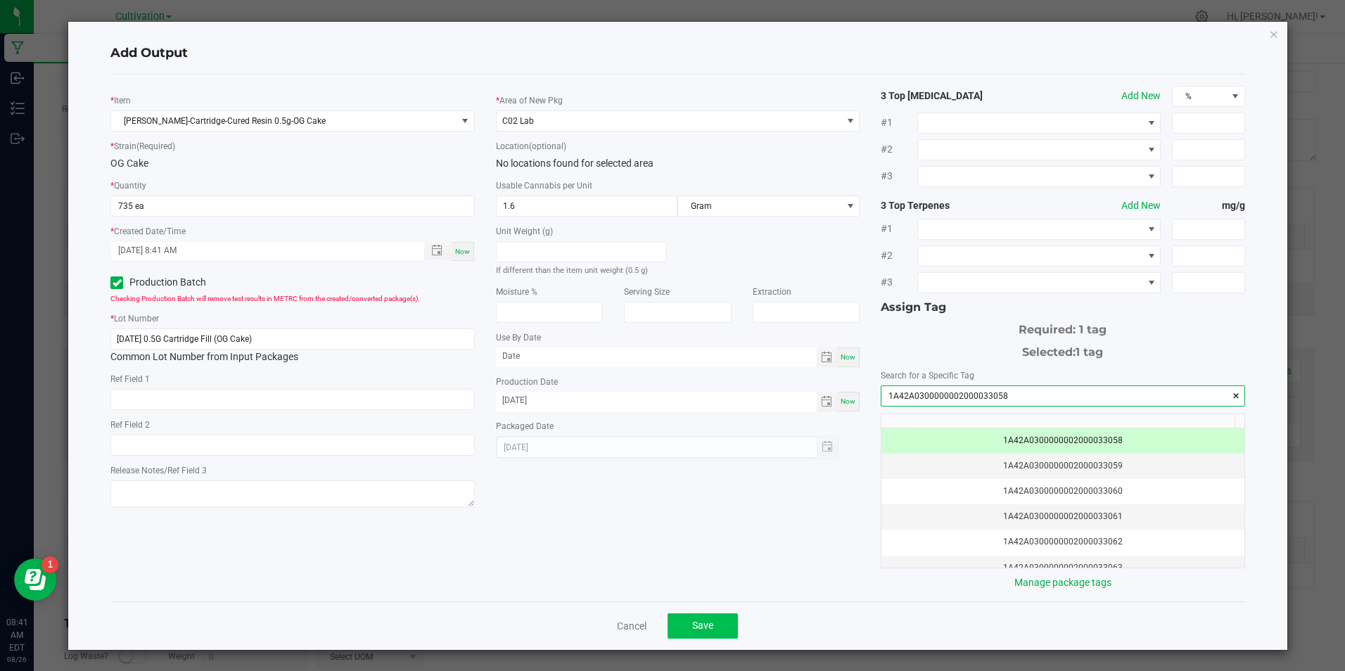
type input "1A42A0300000002000033058"
click at [720, 627] on button "Save" at bounding box center [703, 625] width 70 height 25
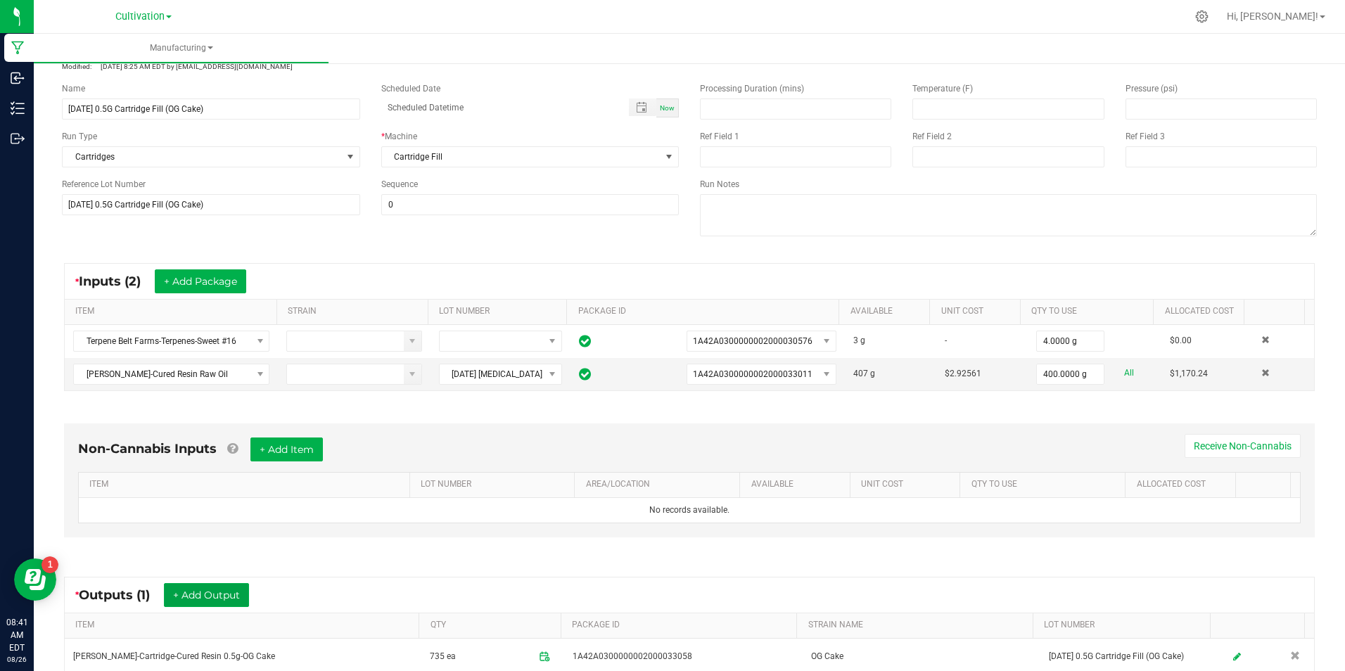
scroll to position [0, 0]
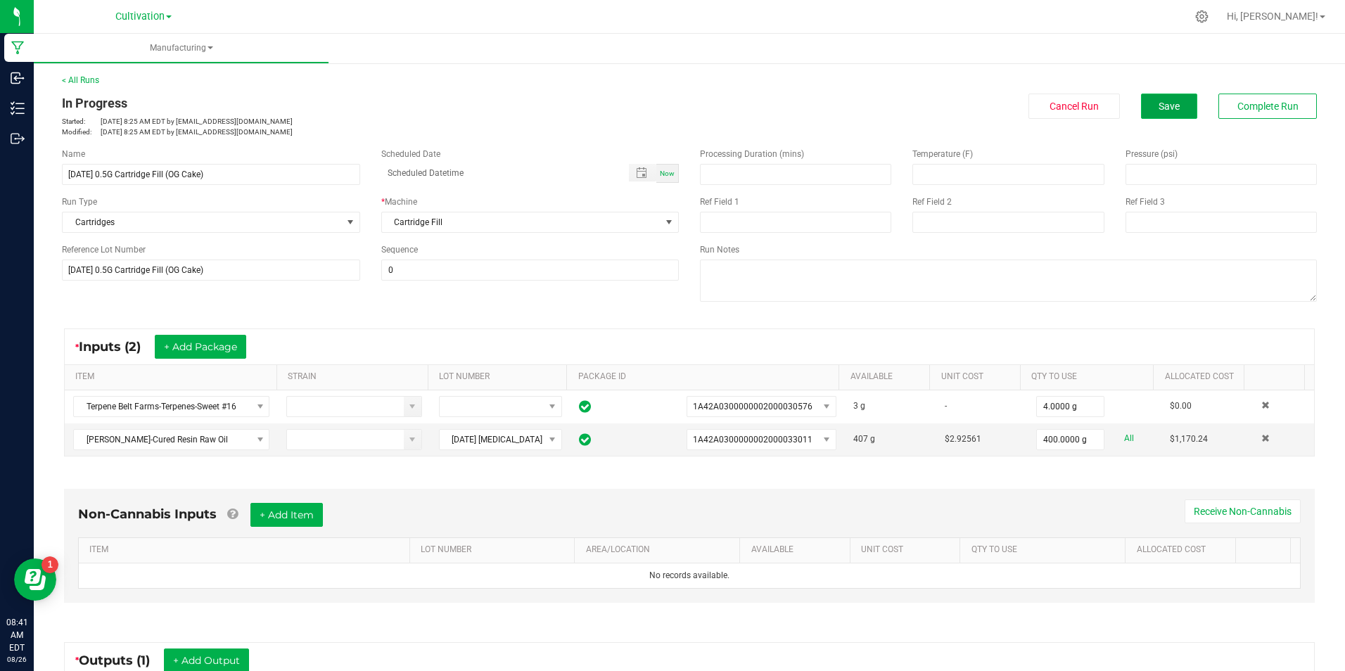
click at [1159, 111] on span "Save" at bounding box center [1169, 106] width 21 height 11
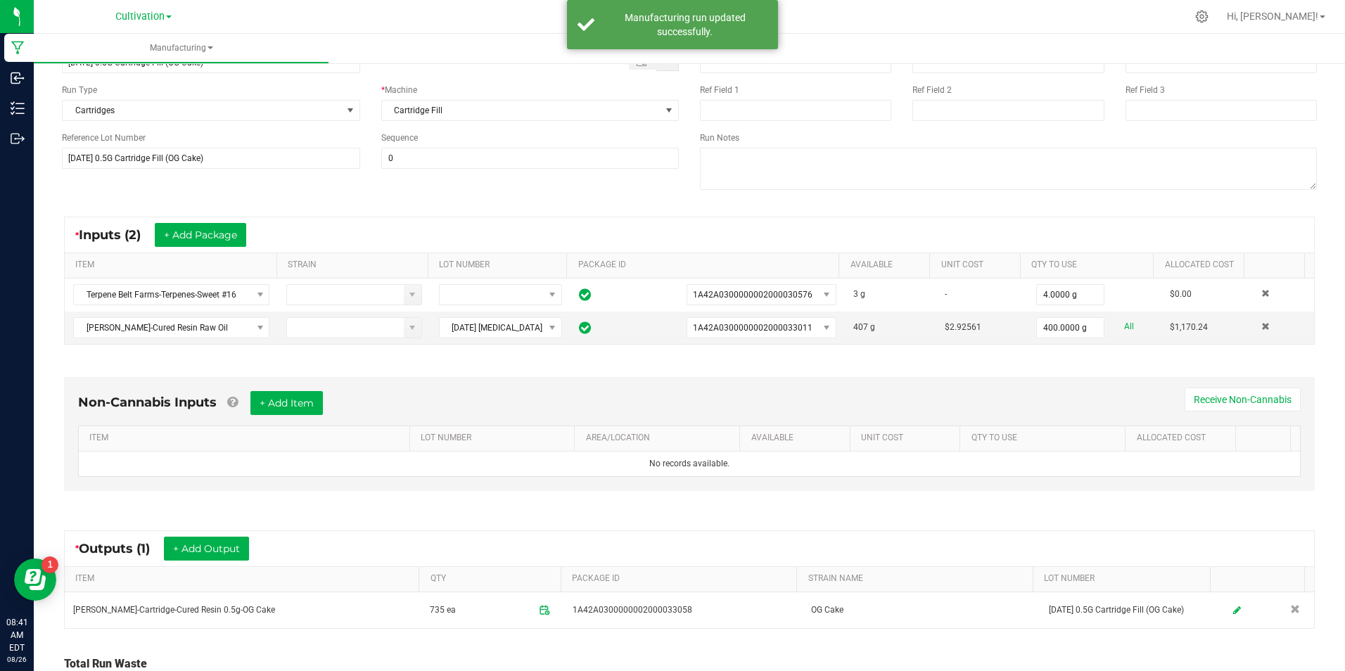
scroll to position [211, 0]
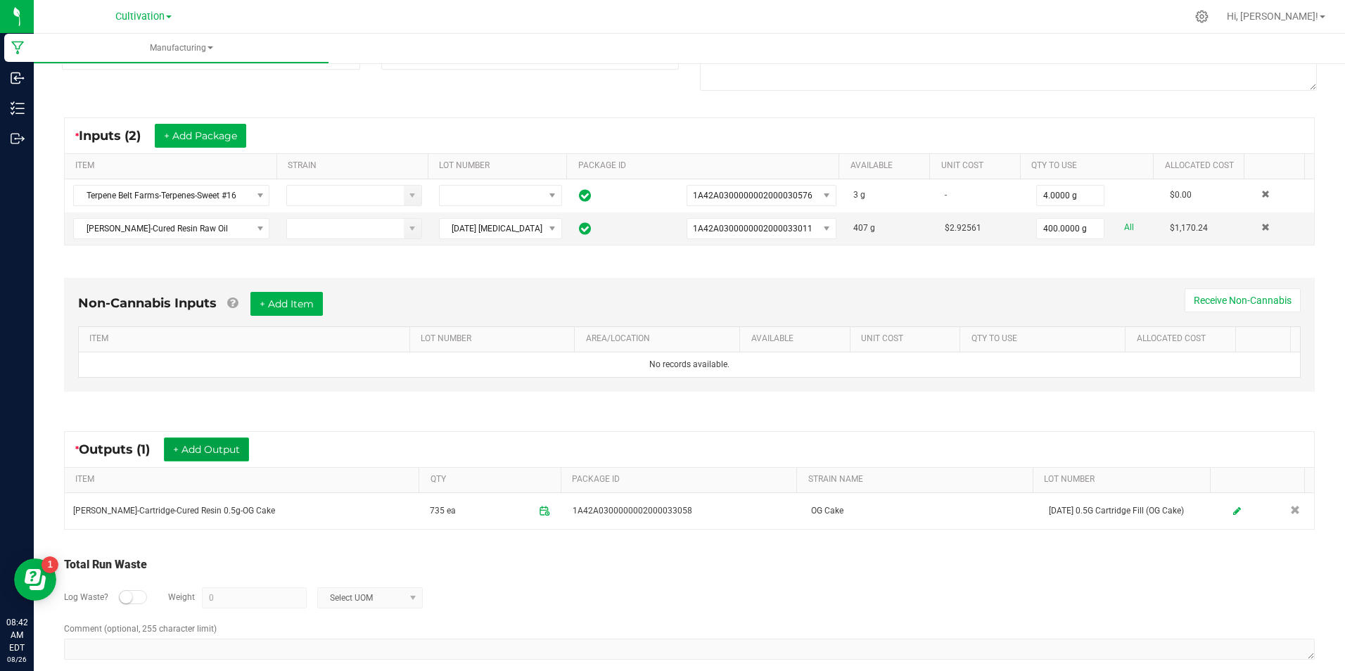
click at [212, 450] on button "+ Add Output" at bounding box center [206, 450] width 85 height 24
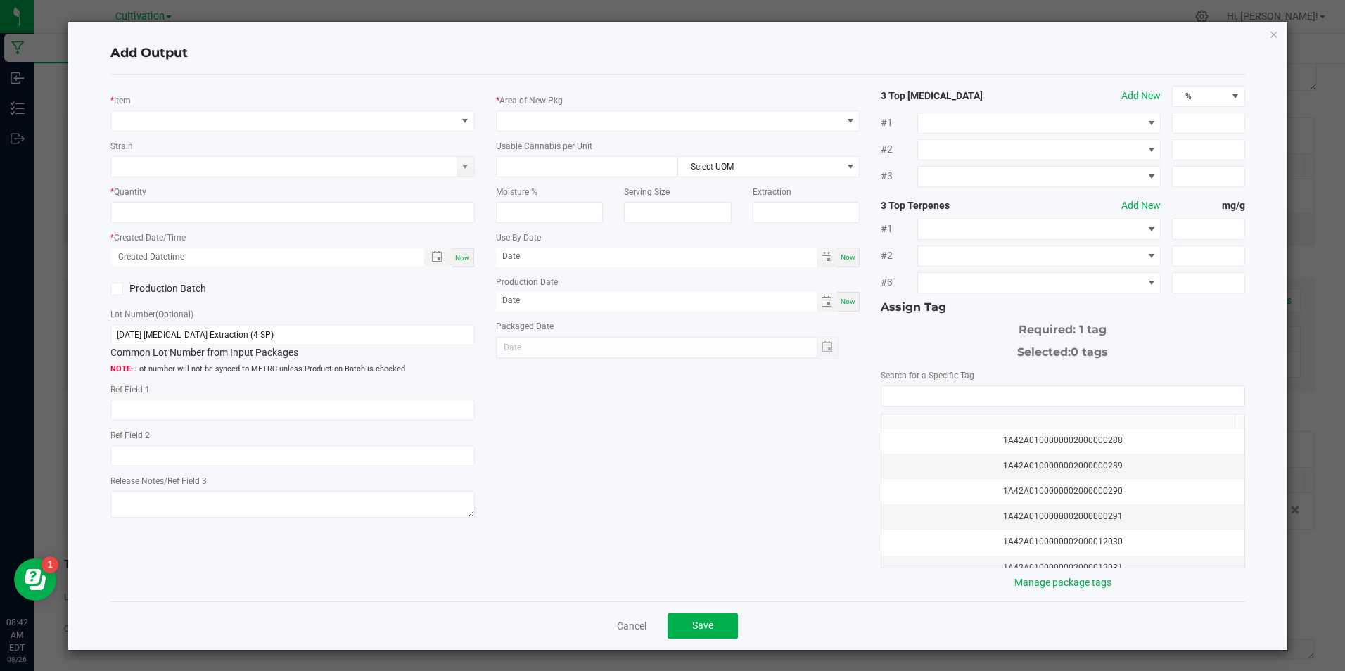
click at [336, 109] on div "* Item" at bounding box center [292, 112] width 364 height 39
click at [335, 119] on span "NO DATA FOUND" at bounding box center [283, 121] width 345 height 20
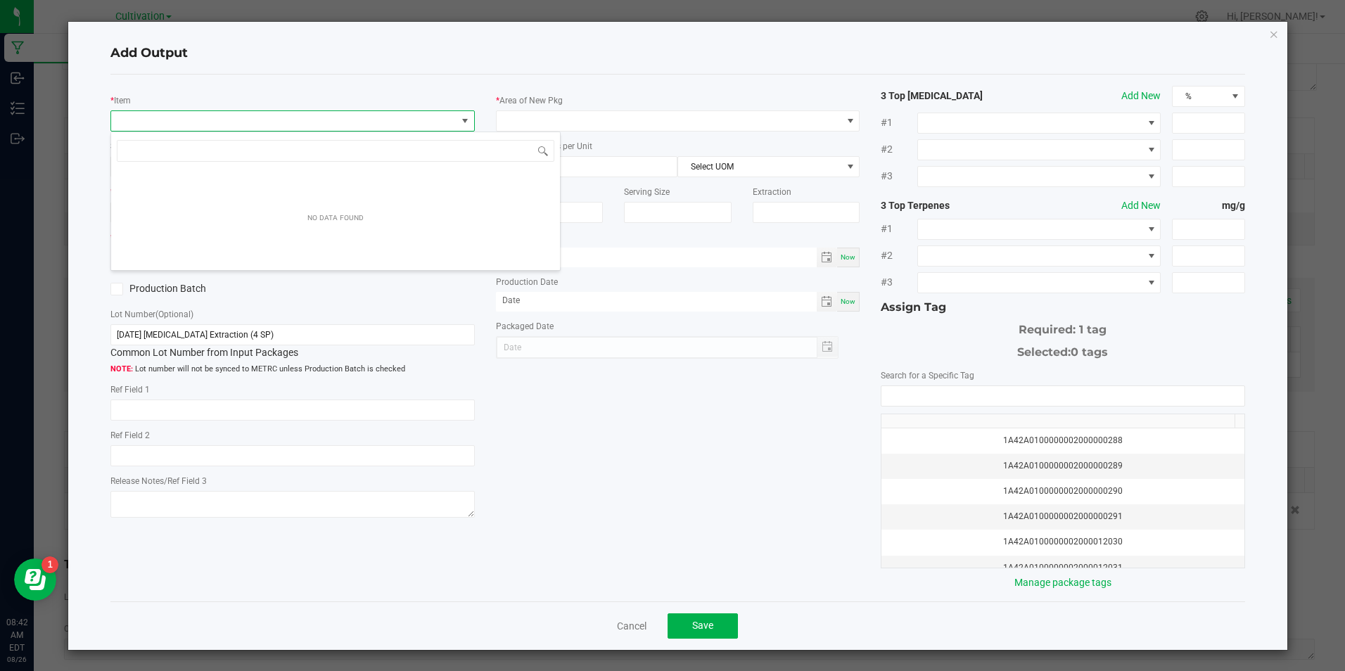
scroll to position [21, 361]
type input "[PERSON_NAME]-bulk lab was"
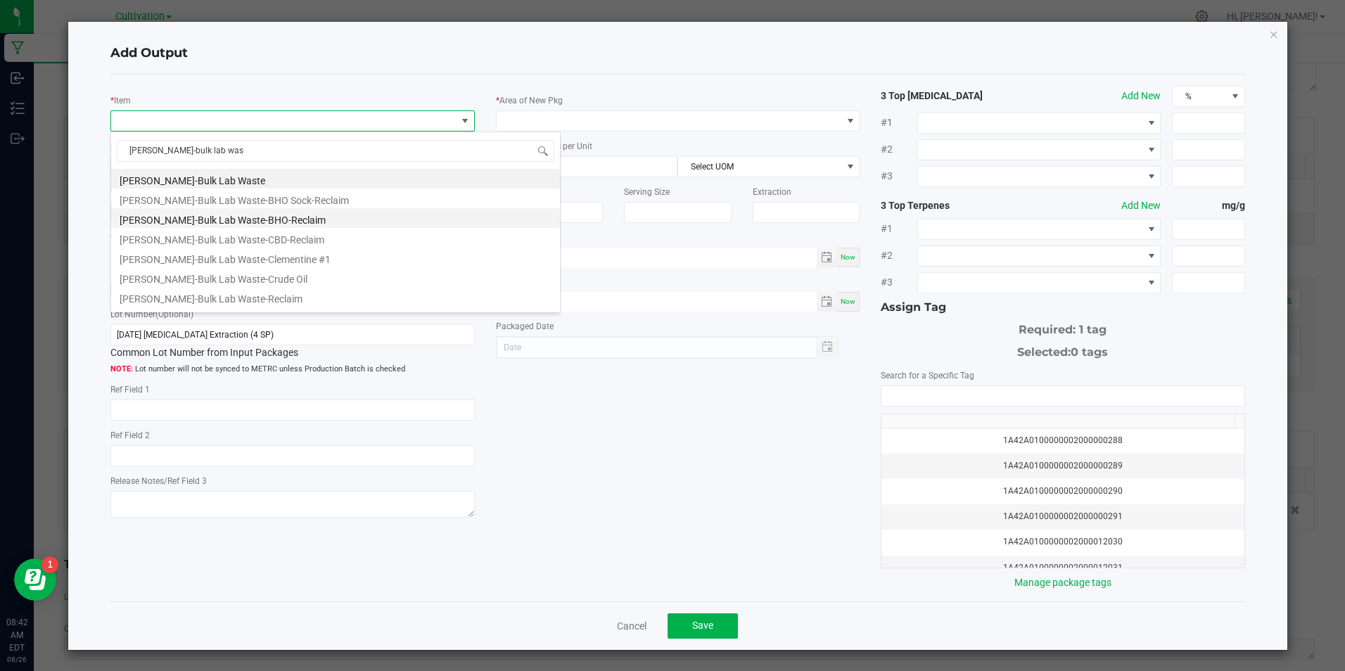
click at [349, 218] on li "[PERSON_NAME]-Bulk Lab Waste-BHO-Reclaim" at bounding box center [335, 218] width 449 height 20
type input "0.0000 g"
type input "1"
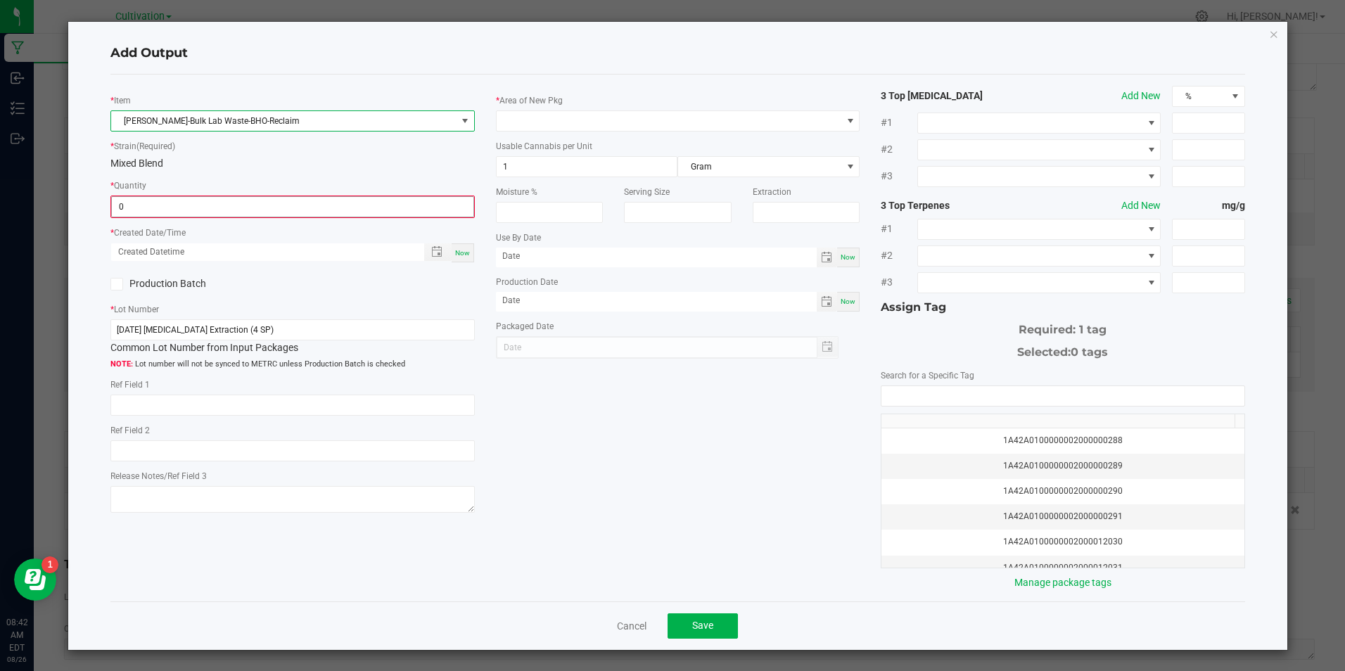
click at [355, 199] on input "0" at bounding box center [292, 207] width 361 height 20
type input "36.5000 g"
click at [455, 251] on span "Now" at bounding box center [462, 252] width 15 height 8
type input "08/26/2025 8:42 AM"
type input "[DATE]"
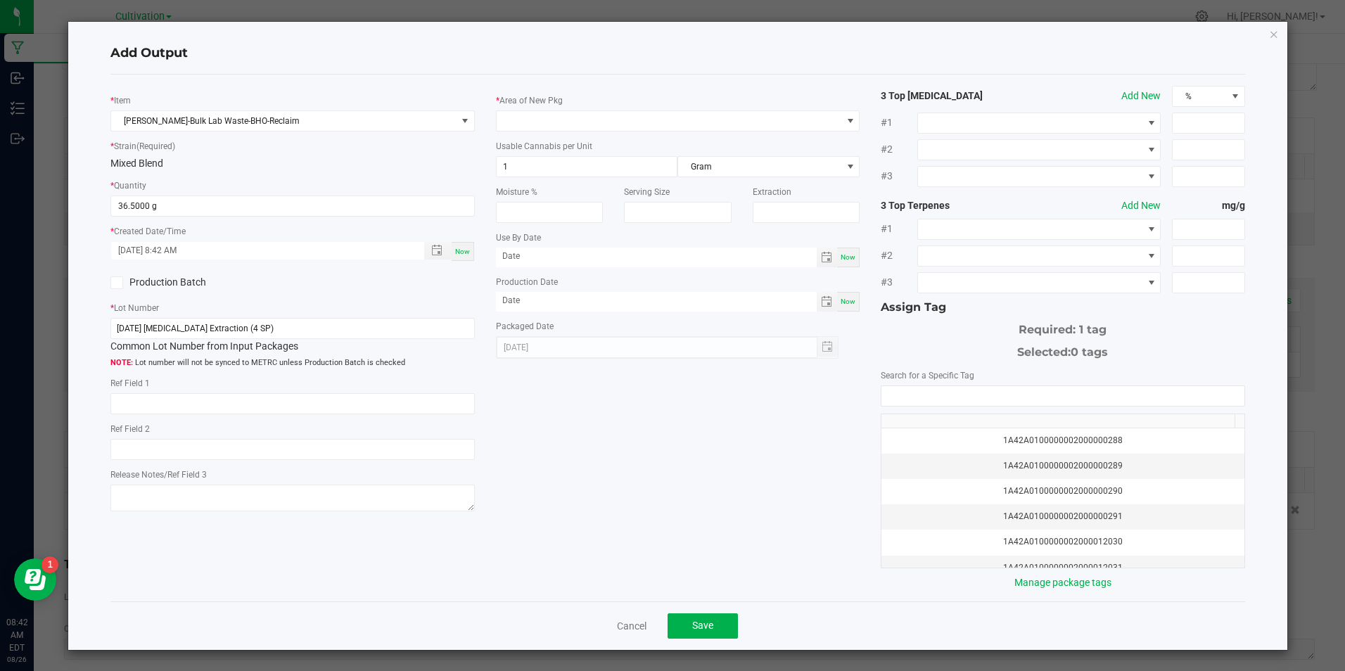
click at [108, 286] on div "Production Batch" at bounding box center [196, 282] width 193 height 21
click at [120, 283] on icon at bounding box center [117, 283] width 9 height 0
click at [0, 0] on input "Production Batch" at bounding box center [0, 0] width 0 height 0
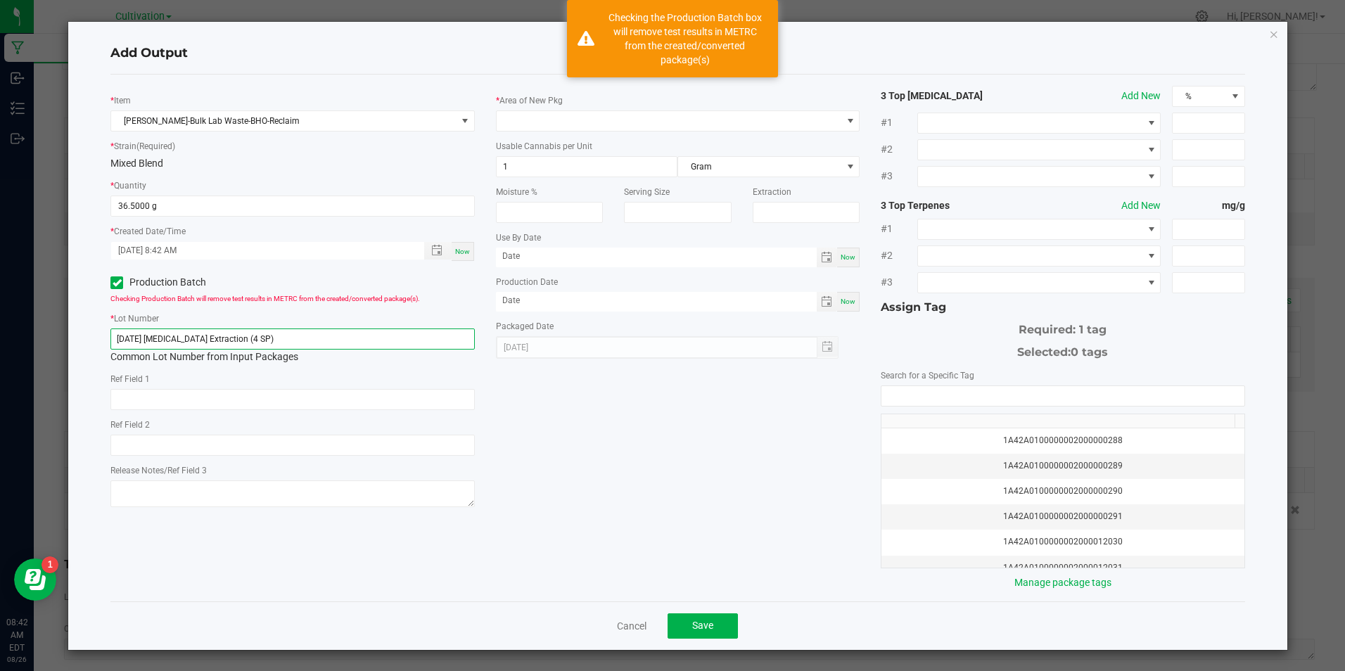
click at [214, 339] on input "[DATE] [MEDICAL_DATA] Extraction (4 SP)" at bounding box center [292, 339] width 364 height 21
click at [214, 338] on input "[DATE] [MEDICAL_DATA] Extraction (4 SP)" at bounding box center [292, 339] width 364 height 21
paste input "5/25 0.5G Cartridge Fill (OG Cake"
type input "[DATE] 0.5G Cartridge Fill (OG Cake)"
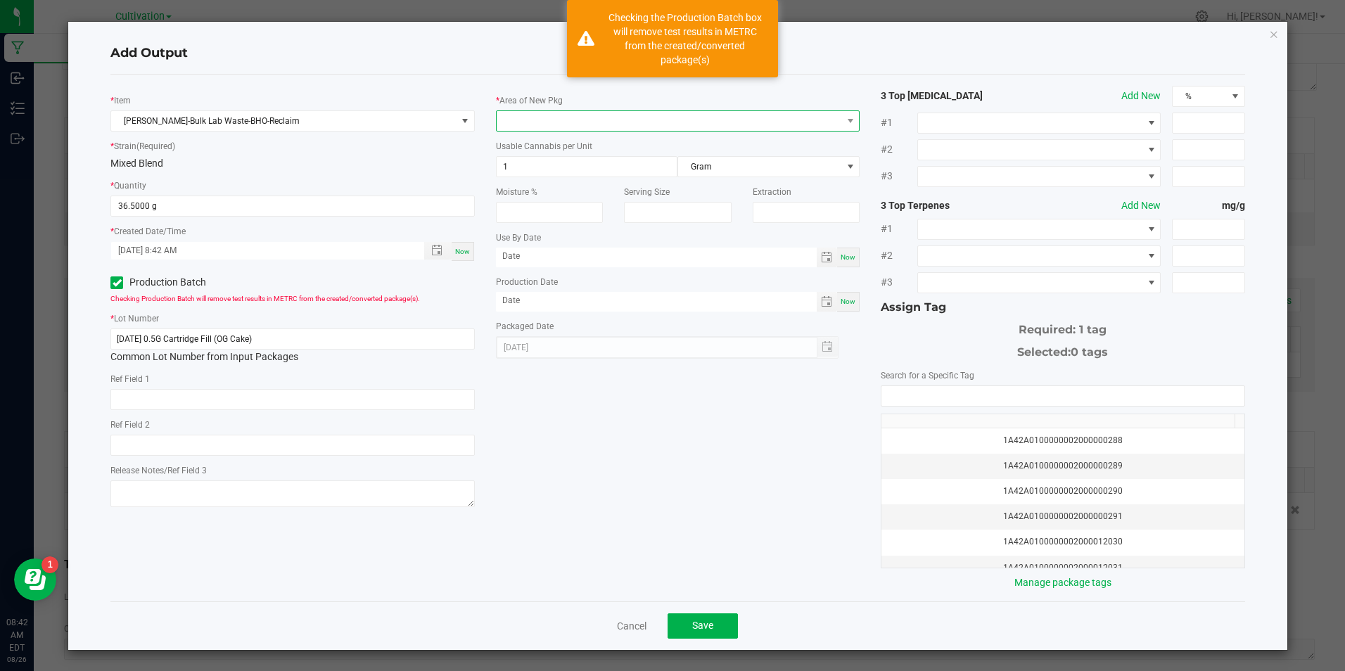
click at [758, 129] on span at bounding box center [669, 121] width 345 height 20
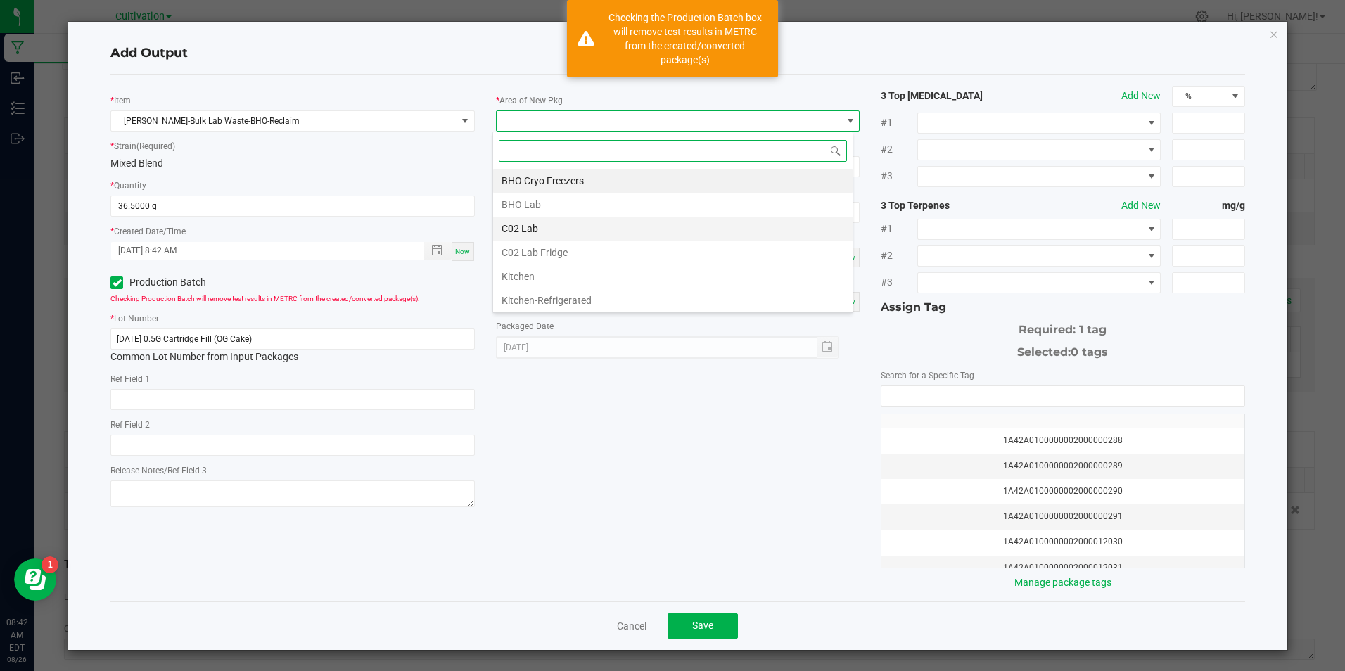
click at [601, 235] on li "C02 Lab" at bounding box center [672, 229] width 359 height 24
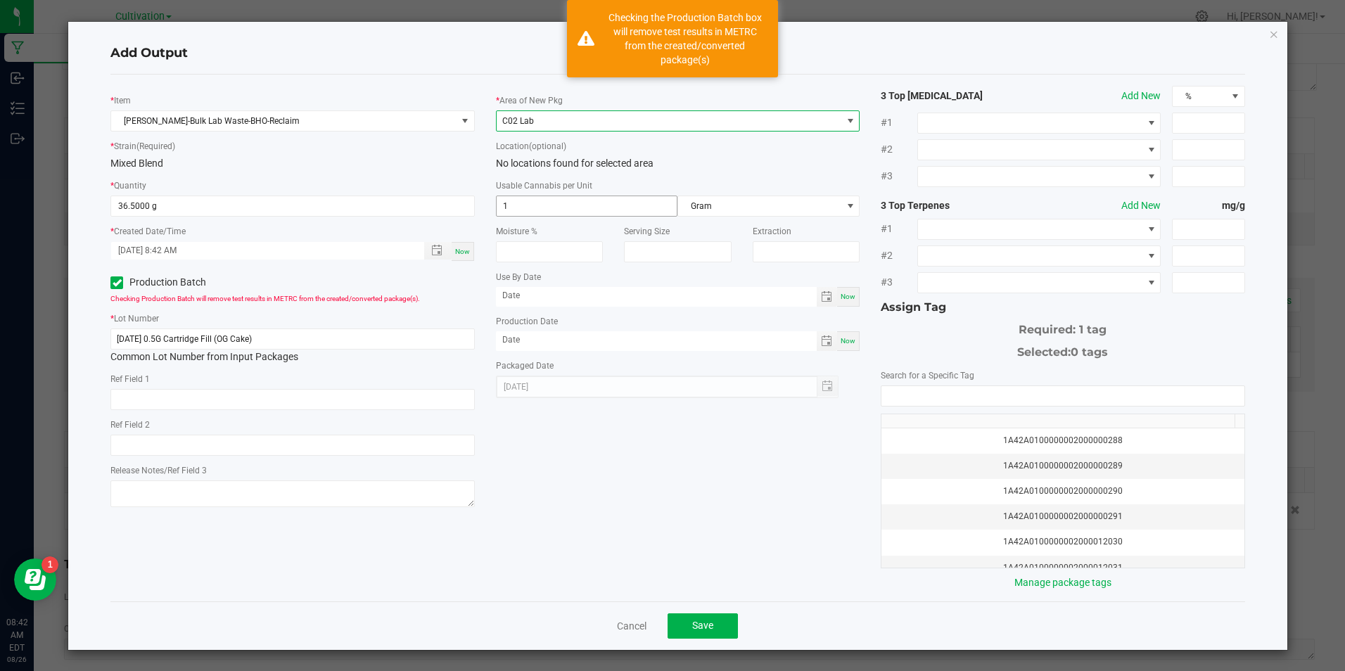
click at [589, 208] on input "1" at bounding box center [587, 206] width 181 height 20
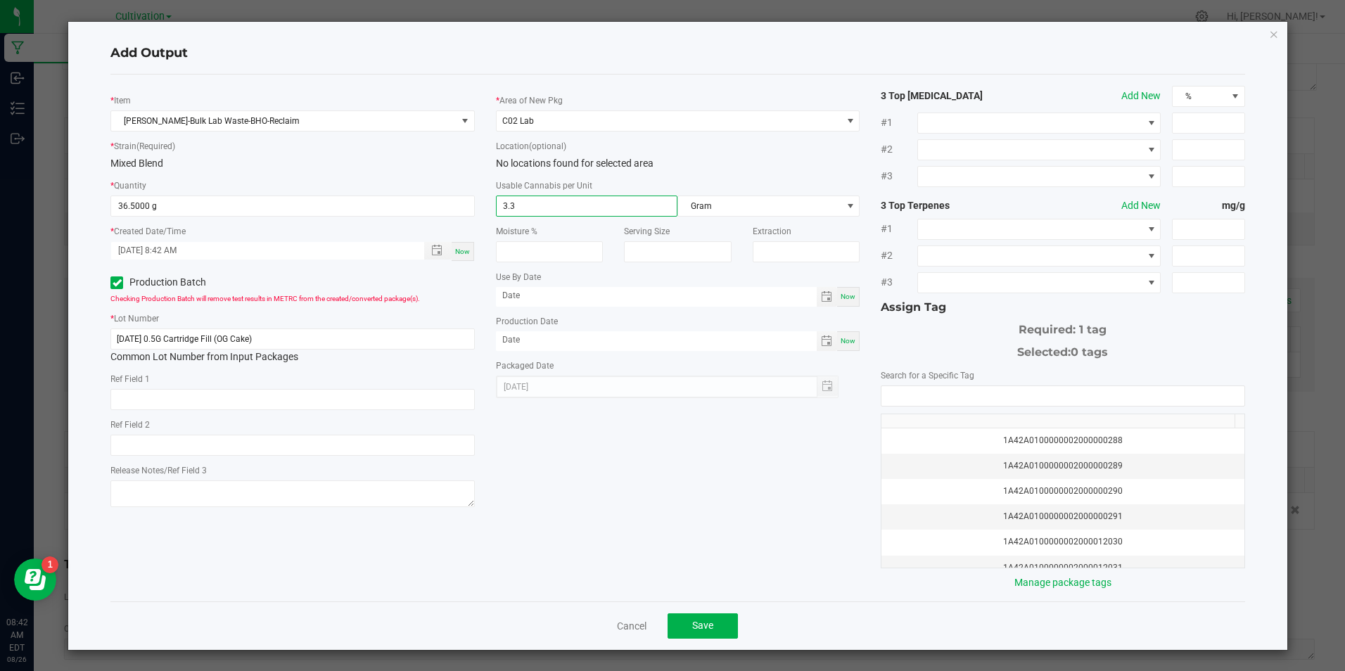
type input "3.3"
click at [844, 342] on span "Now" at bounding box center [848, 341] width 15 height 8
type input "[DATE]"
click at [884, 393] on input "NO DATA FOUND" at bounding box center [1062, 396] width 362 height 20
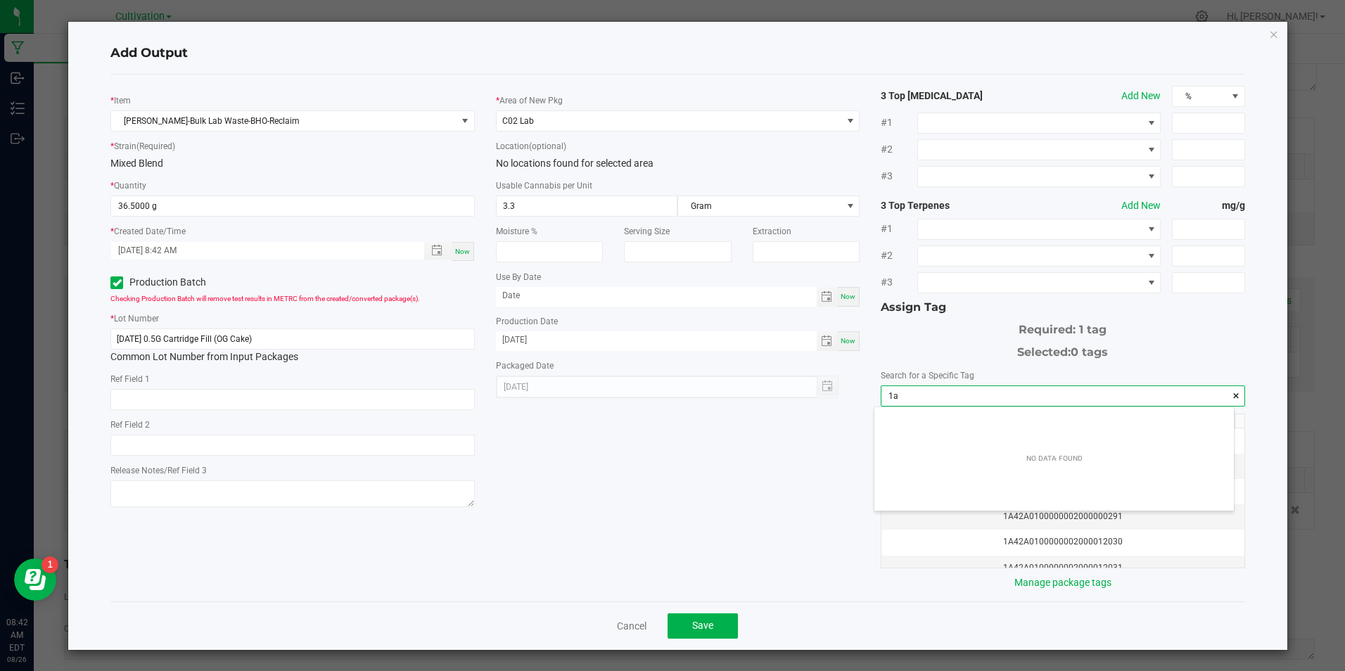
scroll to position [20, 359]
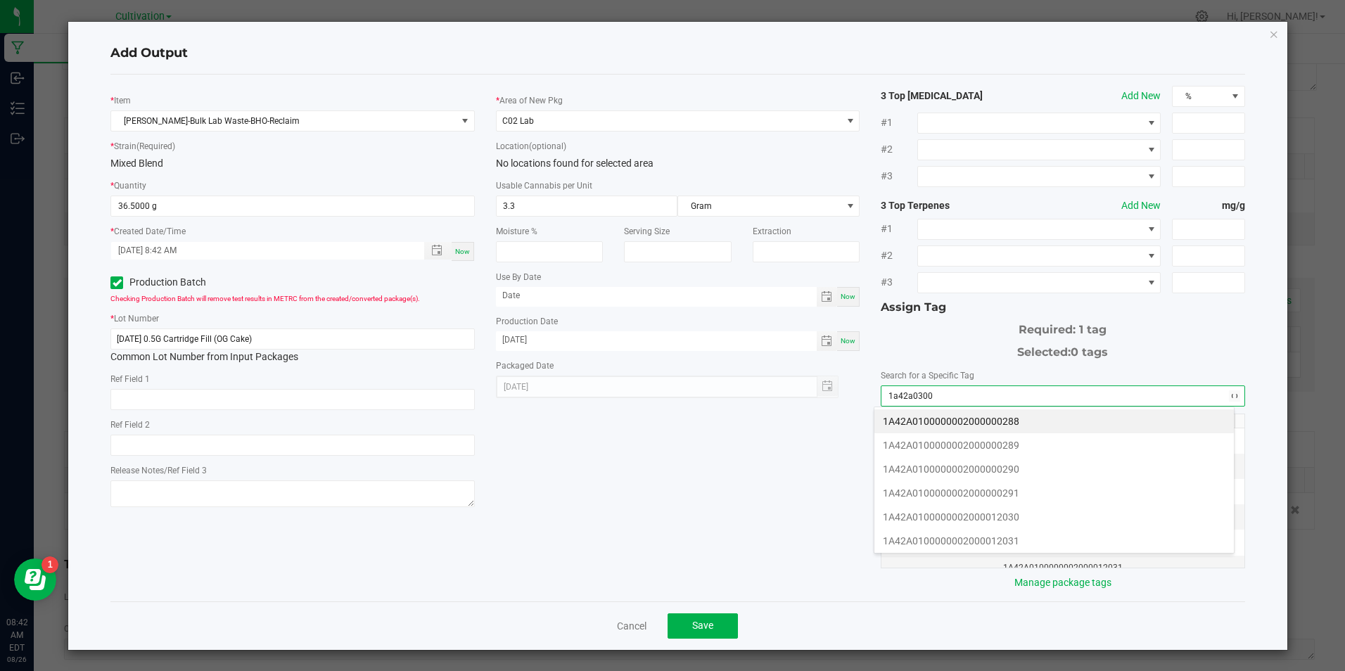
type input "1a42a03000"
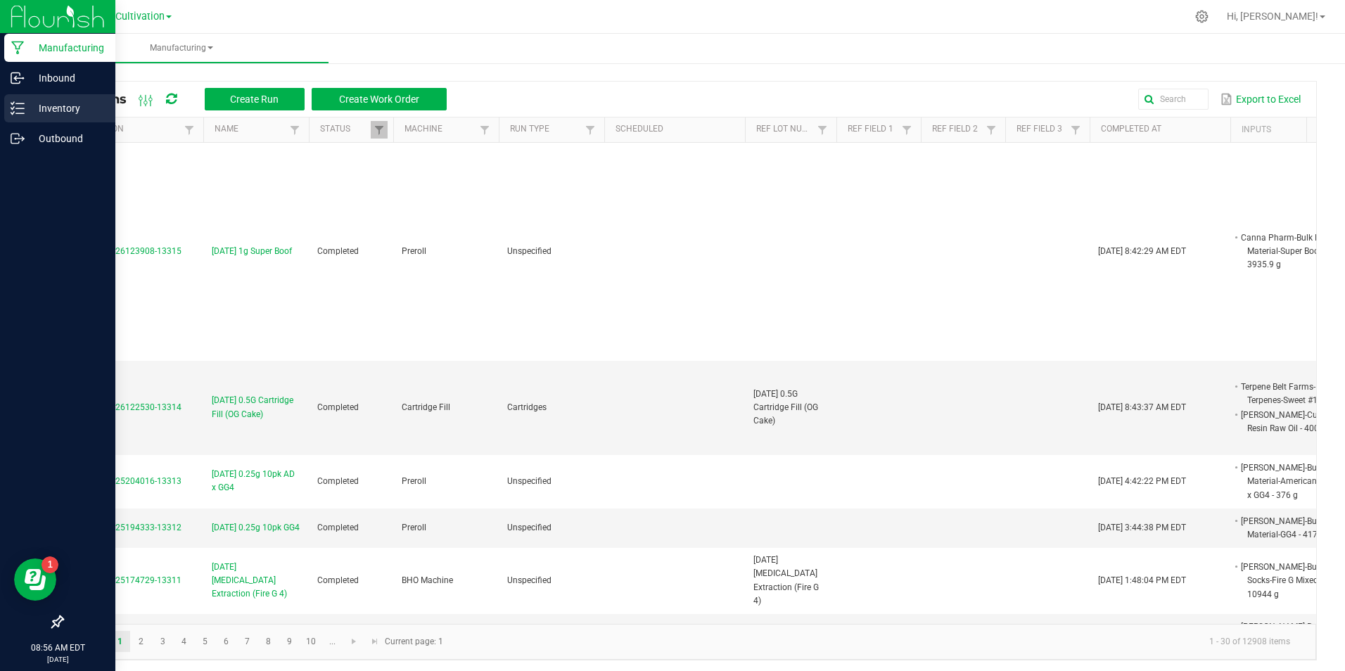
click at [34, 107] on p "Inventory" at bounding box center [67, 108] width 84 height 17
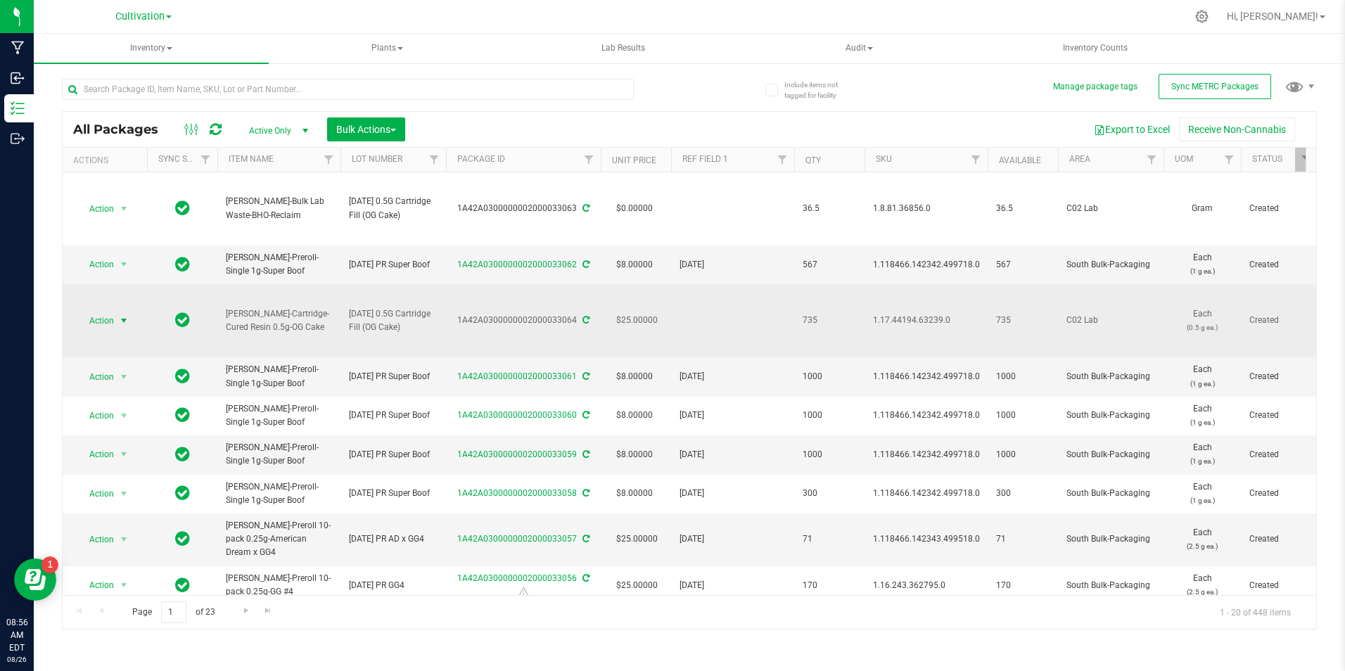
click at [110, 327] on span "Action" at bounding box center [96, 321] width 38 height 20
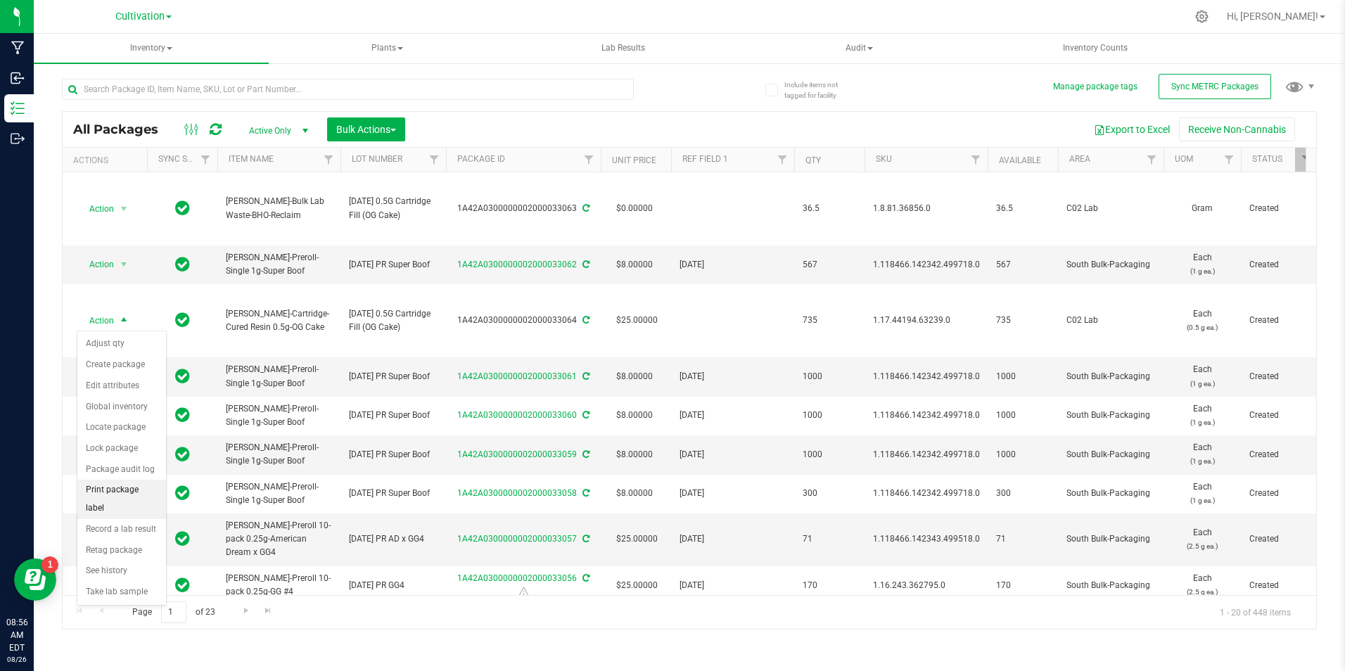
click at [133, 486] on li "Print package label" at bounding box center [121, 499] width 89 height 39
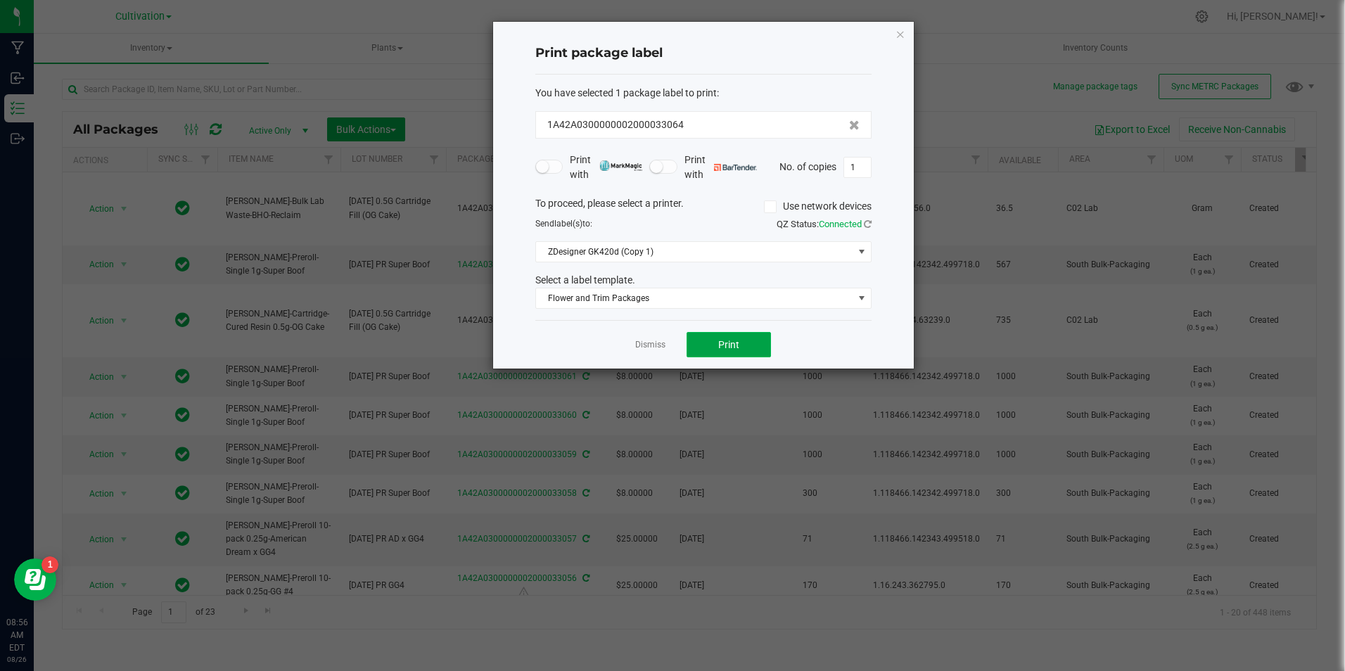
click at [695, 347] on button "Print" at bounding box center [729, 344] width 84 height 25
click at [704, 342] on button "Print" at bounding box center [729, 344] width 84 height 25
click at [647, 350] on link "Dismiss" at bounding box center [650, 345] width 30 height 12
